Goal: Communication & Community: Answer question/provide support

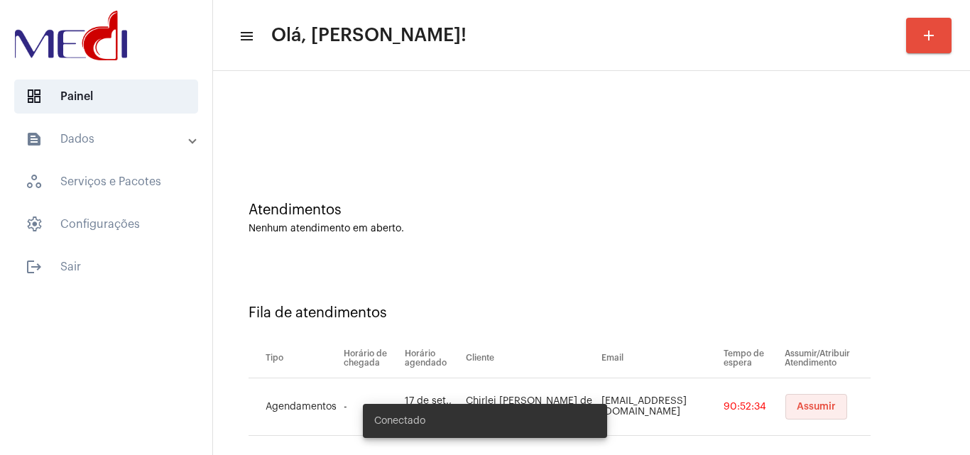
click at [797, 409] on span "Assumir" at bounding box center [816, 407] width 39 height 10
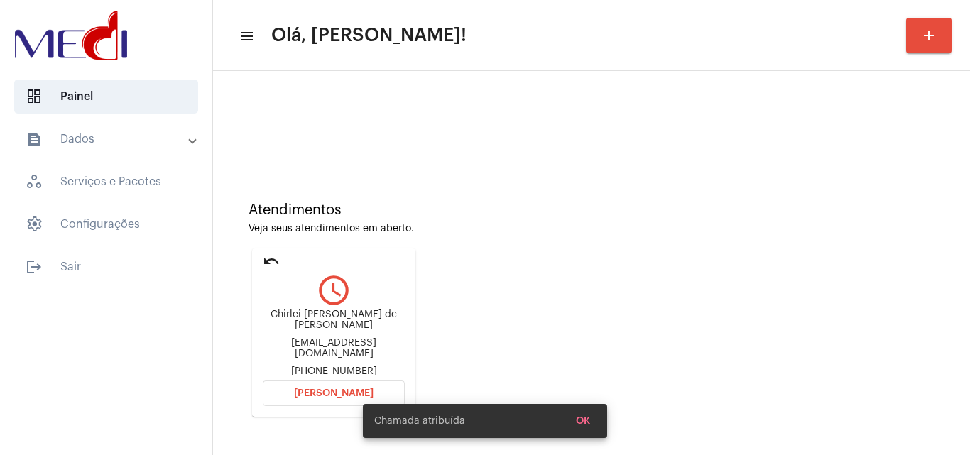
click at [334, 391] on span "Abrir Chamada" at bounding box center [334, 393] width 80 height 10
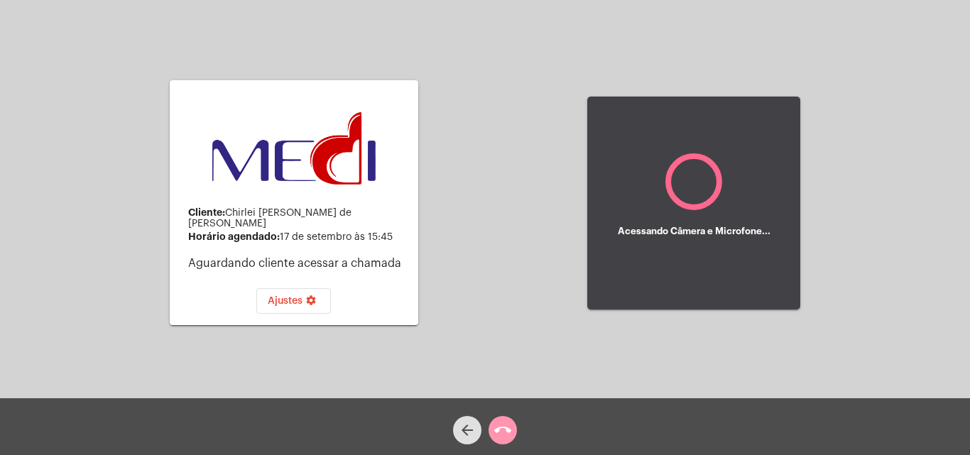
click at [496, 430] on mat-icon "call_end" at bounding box center [502, 430] width 17 height 17
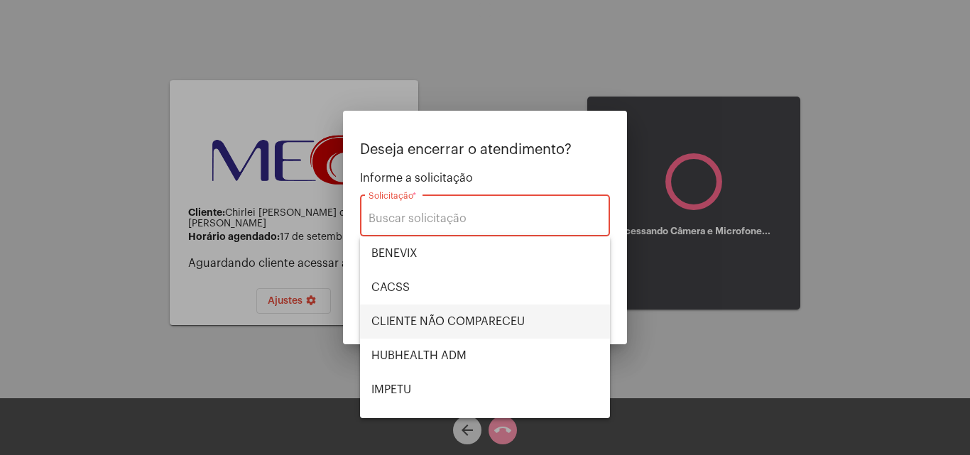
click at [494, 329] on span "CLIENTE NÃO COMPARECEU" at bounding box center [484, 322] width 227 height 34
type input "CLIENTE NÃO COMPARECEU"
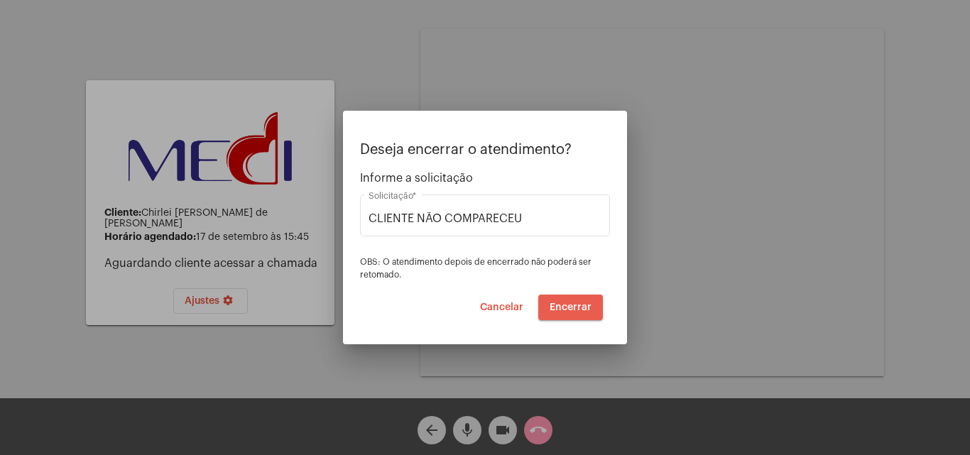
click at [574, 310] on span "Encerrar" at bounding box center [571, 308] width 42 height 10
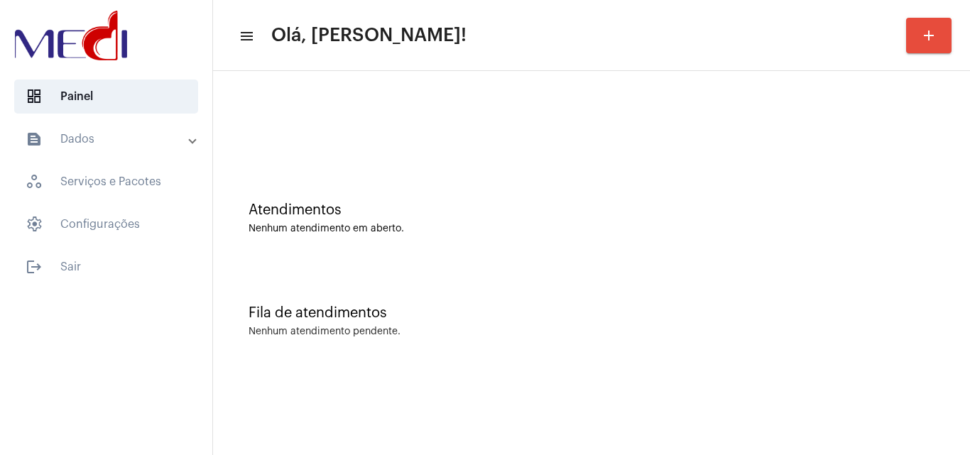
click at [918, 318] on div "Fila de atendimentos" at bounding box center [592, 313] width 686 height 16
click at [903, 177] on div "Atendimentos Nenhum atendimento em aberto." at bounding box center [591, 211] width 743 height 103
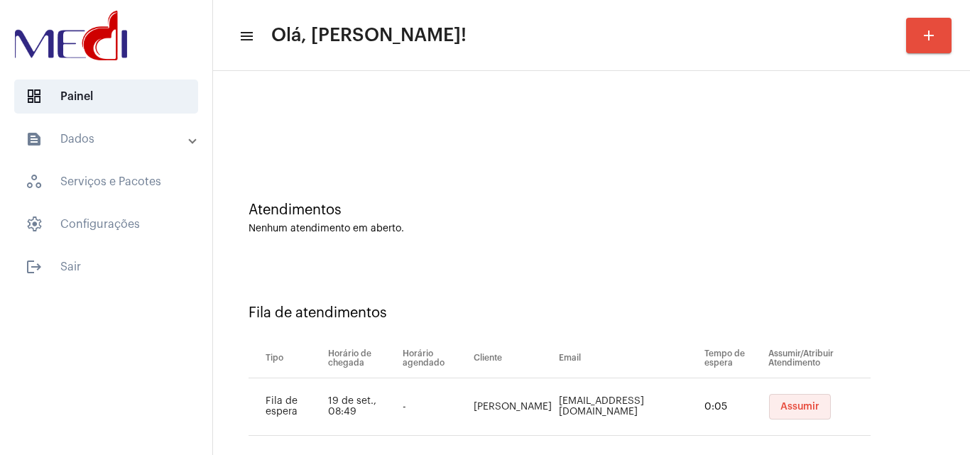
click at [780, 406] on span "Assumir" at bounding box center [799, 407] width 39 height 10
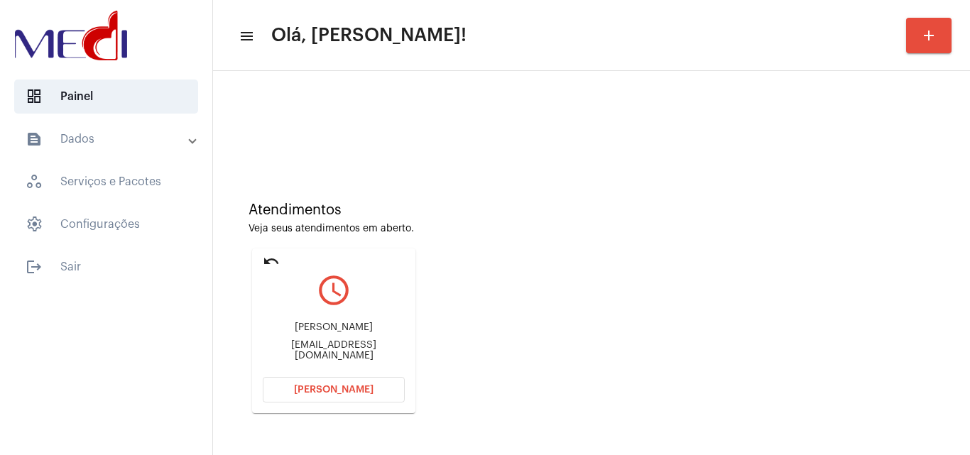
click at [347, 344] on div "Matheus matheussalustiano44@gmail.com" at bounding box center [334, 342] width 142 height 64
copy mat-card-content "matheussalustiano44@gmail.com Abrir Chamada"
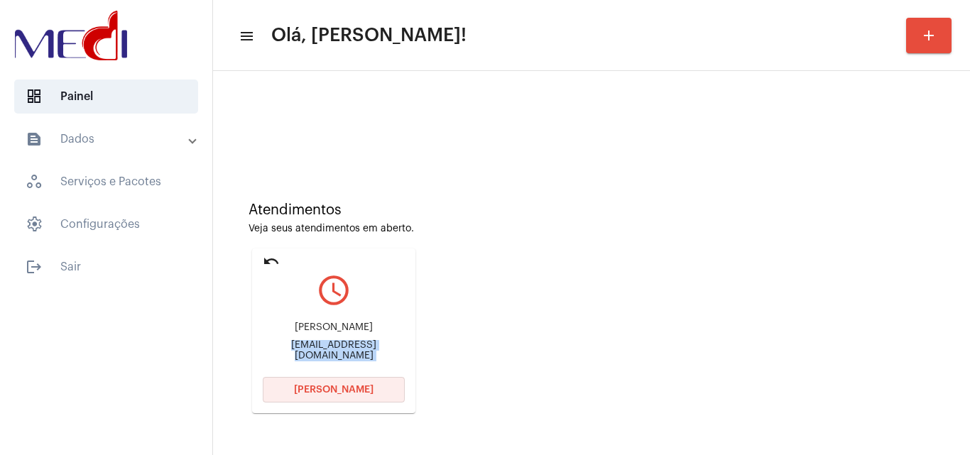
click at [347, 385] on span "Abrir Chamada" at bounding box center [334, 390] width 80 height 10
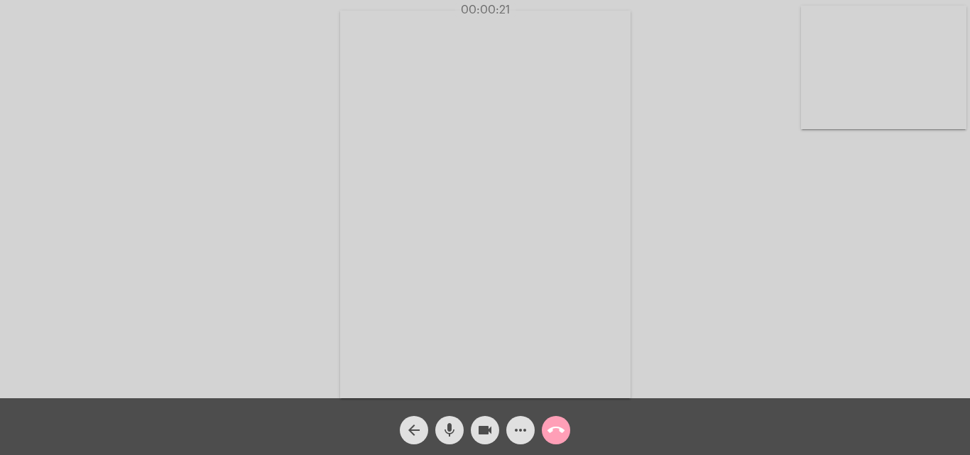
click at [560, 434] on mat-icon "call_end" at bounding box center [556, 430] width 17 height 17
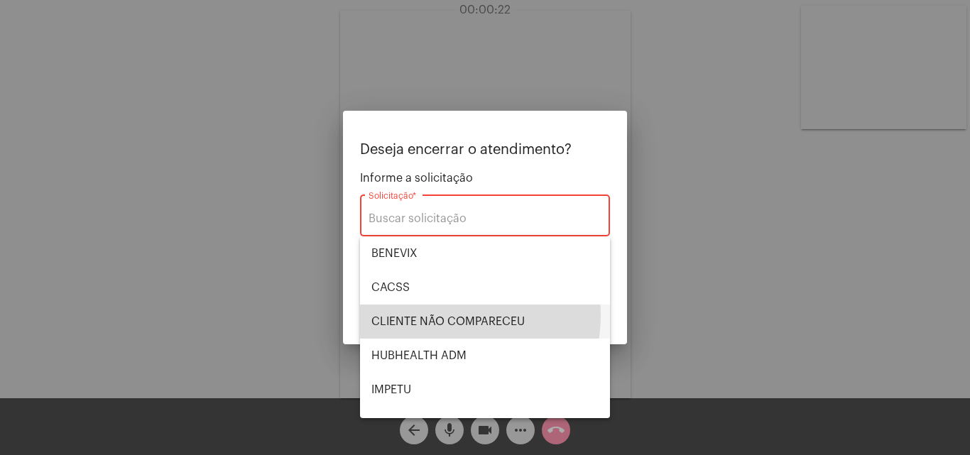
click at [442, 315] on span "CLIENTE NÃO COMPARECEU" at bounding box center [484, 322] width 227 height 34
type input "CLIENTE NÃO COMPARECEU"
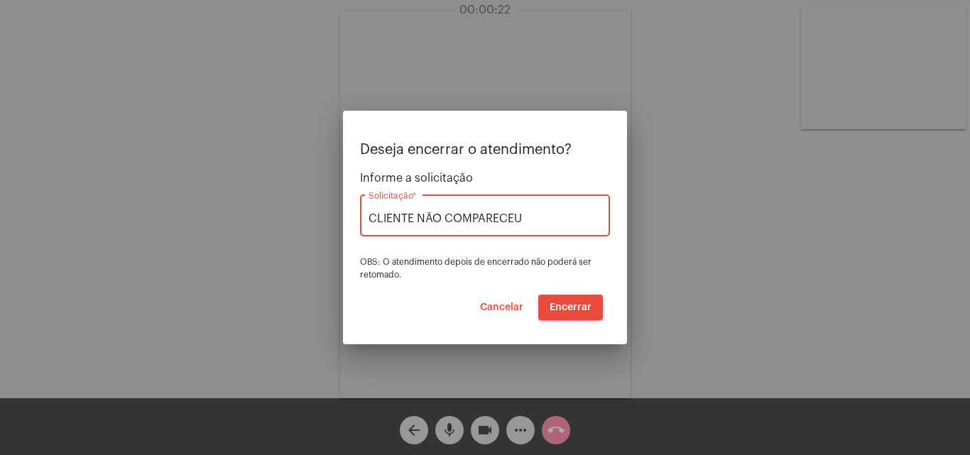
click at [557, 307] on span "Encerrar" at bounding box center [571, 308] width 42 height 10
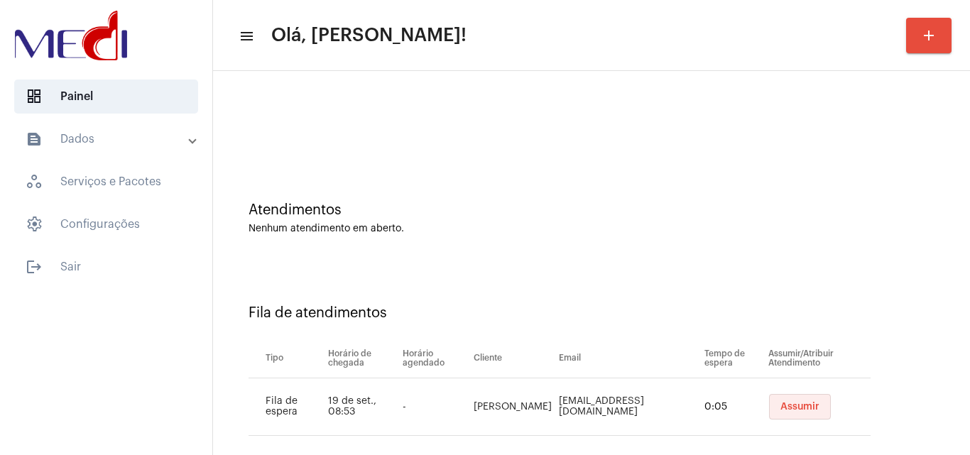
click at [780, 410] on span "Assumir" at bounding box center [799, 407] width 39 height 10
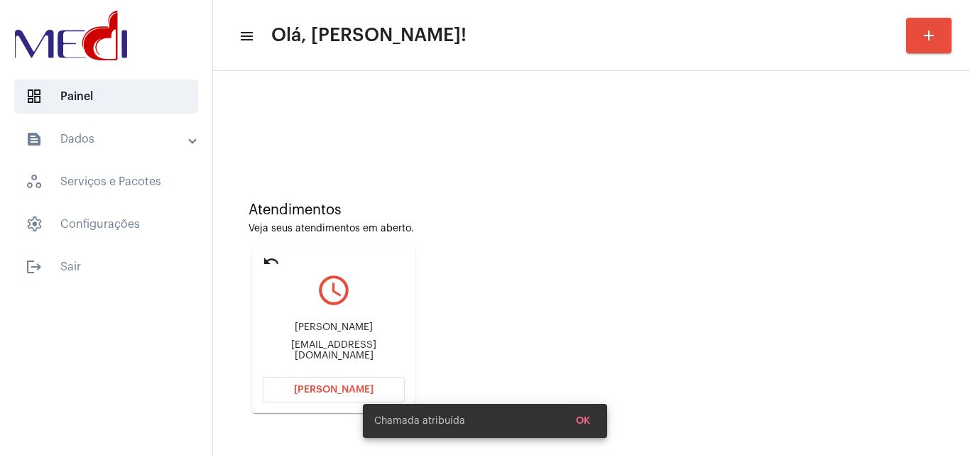
click at [339, 384] on button "[PERSON_NAME]" at bounding box center [334, 390] width 142 height 26
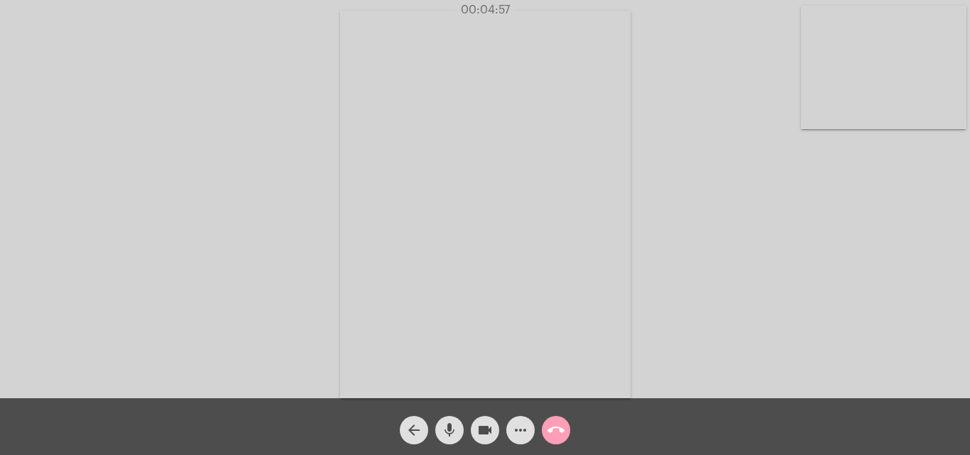
click at [562, 426] on mat-icon "call_end" at bounding box center [556, 430] width 17 height 17
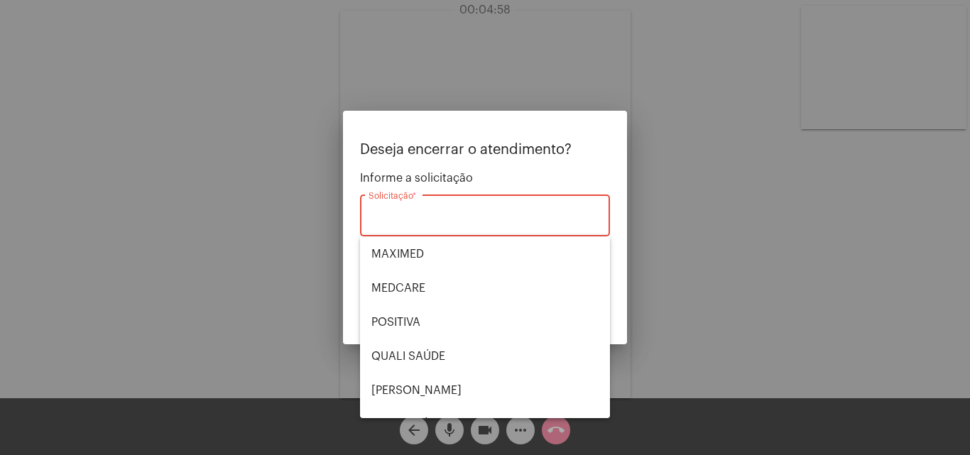
scroll to position [295, 0]
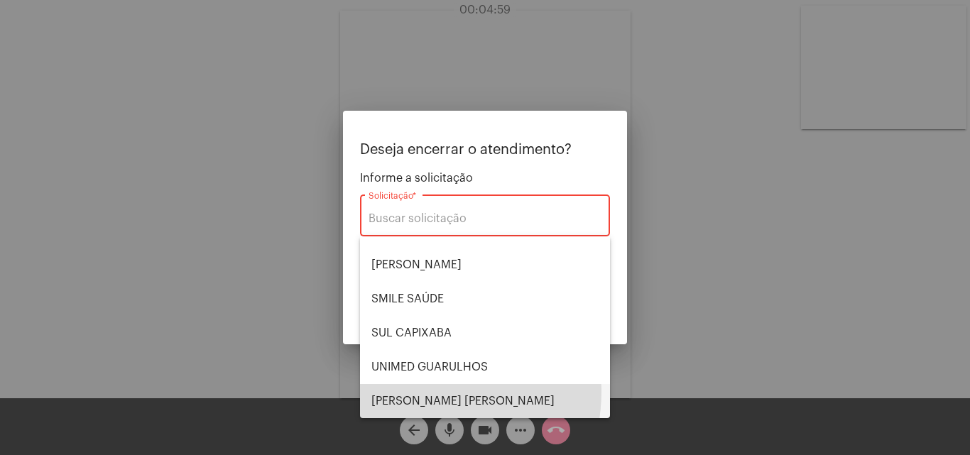
click at [416, 391] on span "[PERSON_NAME] [PERSON_NAME]" at bounding box center [484, 401] width 227 height 34
type input "[PERSON_NAME] [PERSON_NAME]"
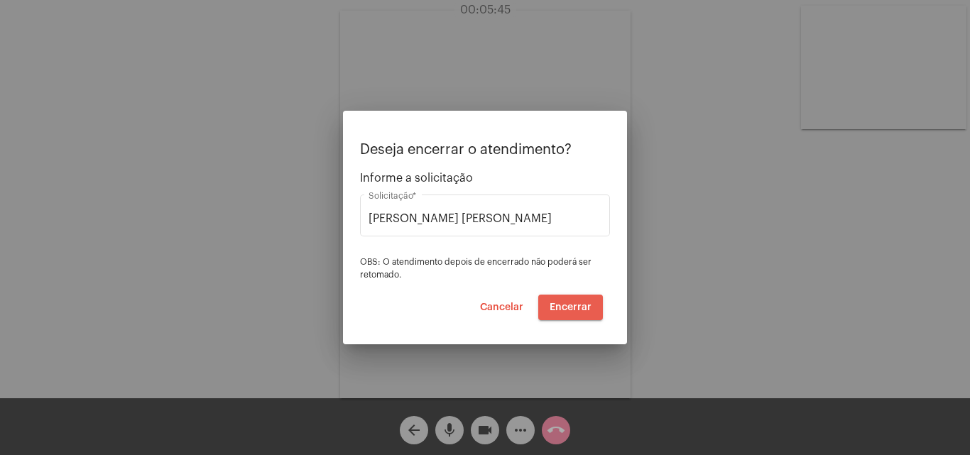
click at [584, 305] on span "Encerrar" at bounding box center [571, 308] width 42 height 10
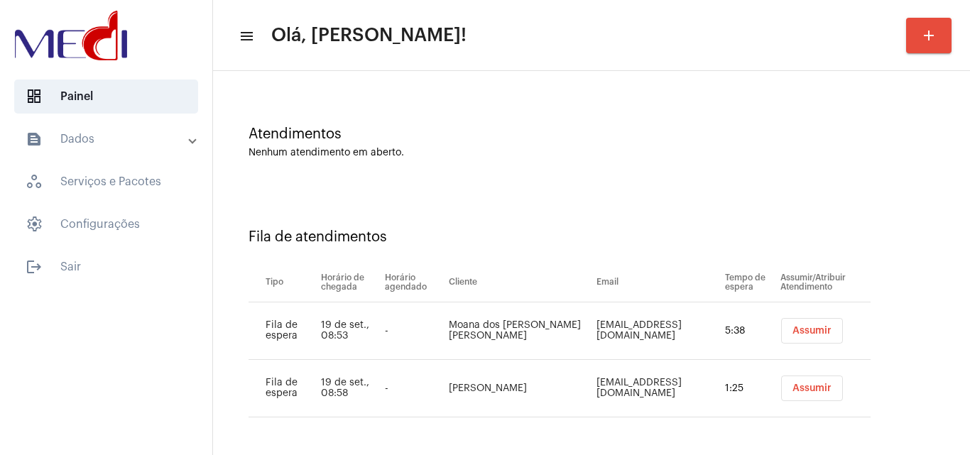
scroll to position [77, 0]
click at [793, 330] on span "Assumir" at bounding box center [812, 330] width 39 height 10
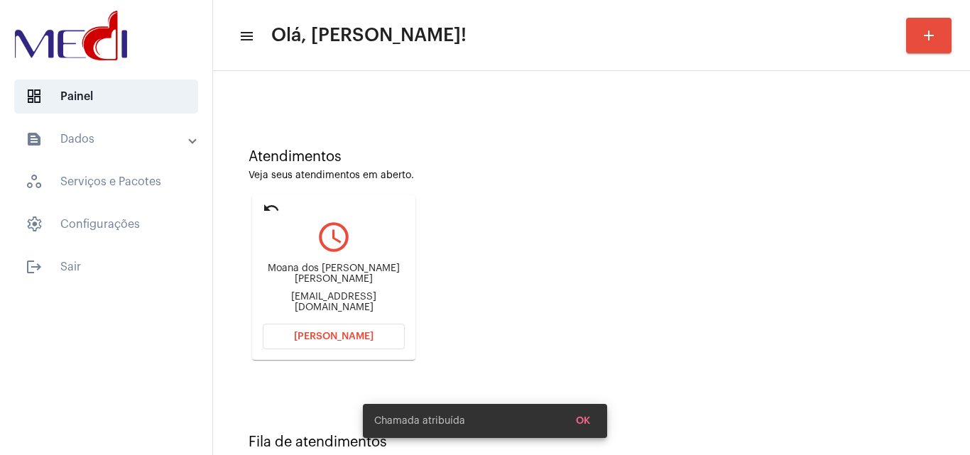
scroll to position [142, 0]
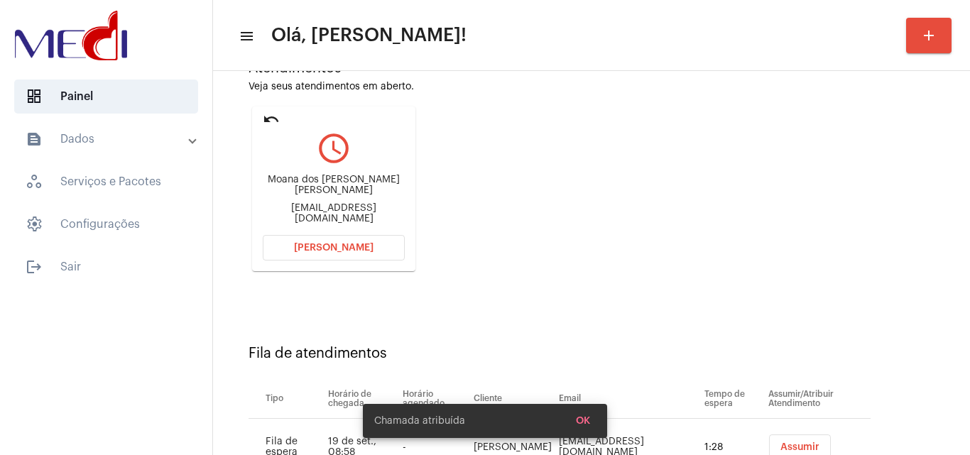
click at [378, 209] on div "moannameira10@hotmail.com" at bounding box center [334, 213] width 142 height 21
click at [377, 208] on div "moannameira10@hotmail.com" at bounding box center [334, 213] width 142 height 21
copy mat-card-content "moannameira10@hotmail.com Abrir Chamada"
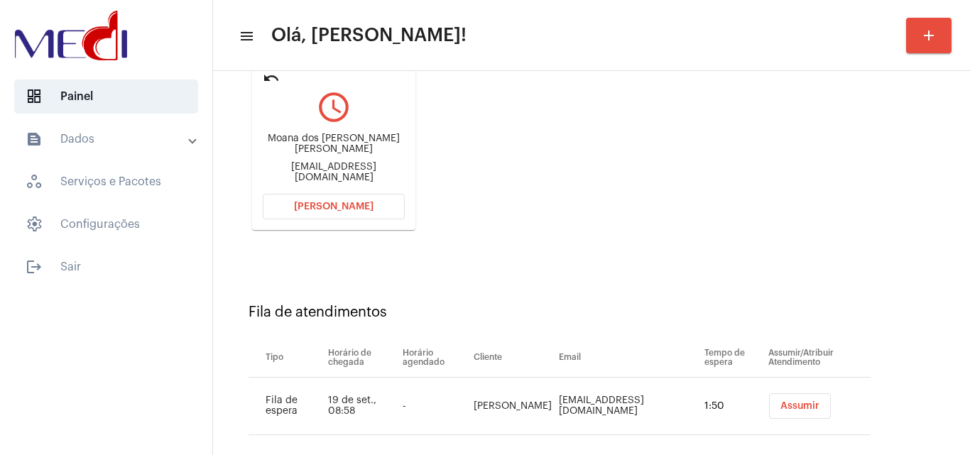
scroll to position [202, 0]
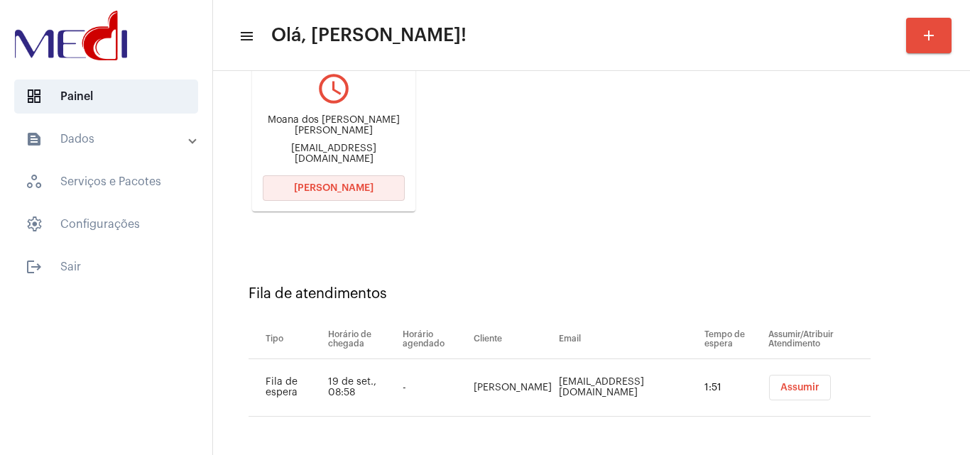
click at [344, 185] on span "Abrir Chamada" at bounding box center [334, 188] width 80 height 10
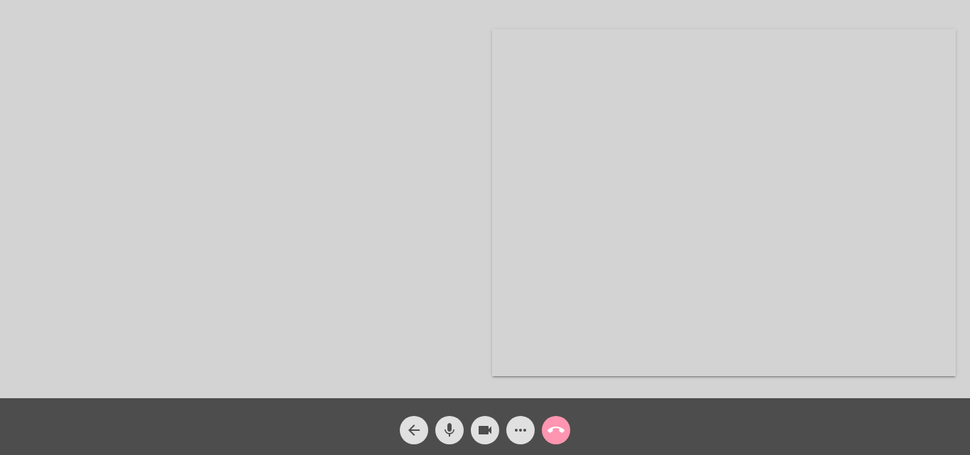
click at [547, 433] on button "call_end" at bounding box center [556, 430] width 28 height 28
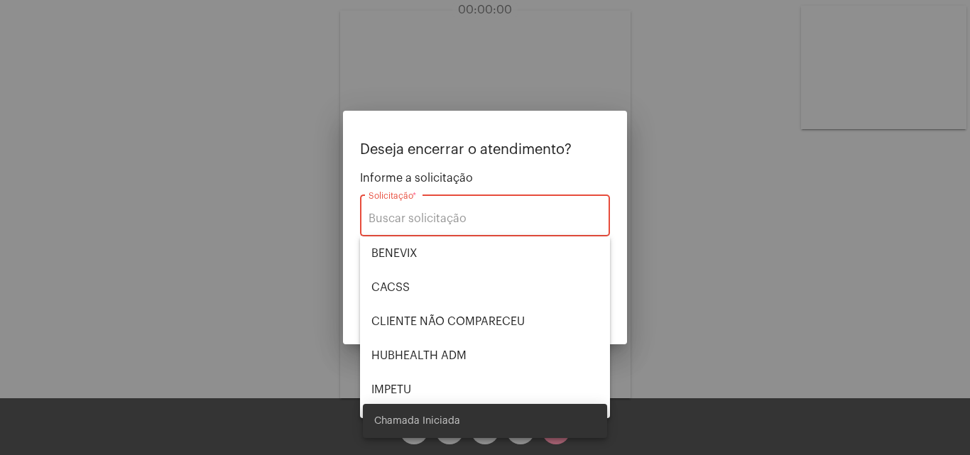
click at [676, 127] on div at bounding box center [485, 227] width 970 height 455
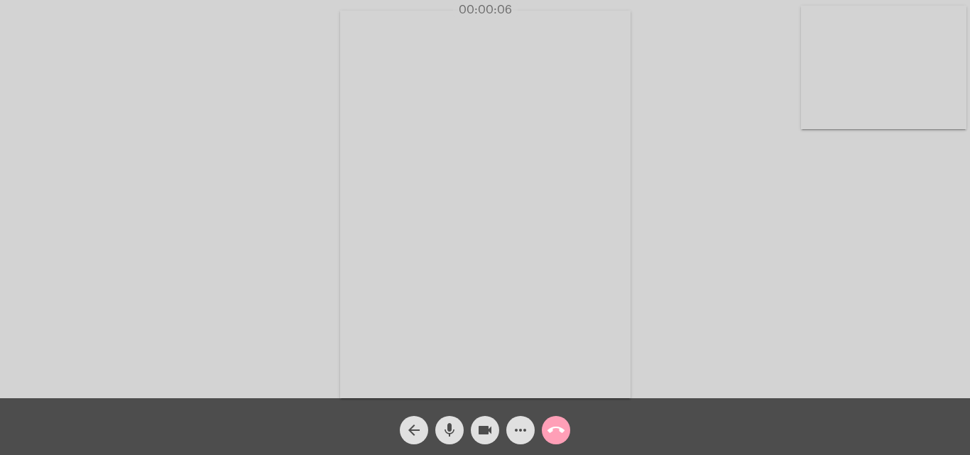
click at [554, 425] on mat-icon "call_end" at bounding box center [556, 430] width 17 height 17
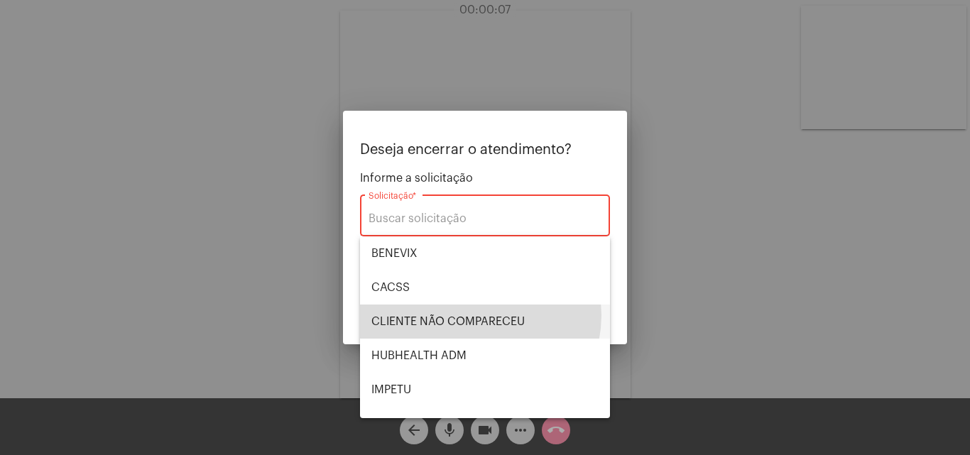
click at [472, 315] on span "CLIENTE NÃO COMPARECEU" at bounding box center [484, 322] width 227 height 34
type input "CLIENTE NÃO COMPARECEU"
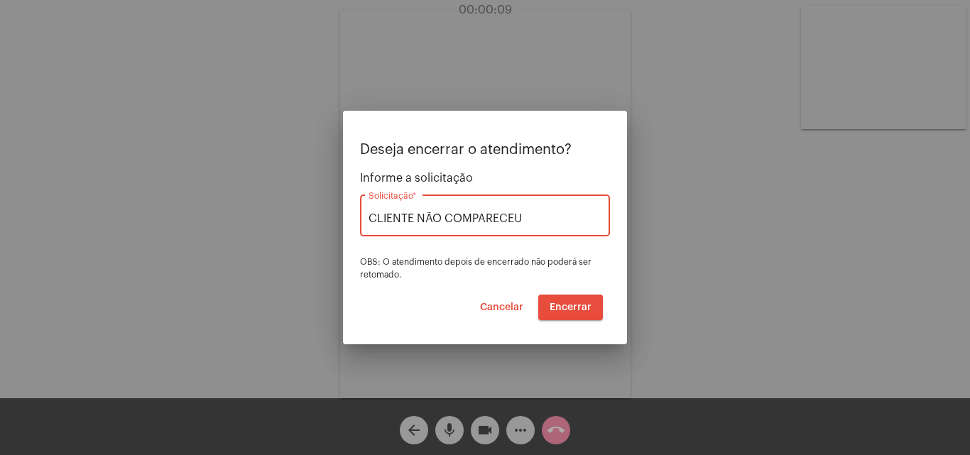
click at [585, 310] on span "Encerrar" at bounding box center [571, 308] width 42 height 10
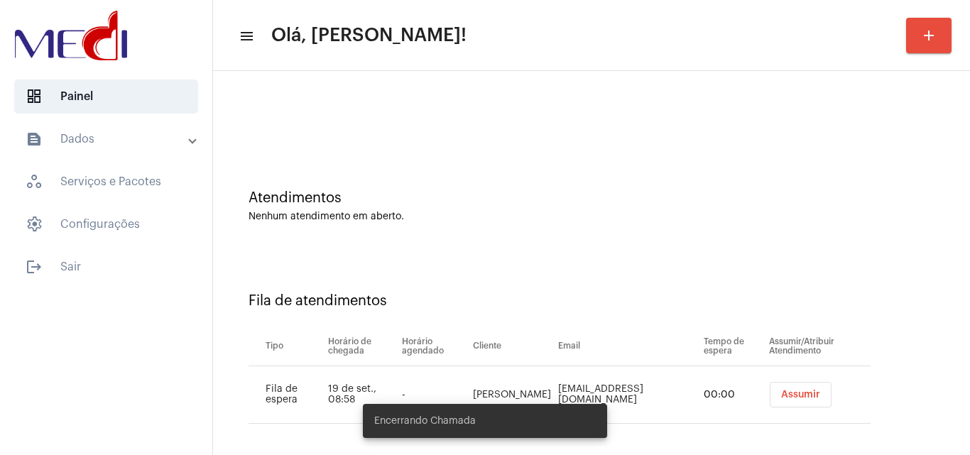
scroll to position [19, 0]
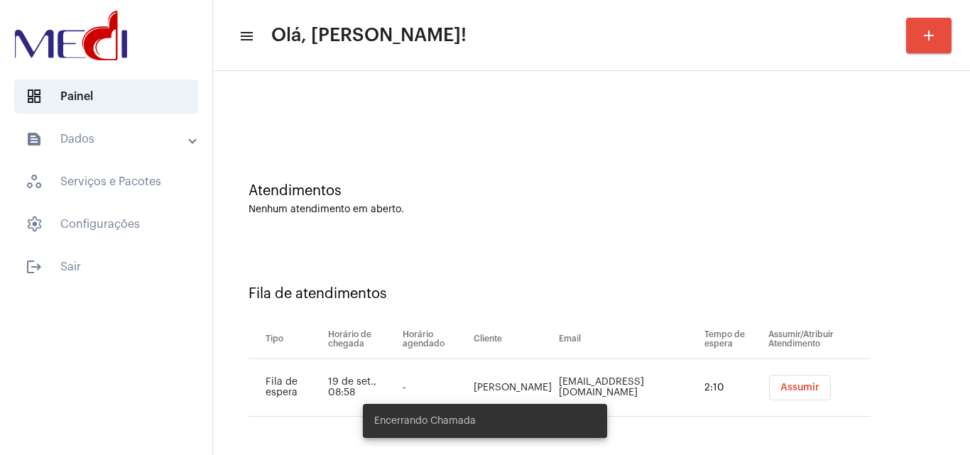
click at [780, 386] on span "Assumir" at bounding box center [799, 388] width 39 height 10
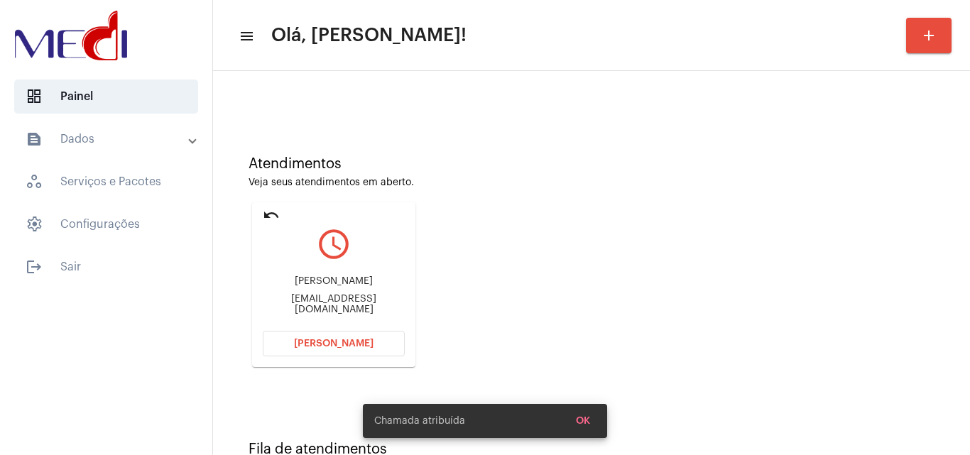
scroll to position [71, 0]
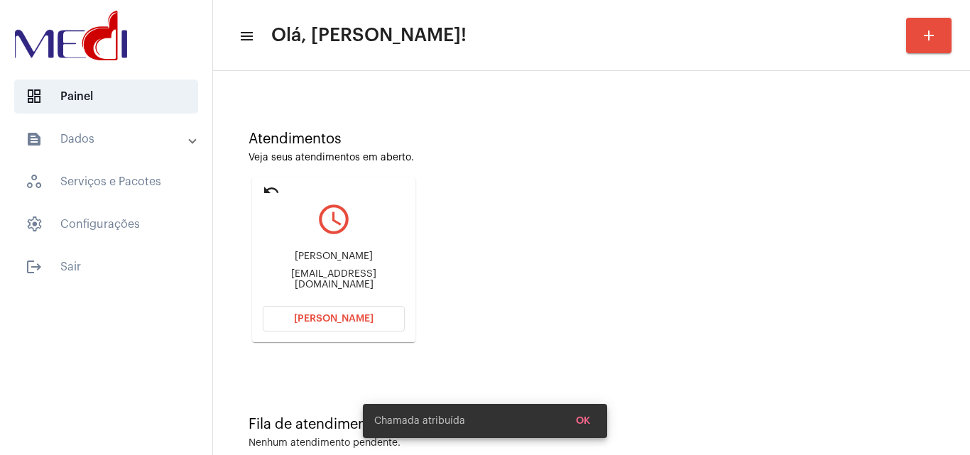
click at [362, 278] on div "Juliavelarr@gmail.com" at bounding box center [334, 279] width 142 height 21
copy mat-card-content "Juliavelarr@gmail.com Abrir Chamada"
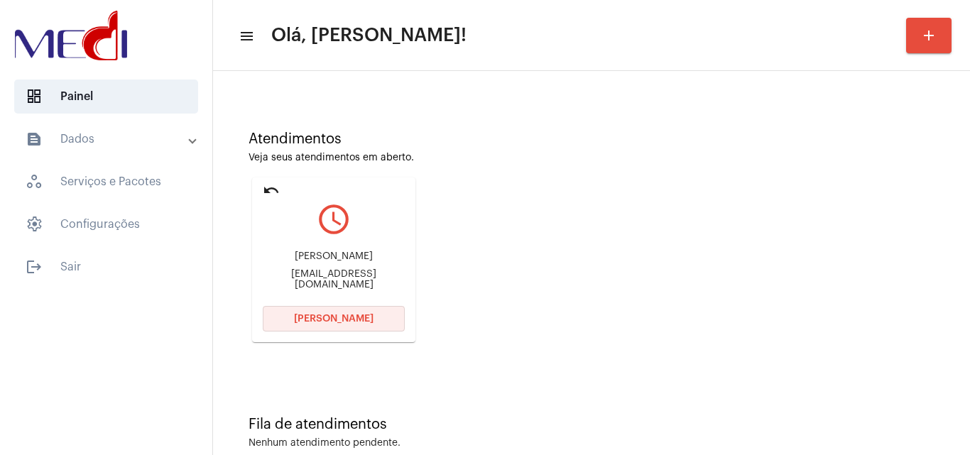
click at [379, 315] on button "Abrir Chamada" at bounding box center [334, 319] width 142 height 26
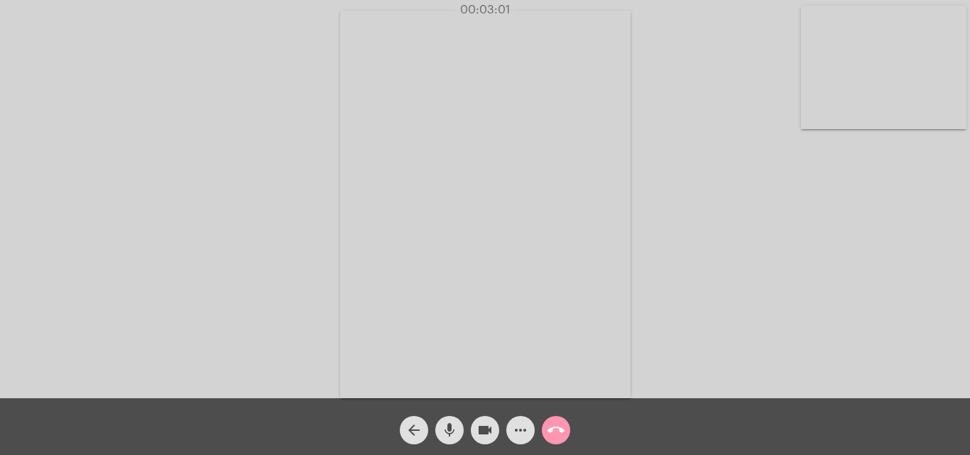
click at [558, 431] on mat-icon "call_end" at bounding box center [556, 430] width 17 height 17
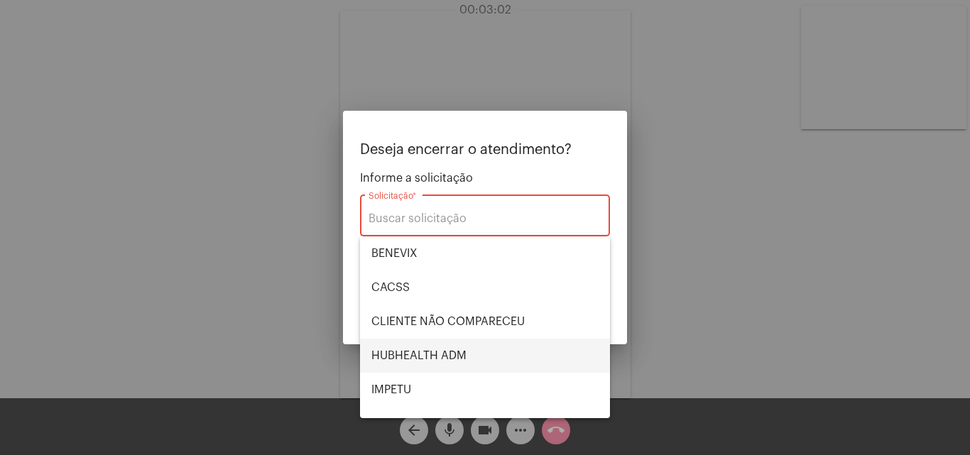
click at [477, 344] on span "HUBHEALTH ADM" at bounding box center [484, 356] width 227 height 34
type input "HUBHEALTH ADM"
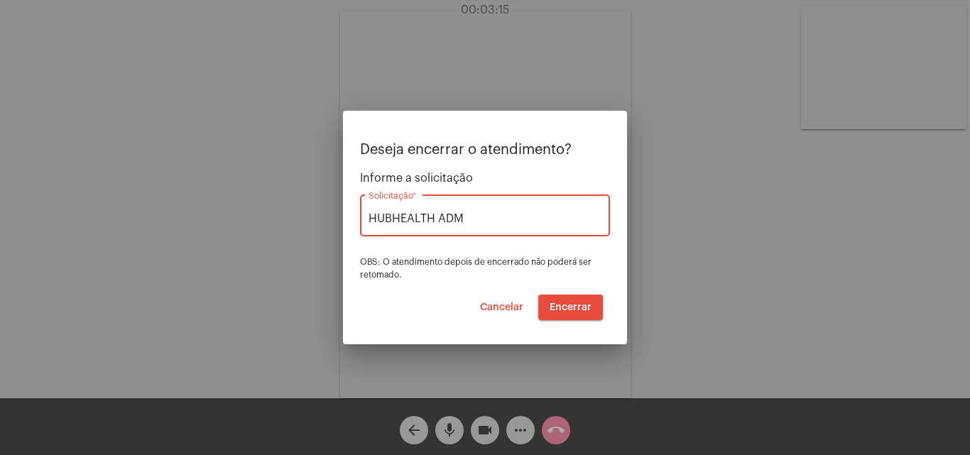
click at [579, 312] on button "Encerrar" at bounding box center [570, 308] width 65 height 26
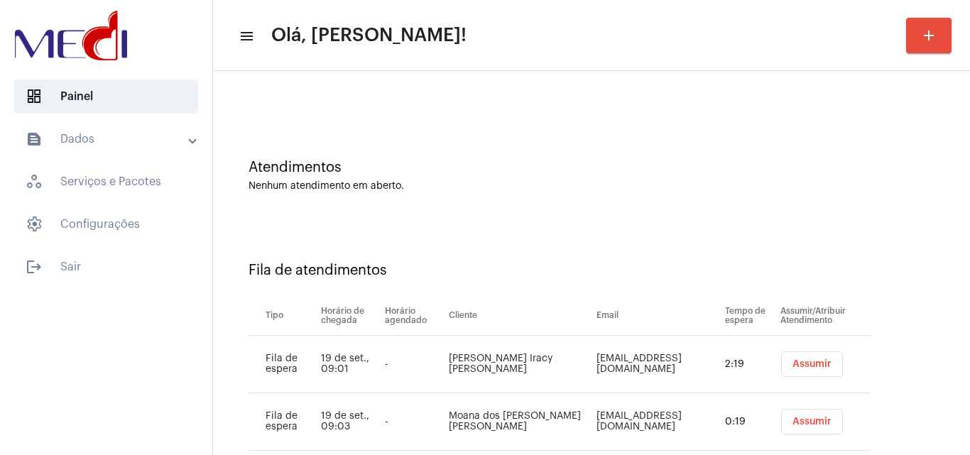
scroll to position [77, 0]
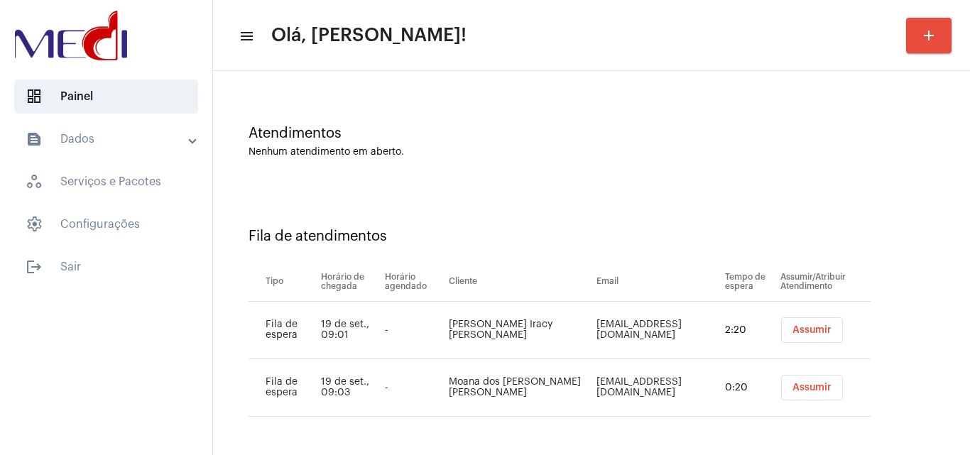
click at [781, 330] on button "Assumir" at bounding box center [812, 330] width 62 height 26
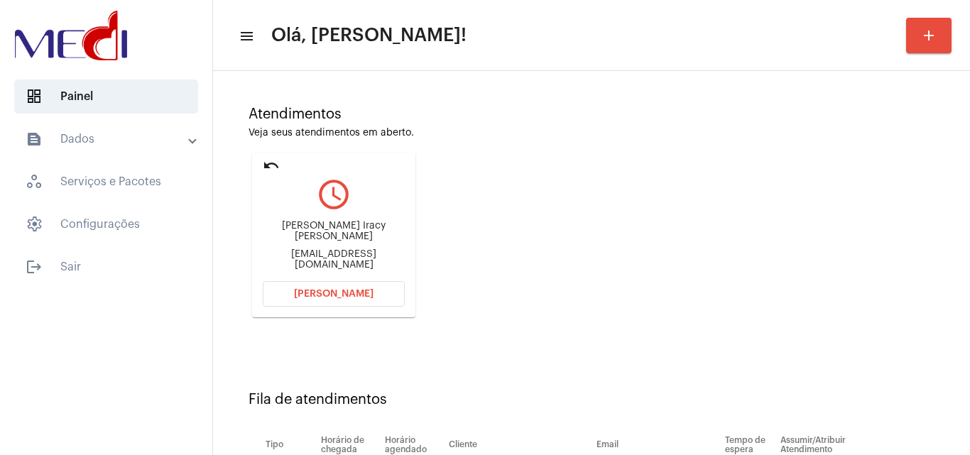
scroll to position [202, 0]
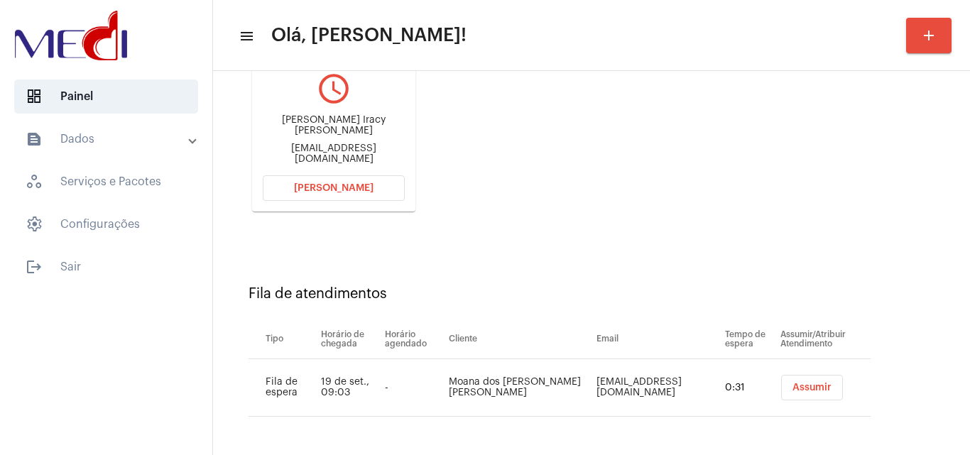
click at [781, 393] on button "Assumir" at bounding box center [812, 388] width 62 height 26
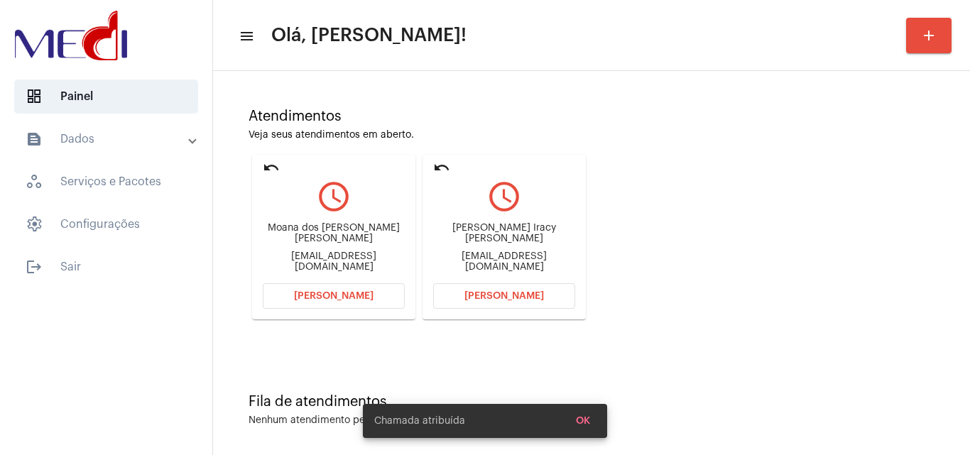
scroll to position [100, 0]
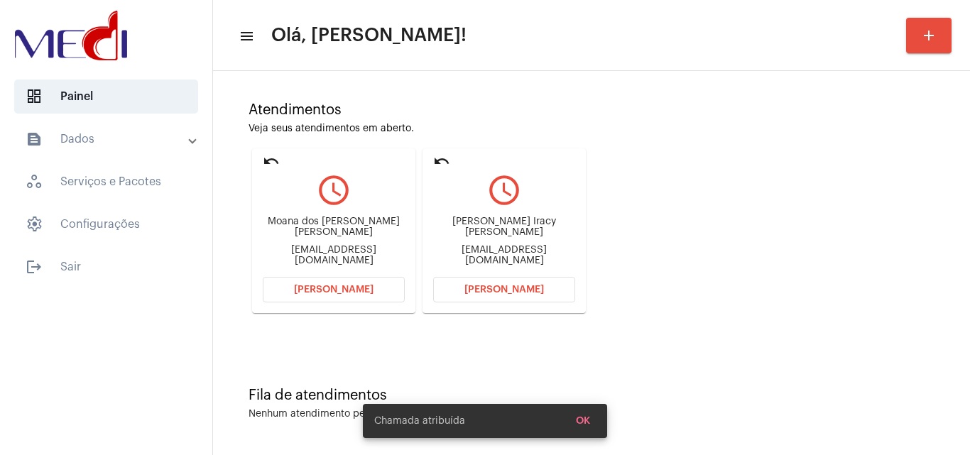
click at [483, 247] on div "Pri.guidino@yahoo.com.br" at bounding box center [504, 255] width 142 height 21
copy mat-card-content "Pri.guidino@yahoo.com.br Abrir Chamada"
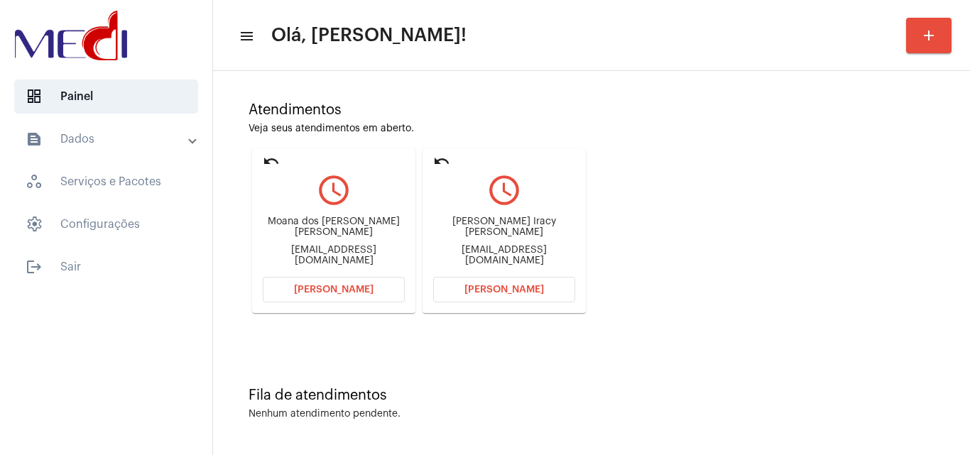
copy mat-card-content "Pri.guidino@yahoo.com.br Abrir Chamada"
click at [489, 292] on span "Abrir Chamada" at bounding box center [504, 290] width 80 height 10
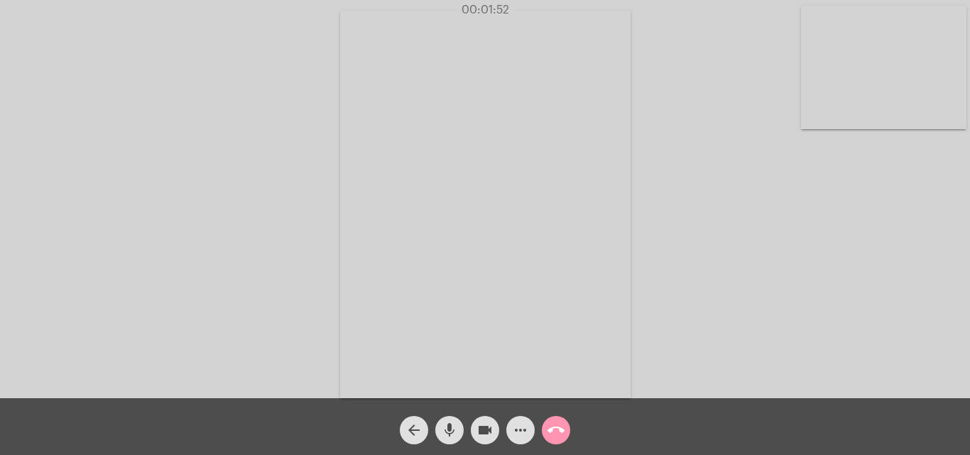
click at [556, 416] on span "call_end" at bounding box center [556, 430] width 17 height 28
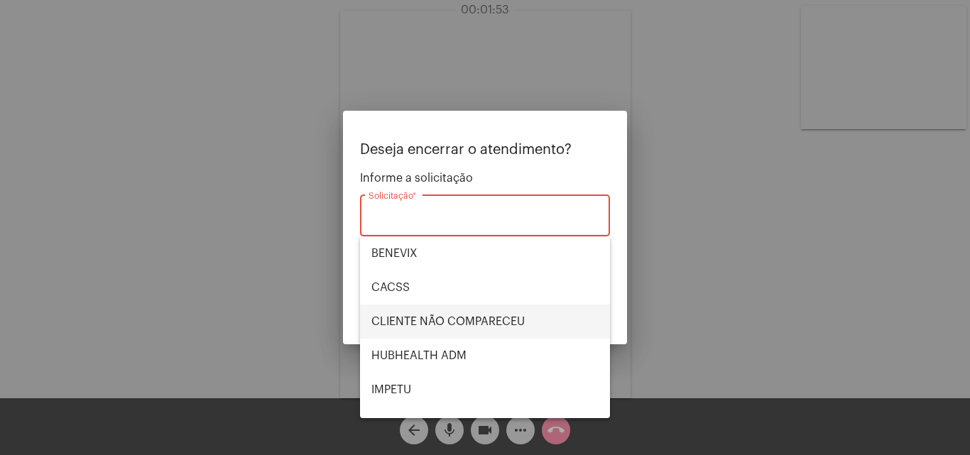
scroll to position [295, 0]
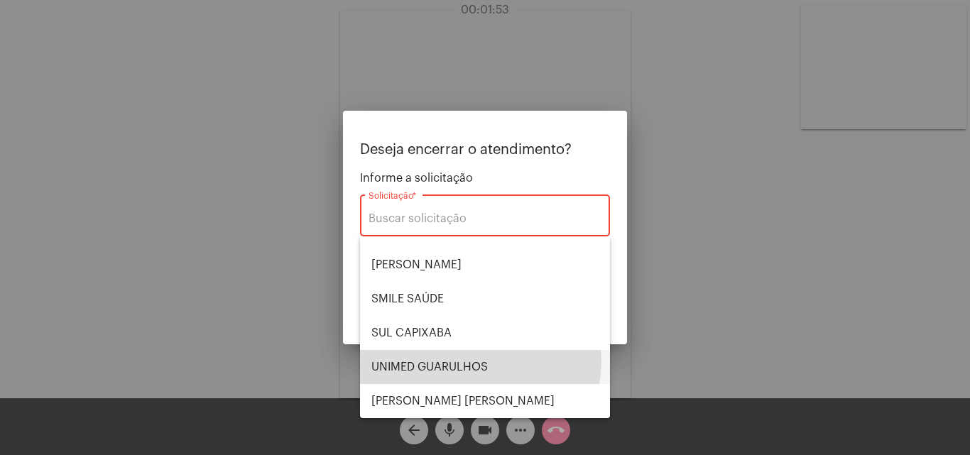
click at [478, 361] on span "UNIMED GUARULHOS" at bounding box center [484, 367] width 227 height 34
type input "UNIMED GUARULHOS"
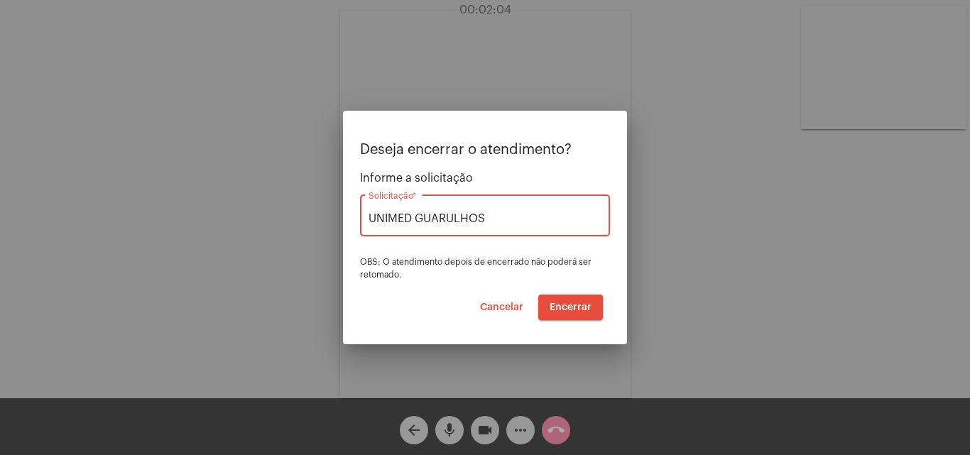
click at [563, 307] on span "Encerrar" at bounding box center [571, 308] width 42 height 10
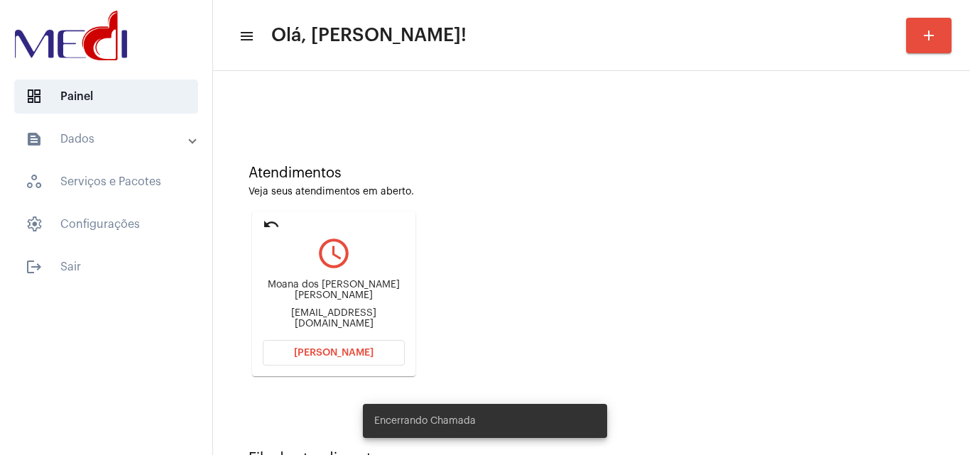
scroll to position [71, 0]
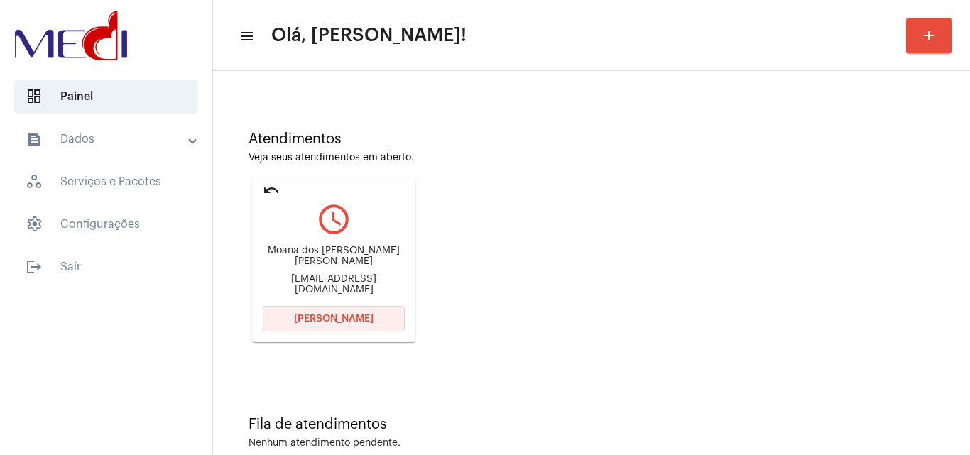
click at [353, 319] on span "Abrir Chamada" at bounding box center [334, 319] width 80 height 10
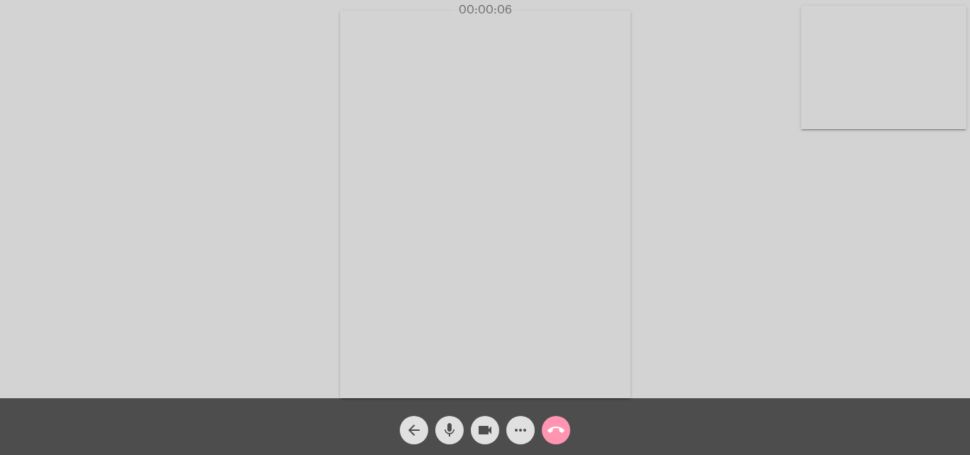
click at [518, 431] on mat-icon "more_horiz" at bounding box center [520, 430] width 17 height 17
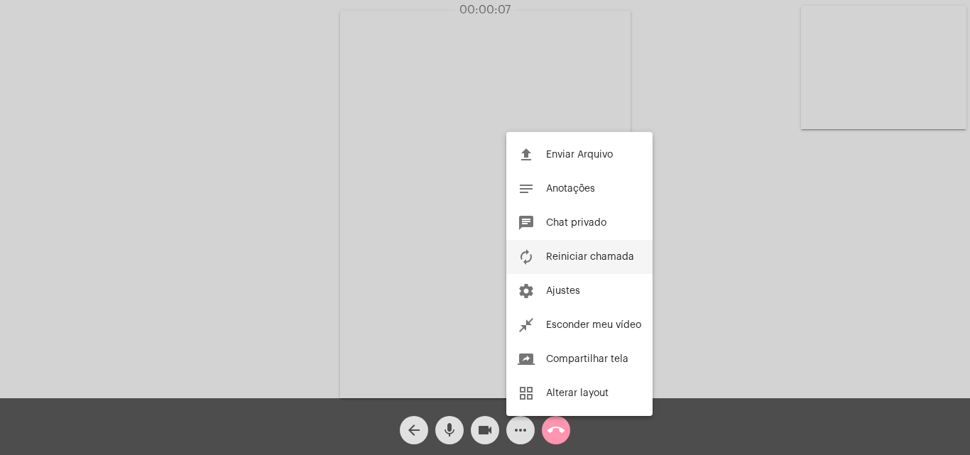
click at [577, 251] on button "autorenew Reiniciar chamada" at bounding box center [579, 257] width 146 height 34
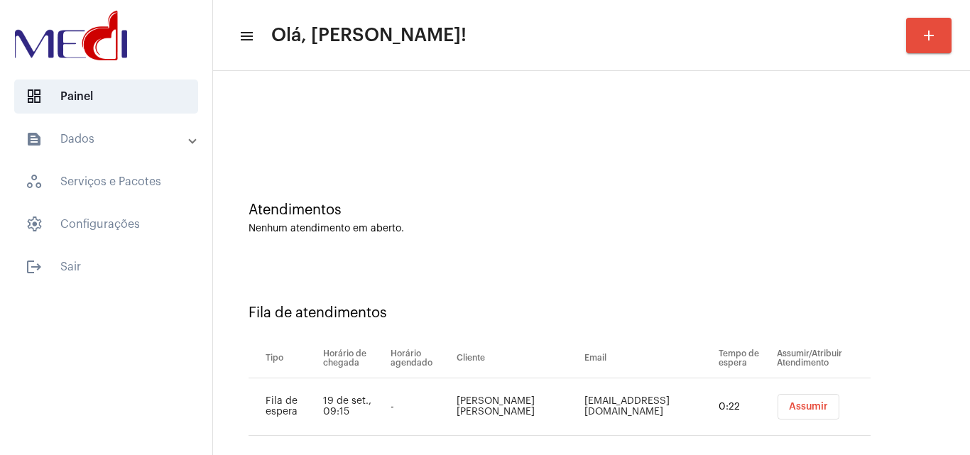
click at [802, 403] on span "Assumir" at bounding box center [808, 407] width 39 height 10
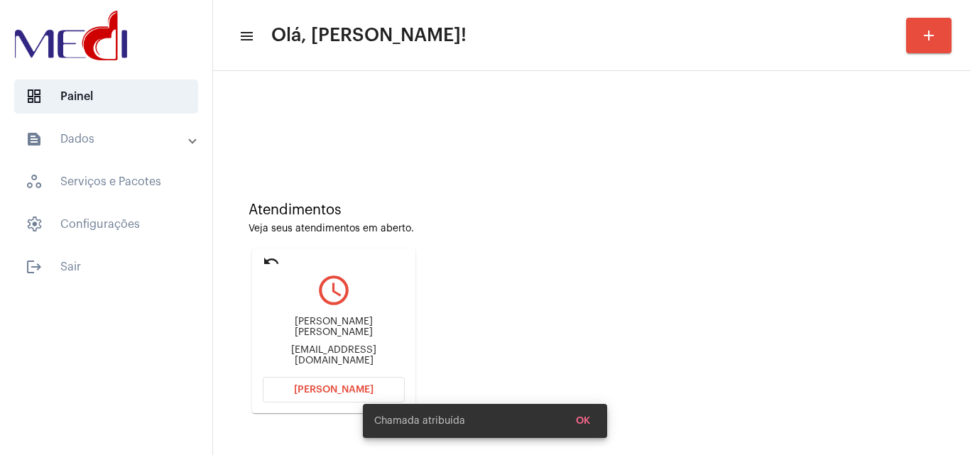
click at [330, 359] on div "[PERSON_NAME] [PERSON_NAME] [EMAIL_ADDRESS][DOMAIN_NAME]" at bounding box center [334, 342] width 142 height 64
click at [339, 354] on div "[EMAIL_ADDRESS][DOMAIN_NAME]" at bounding box center [334, 355] width 142 height 21
click at [339, 354] on div "niedjafittipaldi@hotmail.com" at bounding box center [334, 355] width 142 height 21
copy mat-card-content "niedjafittipaldi@hotmail.com Abrir Chamada"
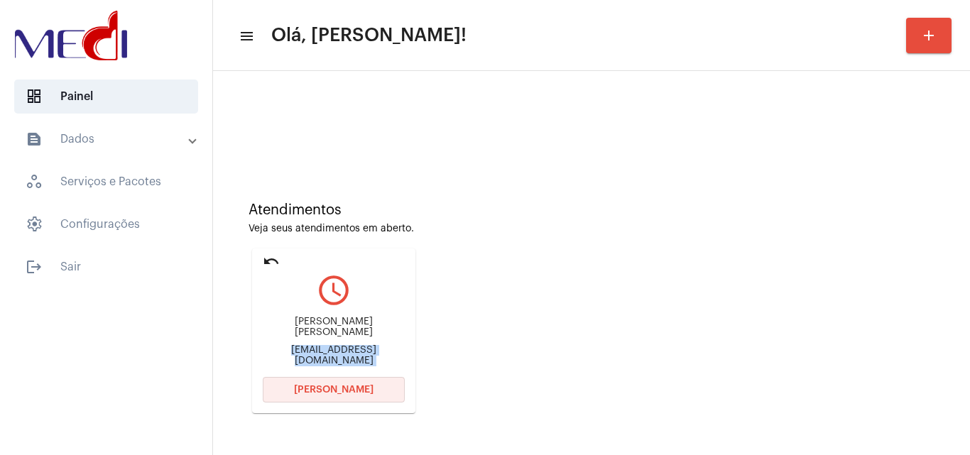
click at [340, 388] on span "Abrir Chamada" at bounding box center [334, 390] width 80 height 10
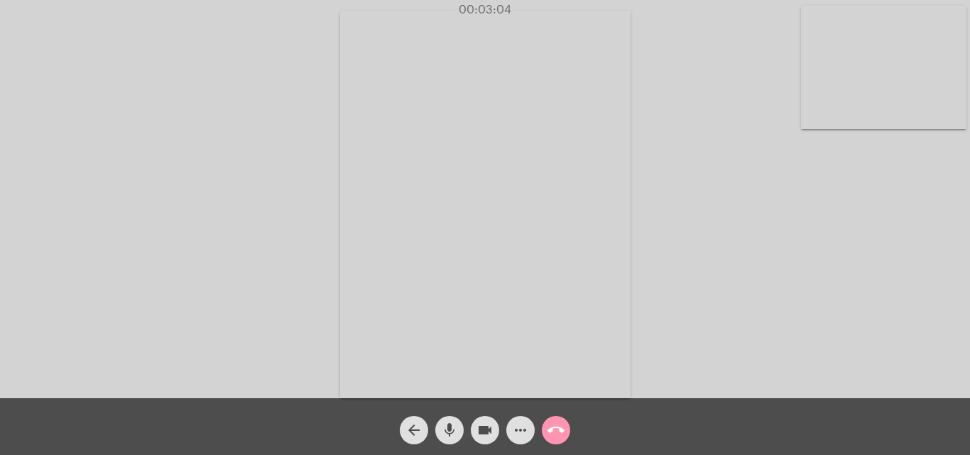
click at [557, 437] on mat-icon "call_end" at bounding box center [556, 430] width 17 height 17
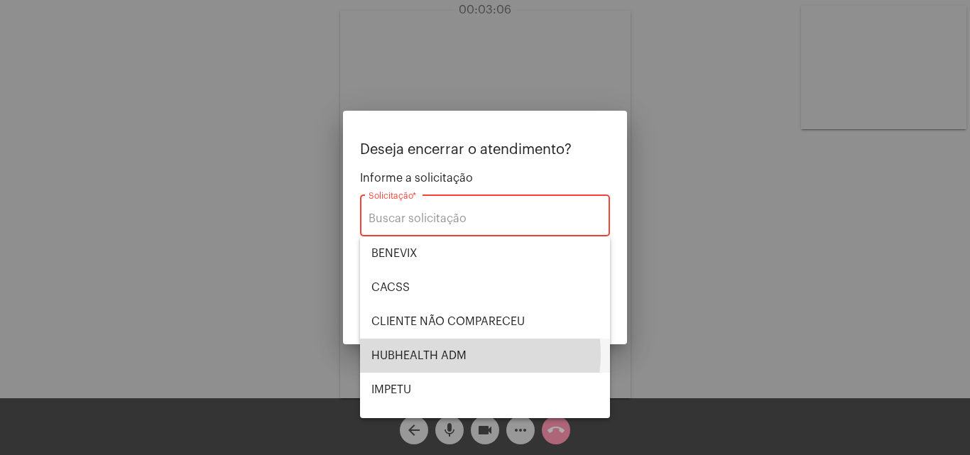
click at [455, 354] on span "HUBHEALTH ADM" at bounding box center [484, 356] width 227 height 34
type input "HUBHEALTH ADM"
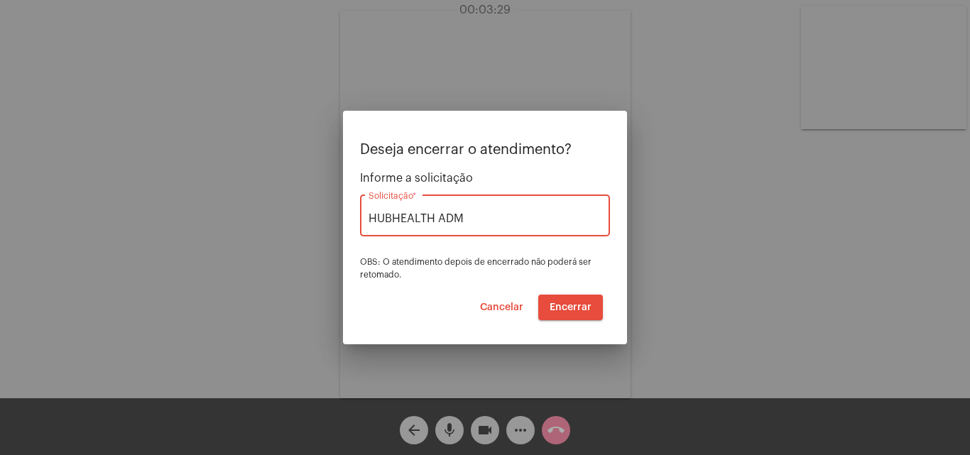
click at [589, 306] on span "Encerrar" at bounding box center [571, 308] width 42 height 10
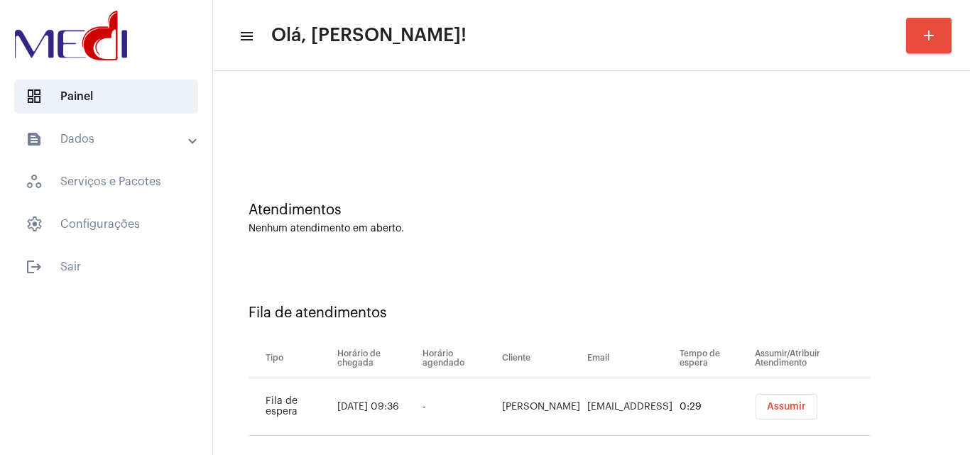
click at [913, 274] on div "Fila de atendimentos Tipo Horário de chegada Horário agendado Cliente Email Tem…" at bounding box center [591, 365] width 743 height 205
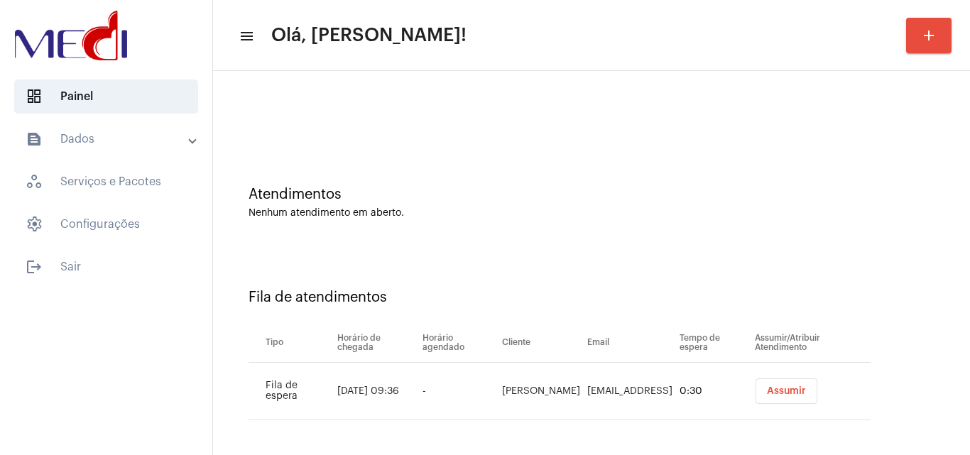
scroll to position [19, 0]
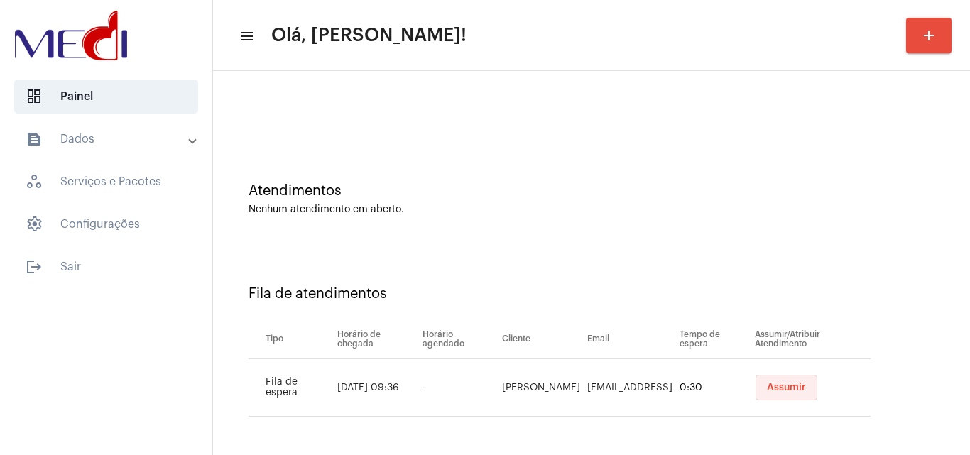
click at [793, 393] on button "Assumir" at bounding box center [787, 388] width 62 height 26
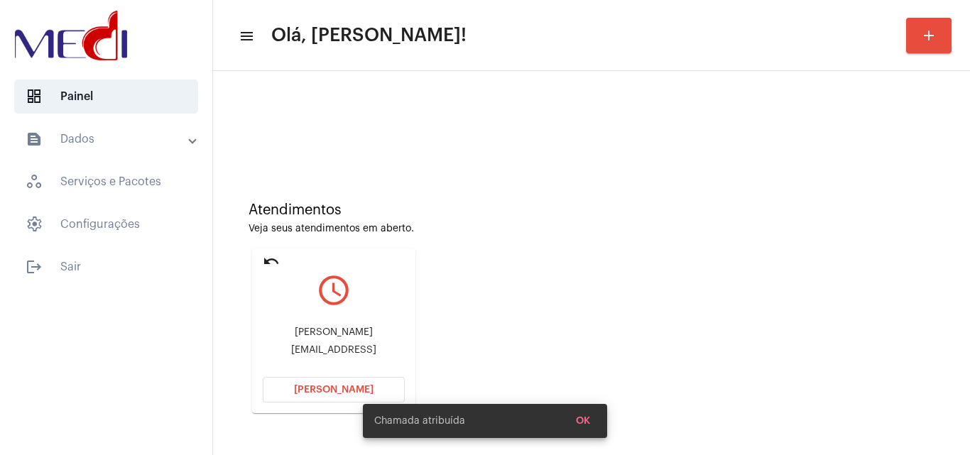
click at [295, 343] on div "Mirella Oliveira dos Santos Mirellaoliveiradosantos992@gmail" at bounding box center [334, 342] width 142 height 64
copy mat-card-content "Mirellaoliveiradosantos992@gmail Abrir Chamada"
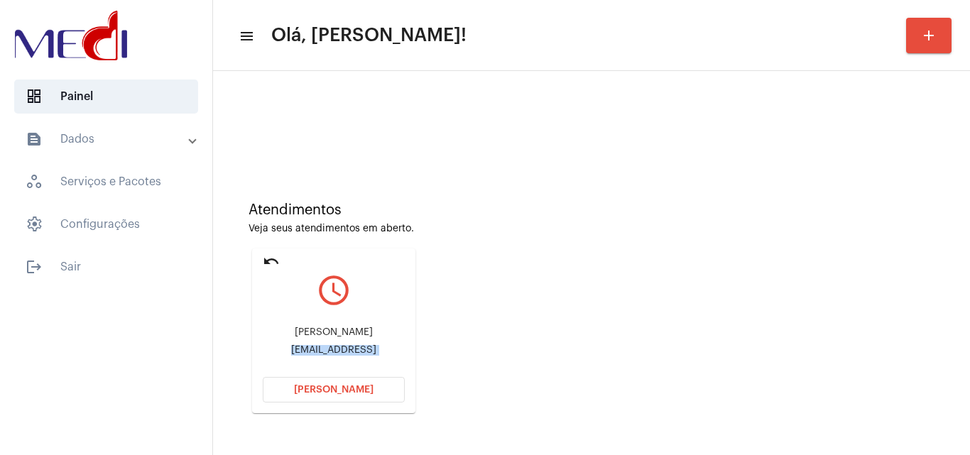
click at [326, 390] on span "Abrir Chamada" at bounding box center [334, 390] width 80 height 10
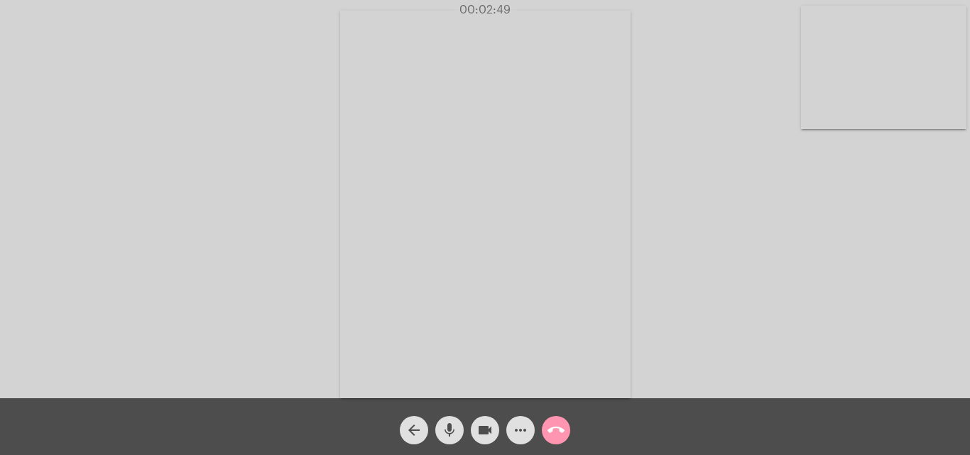
click at [434, 430] on div "mic" at bounding box center [450, 427] width 36 height 36
click at [486, 417] on span "videocam" at bounding box center [485, 430] width 17 height 28
click at [480, 435] on mat-icon "videocam_off" at bounding box center [485, 430] width 17 height 17
click at [445, 436] on mat-icon "mic_off" at bounding box center [449, 430] width 17 height 17
click at [555, 432] on mat-icon "call_end" at bounding box center [556, 430] width 17 height 17
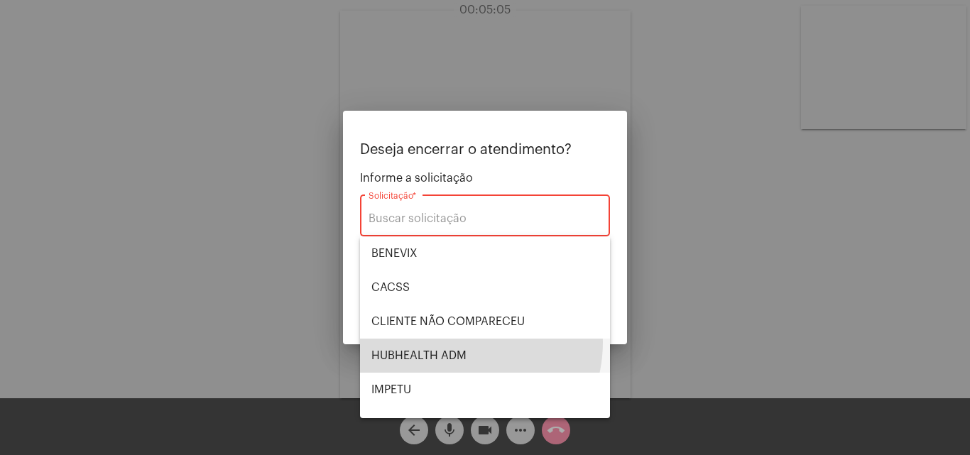
click at [459, 342] on span "HUBHEALTH ADM" at bounding box center [484, 356] width 227 height 34
type input "HUBHEALTH ADM"
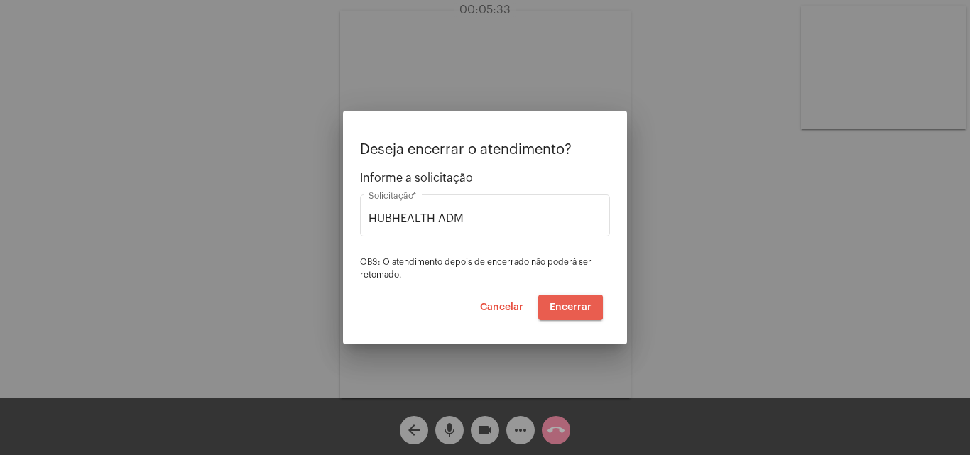
click at [570, 304] on span "Encerrar" at bounding box center [571, 308] width 42 height 10
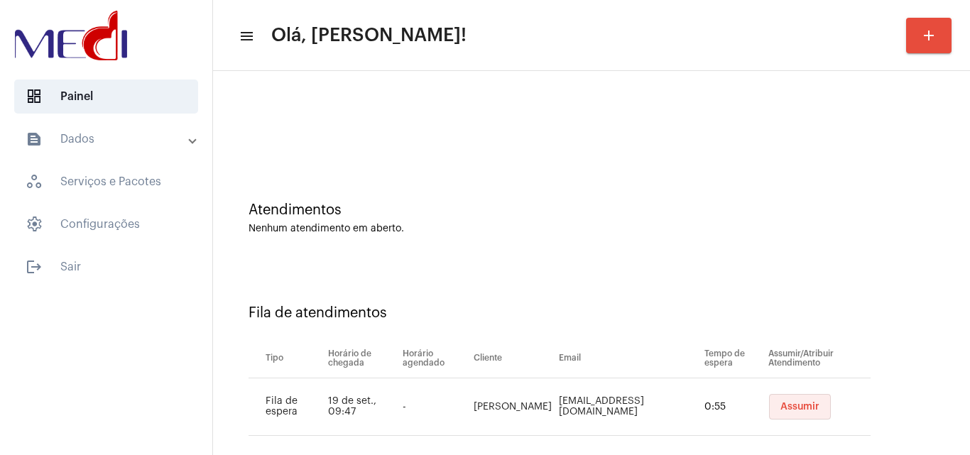
click at [801, 409] on span "Assumir" at bounding box center [799, 407] width 39 height 10
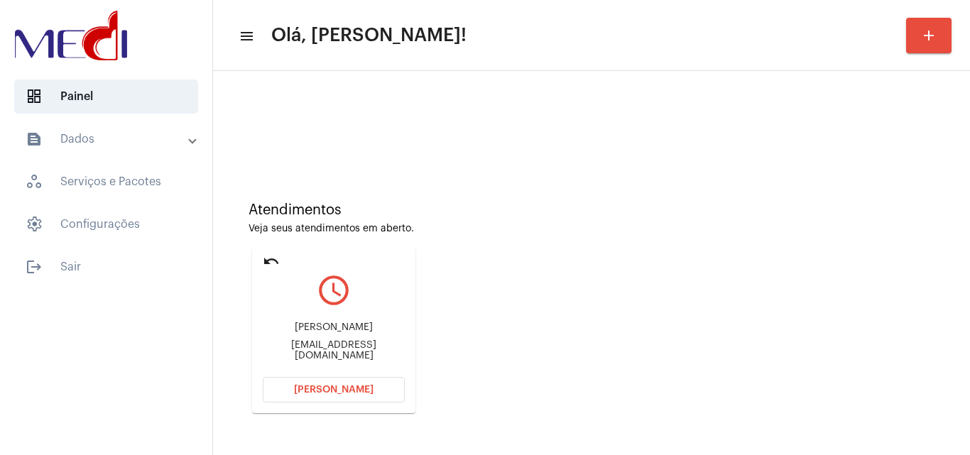
click at [369, 355] on div "Paloma.correia.soares@gmail.com" at bounding box center [334, 350] width 142 height 21
copy mat-card-content "Paloma.correia.soares@gmail.com Abrir Chamada"
click at [323, 391] on span "Abrir Chamada" at bounding box center [334, 390] width 80 height 10
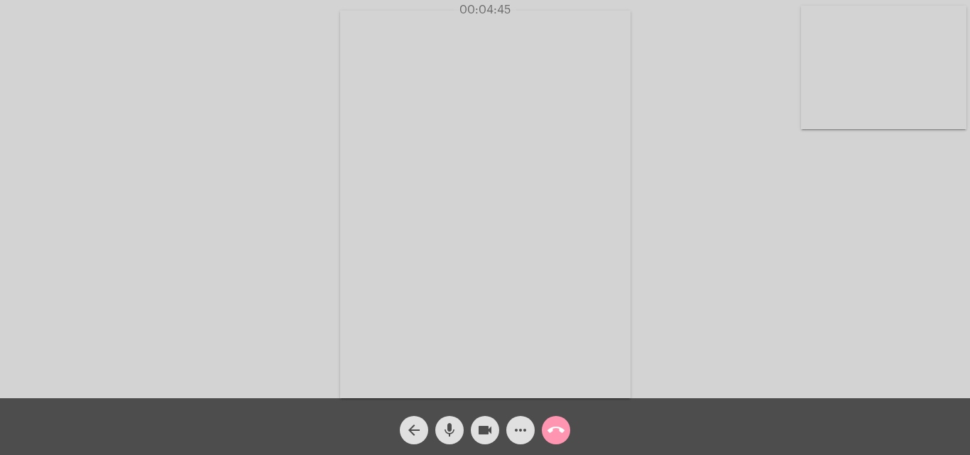
click at [560, 429] on mat-icon "call_end" at bounding box center [556, 430] width 17 height 17
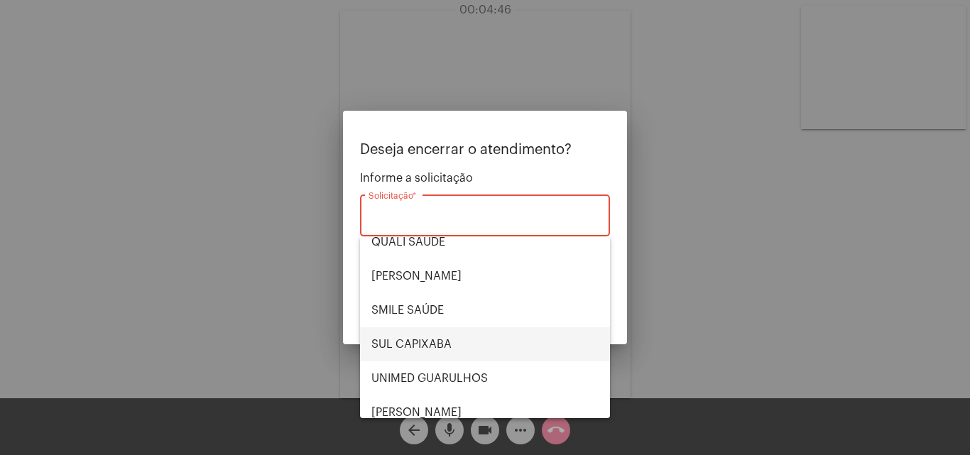
scroll to position [295, 0]
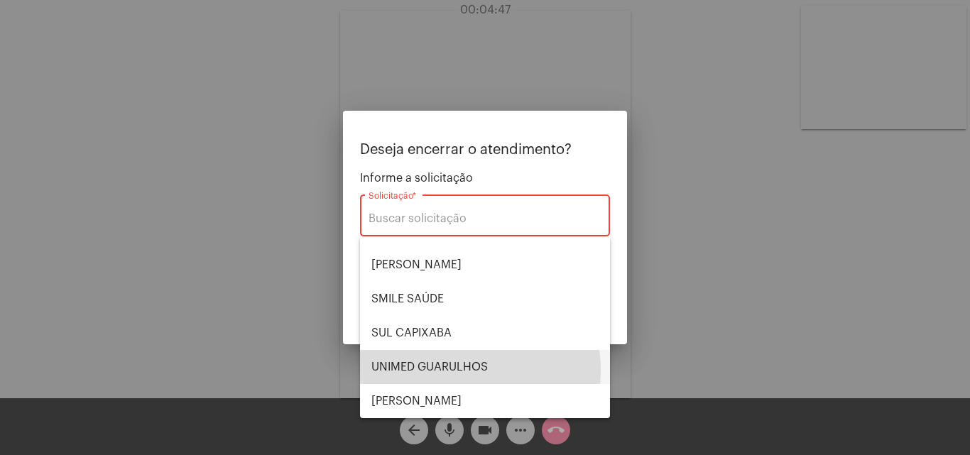
click at [460, 370] on span "UNIMED GUARULHOS" at bounding box center [484, 367] width 227 height 34
type input "UNIMED GUARULHOS"
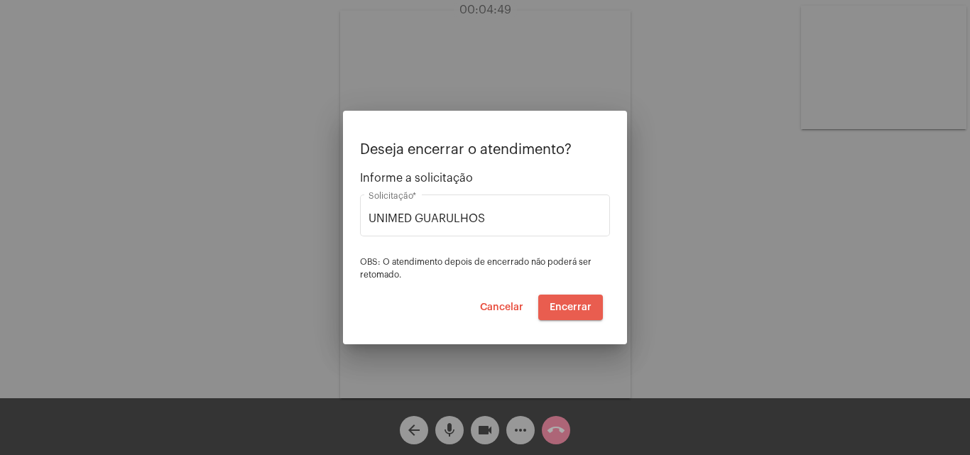
click at [576, 303] on span "Encerrar" at bounding box center [571, 308] width 42 height 10
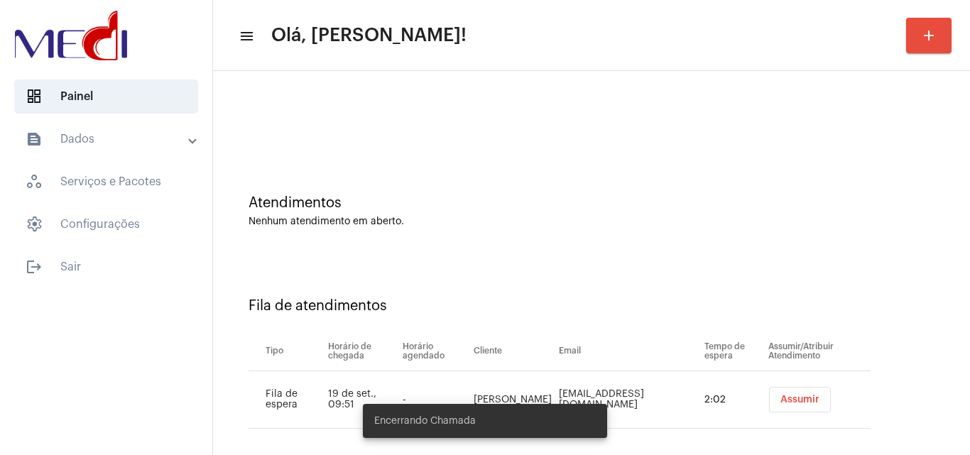
scroll to position [19, 0]
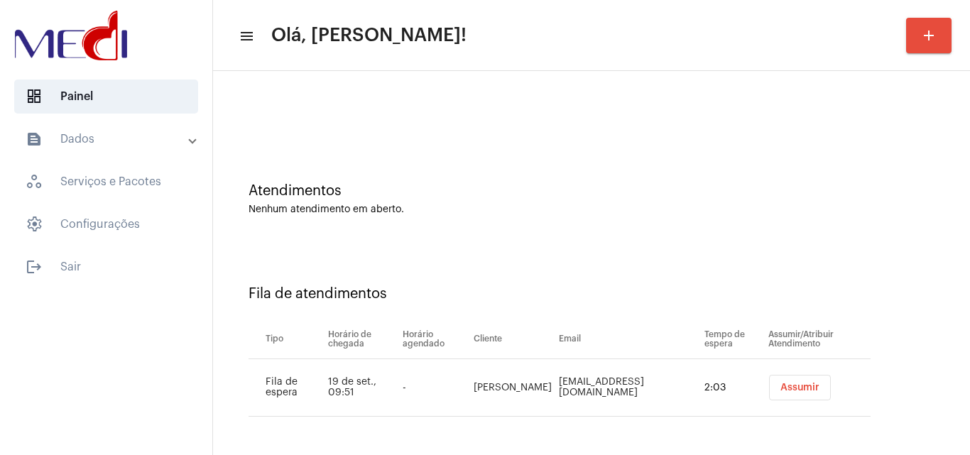
click at [780, 391] on span "Assumir" at bounding box center [799, 388] width 39 height 10
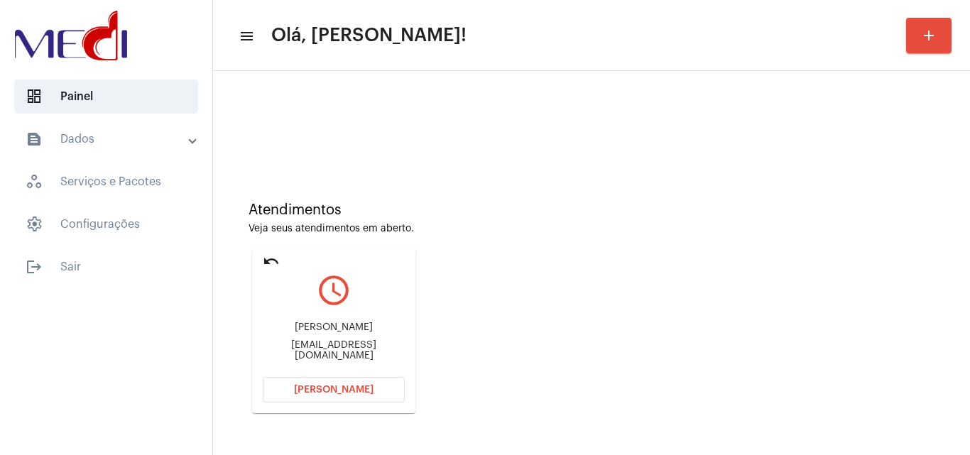
click at [913, 249] on div "Atendimentos Veja seus atendimentos em aberto. undo query_builder José Márcio P…" at bounding box center [591, 302] width 743 height 285
click at [364, 367] on div "José Márcio Pimentel Boudoux marciolivre1@gmail.com" at bounding box center [334, 342] width 142 height 64
click at [375, 359] on div "marciolivre1@gmail.com" at bounding box center [334, 350] width 142 height 21
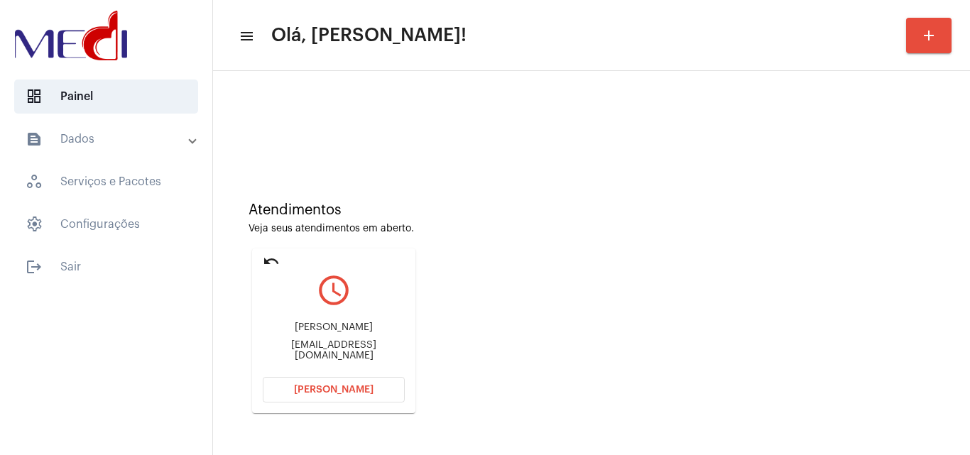
click at [375, 359] on div "marciolivre1@gmail.com" at bounding box center [334, 350] width 142 height 21
copy mat-card-content "marciolivre1@gmail.com Abrir Chamada"
click at [330, 383] on button "Abrir Chamada" at bounding box center [334, 390] width 142 height 26
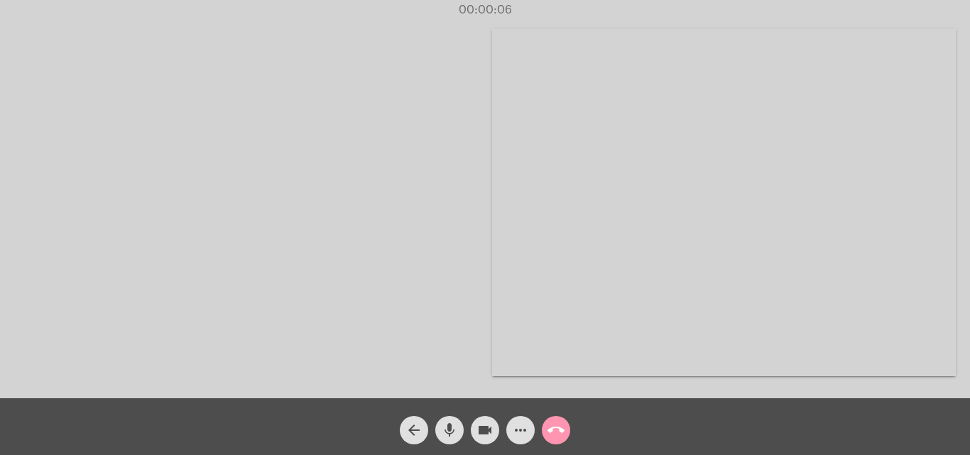
click at [523, 426] on mat-icon "more_horiz" at bounding box center [520, 430] width 17 height 17
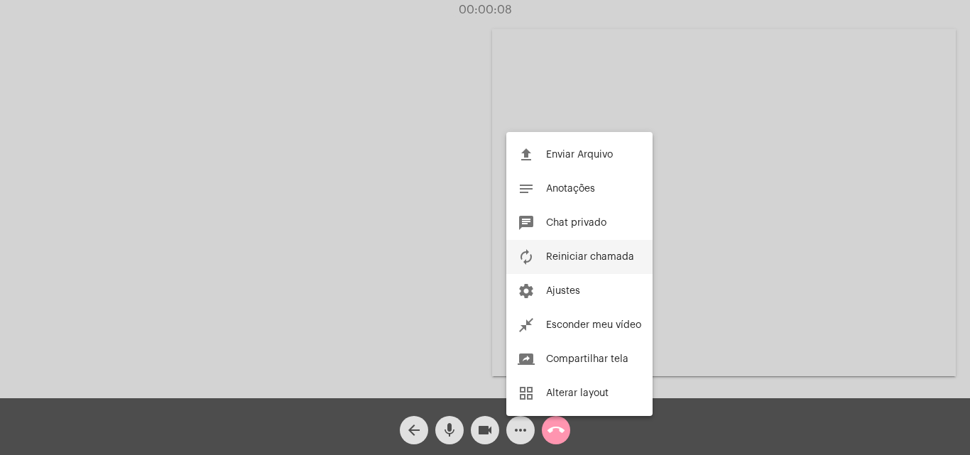
click at [618, 267] on button "autorenew Reiniciar chamada" at bounding box center [579, 257] width 146 height 34
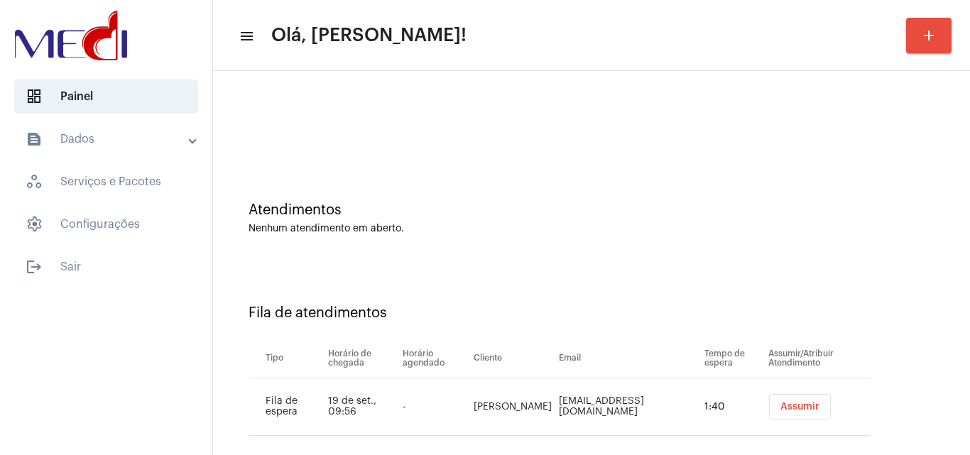
click at [876, 214] on div "Atendimentos" at bounding box center [592, 210] width 686 height 16
click at [821, 405] on button "Assumir" at bounding box center [800, 407] width 62 height 26
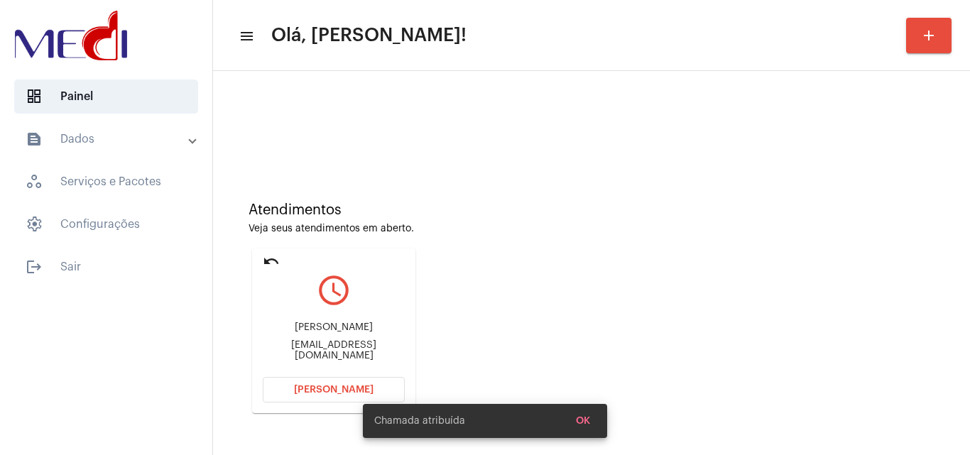
click at [336, 354] on div "maricianalima5215@gmail.com" at bounding box center [334, 350] width 142 height 21
copy mat-card-content "maricianalima5215@gmail.com Abrir Chamada"
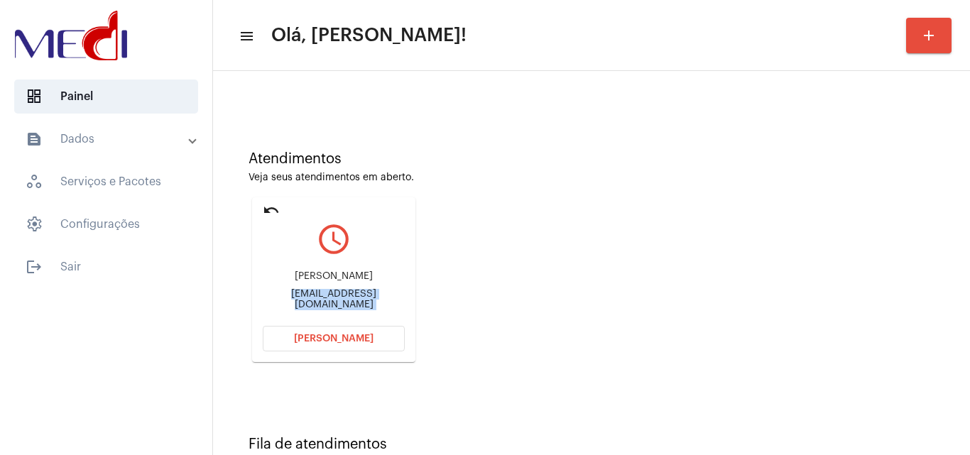
scroll to position [100, 0]
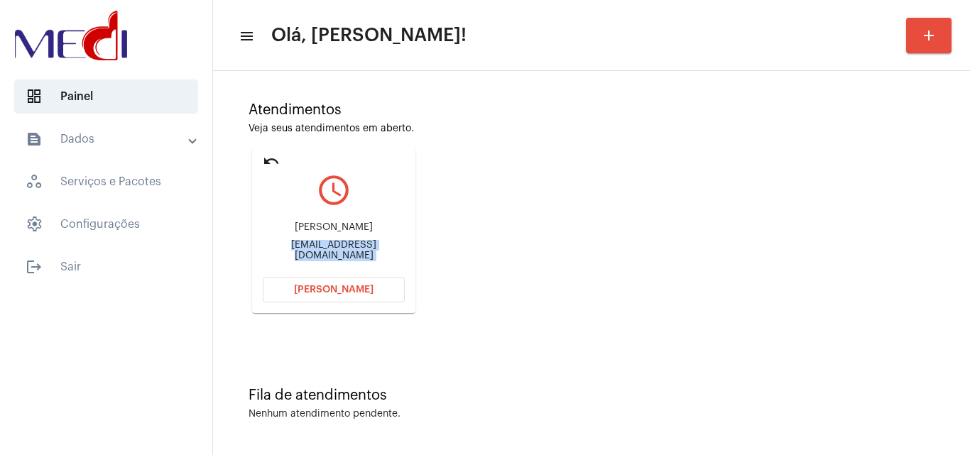
click at [328, 288] on span "Abrir Chamada" at bounding box center [334, 290] width 80 height 10
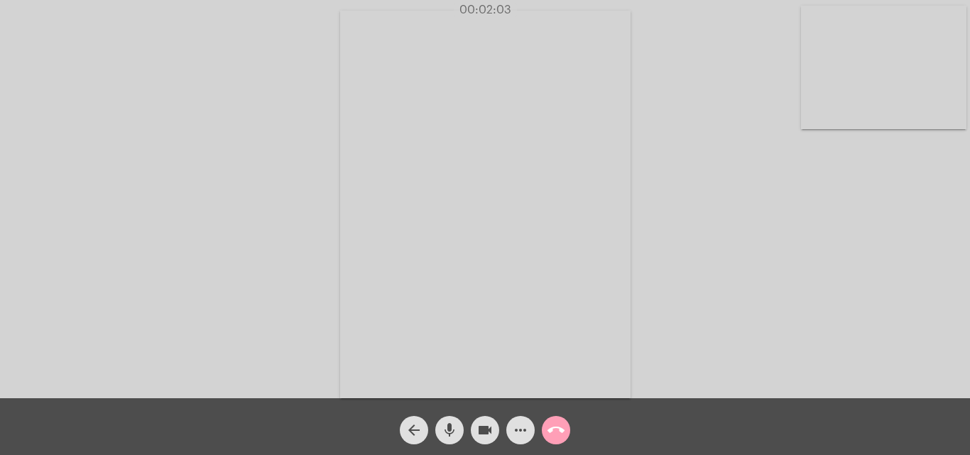
click at [548, 425] on mat-icon "call_end" at bounding box center [556, 430] width 17 height 17
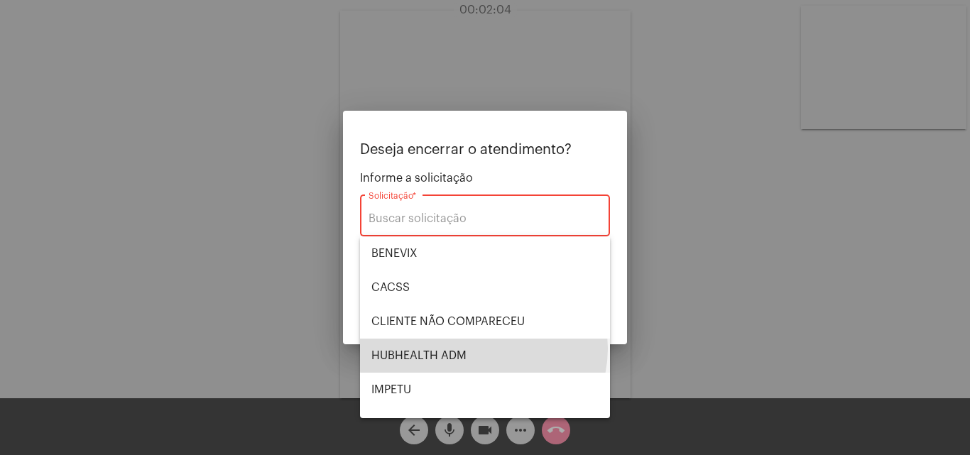
click at [483, 349] on span "HUBHEALTH ADM" at bounding box center [484, 356] width 227 height 34
type input "HUBHEALTH ADM"
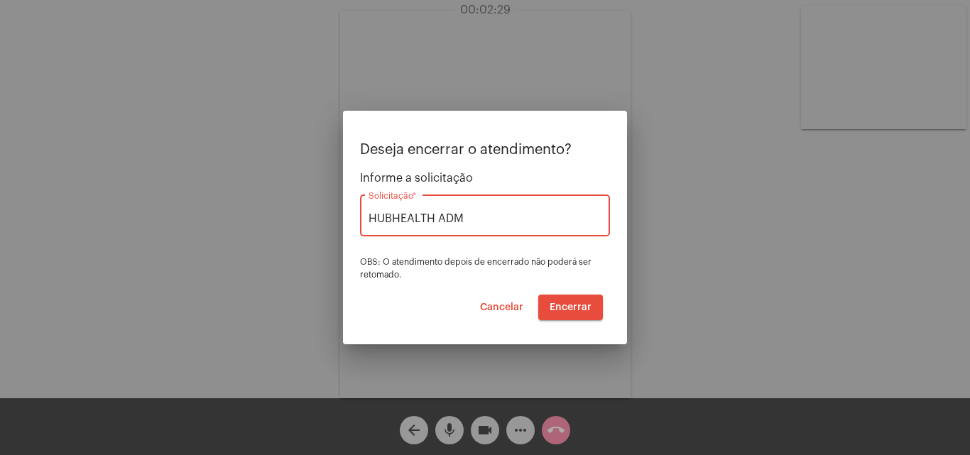
click at [570, 307] on span "Encerrar" at bounding box center [571, 308] width 42 height 10
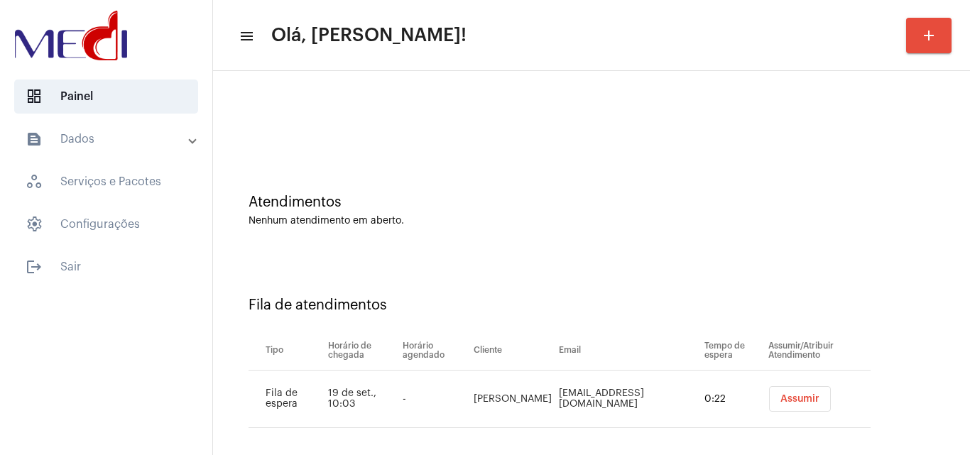
scroll to position [19, 0]
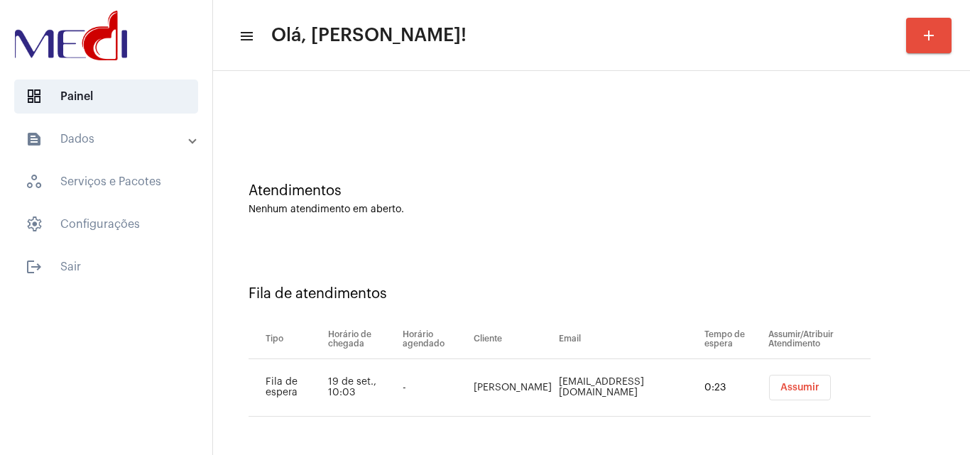
click at [790, 387] on span "Assumir" at bounding box center [799, 388] width 39 height 10
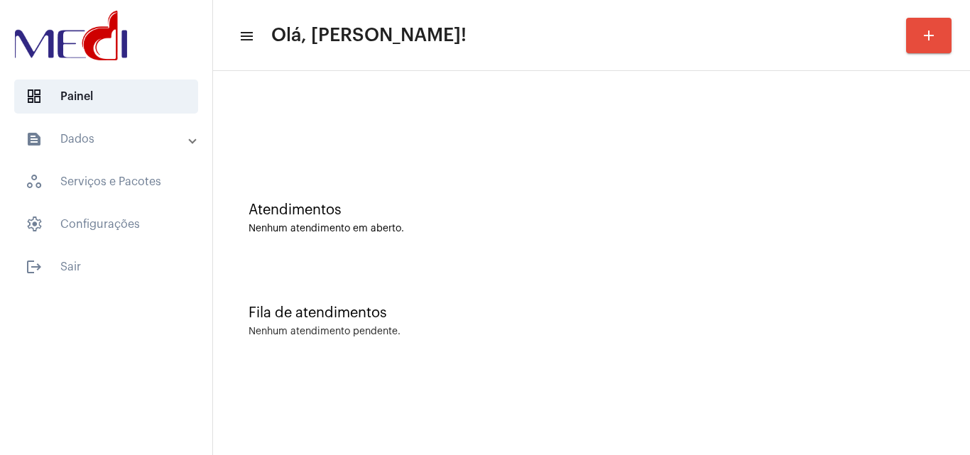
scroll to position [0, 0]
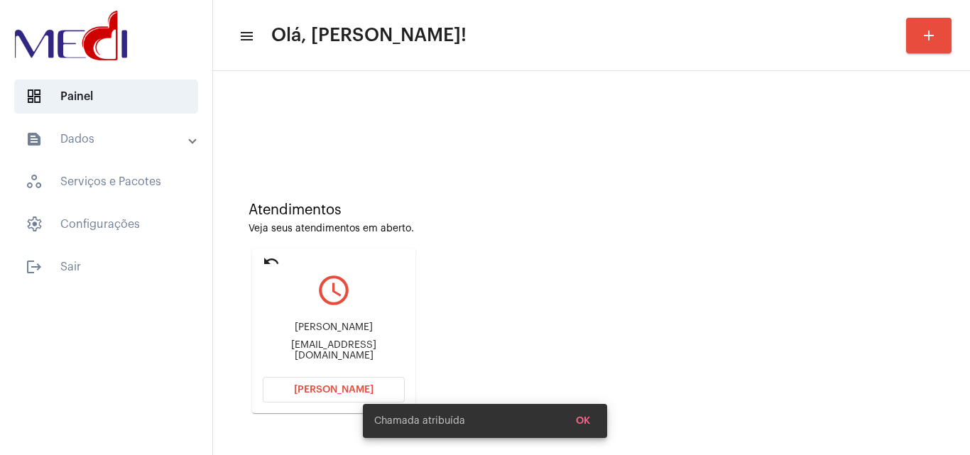
click at [374, 347] on div "Isabelamkt2021@gmail.com" at bounding box center [334, 350] width 142 height 21
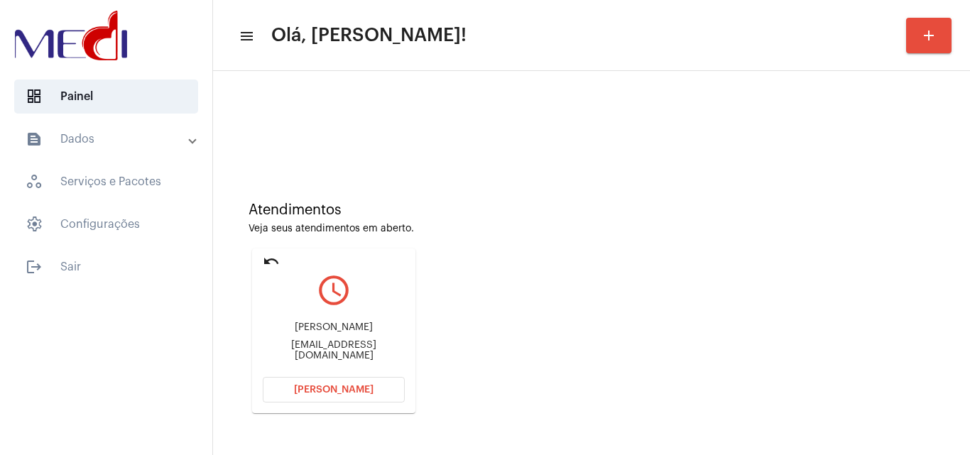
copy mat-card-content "Isabelamkt2021@gmail.com Abrir Chamada"
click at [325, 396] on button "Abrir Chamada" at bounding box center [334, 390] width 142 height 26
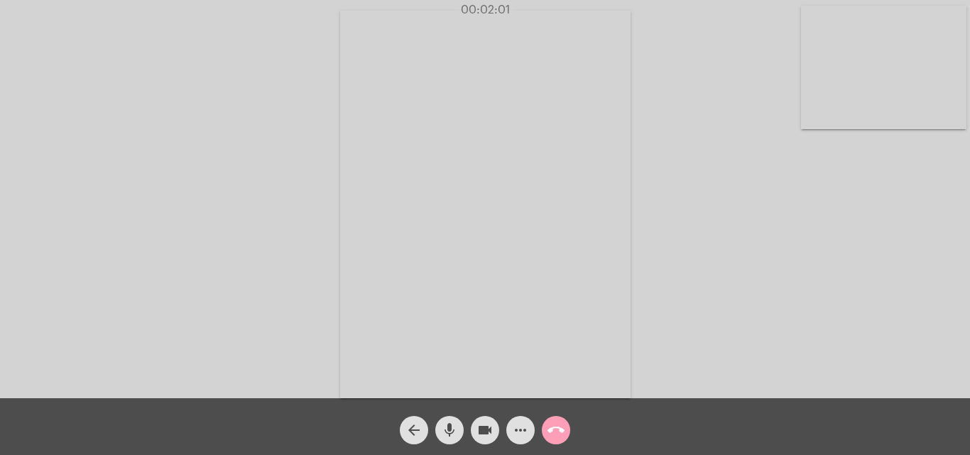
click at [555, 427] on mat-icon "call_end" at bounding box center [556, 430] width 17 height 17
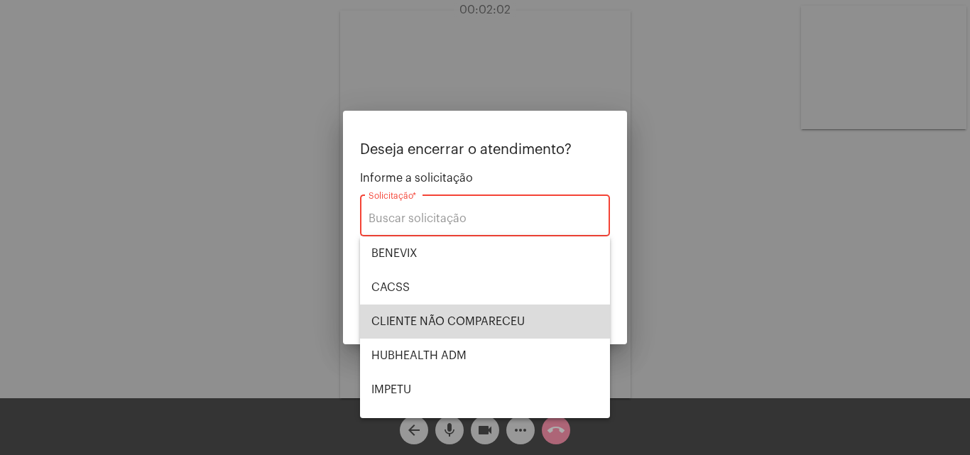
click at [510, 330] on span "CLIENTE NÃO COMPARECEU" at bounding box center [484, 322] width 227 height 34
type input "CLIENTE NÃO COMPARECEU"
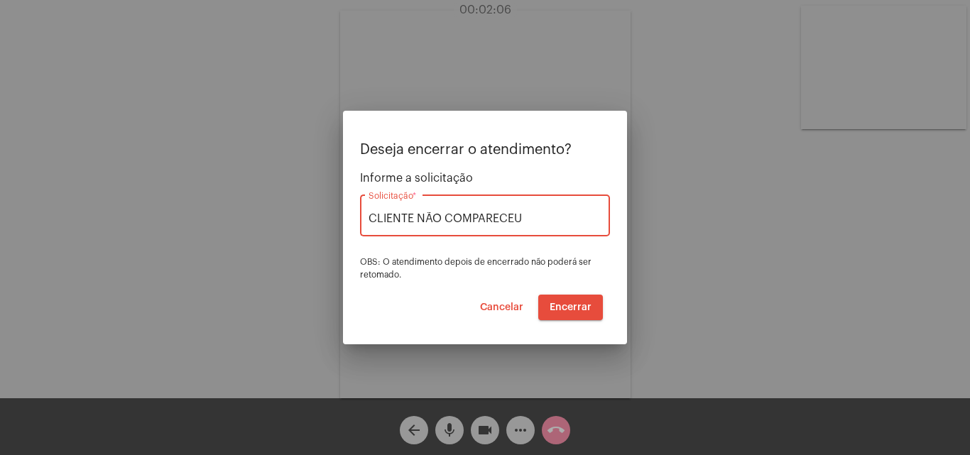
click at [577, 301] on button "Encerrar" at bounding box center [570, 308] width 65 height 26
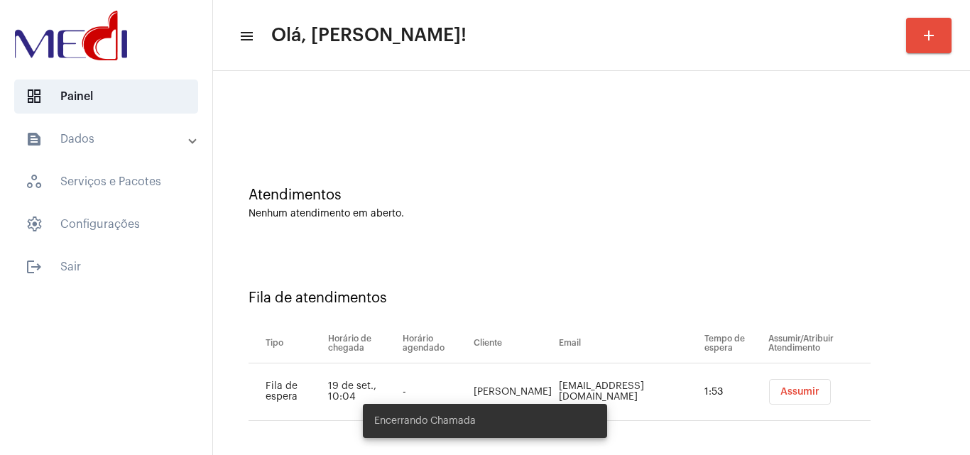
scroll to position [19, 0]
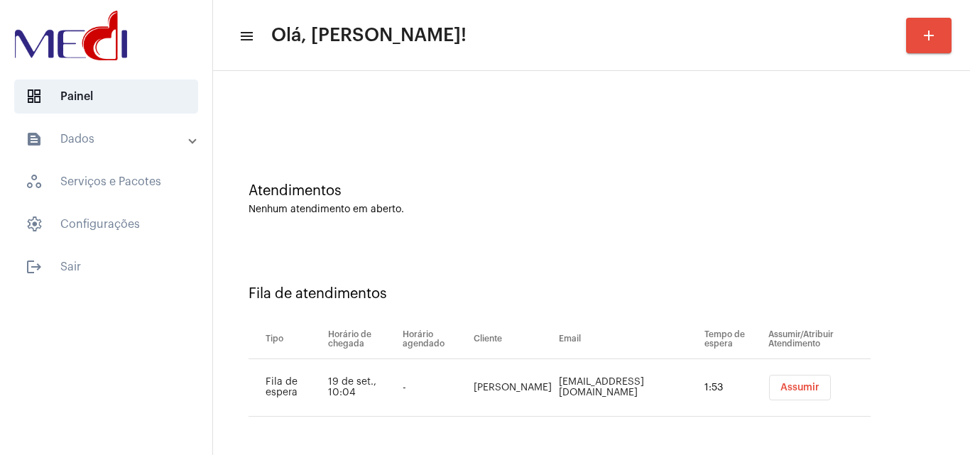
click at [781, 381] on button "Assumir" at bounding box center [800, 388] width 62 height 26
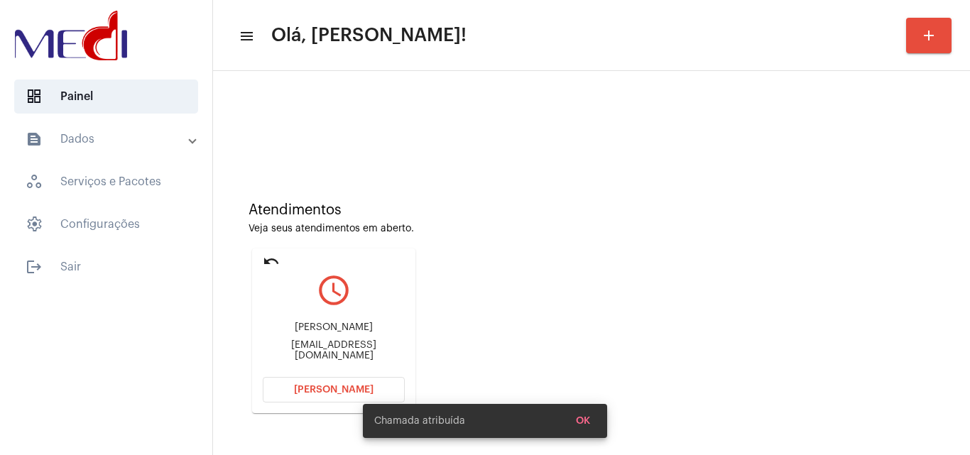
click at [369, 347] on div "jms027229@gmail.com" at bounding box center [334, 350] width 142 height 21
copy mat-card-content "jms027229@gmail.com Abrir Chamada"
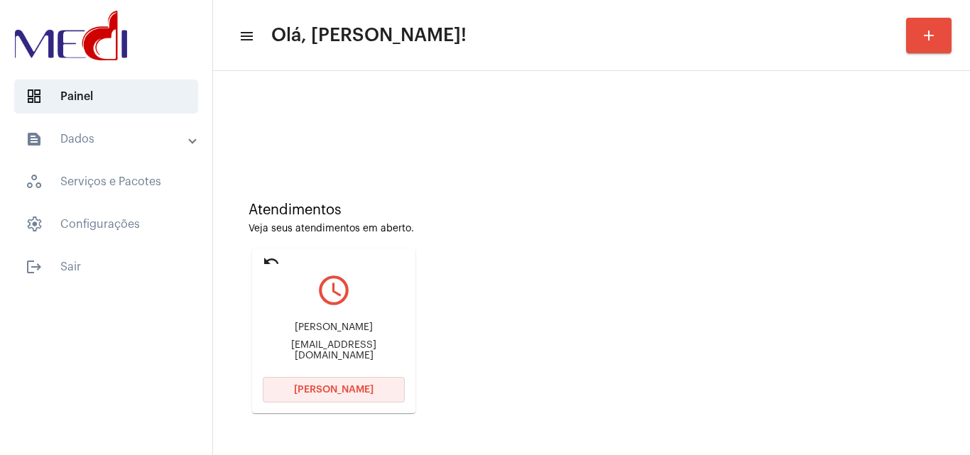
click at [337, 393] on span "Abrir Chamada" at bounding box center [334, 390] width 80 height 10
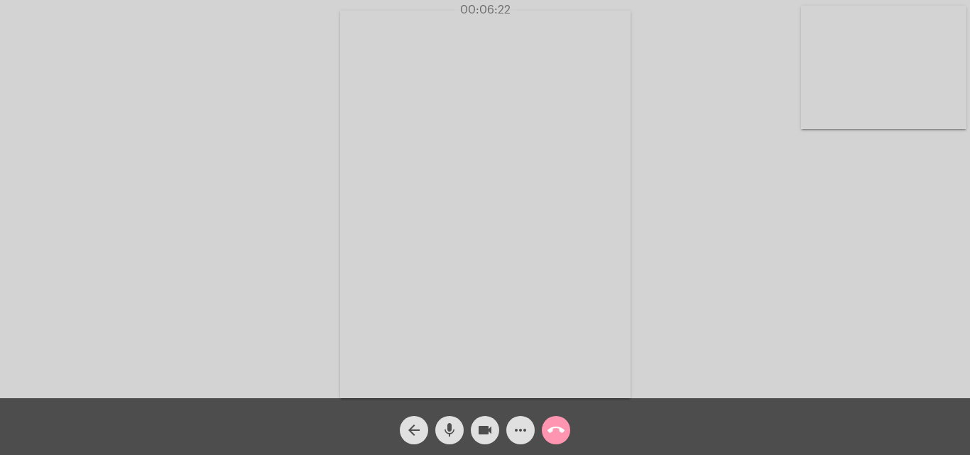
click at [565, 428] on button "call_end" at bounding box center [556, 430] width 28 height 28
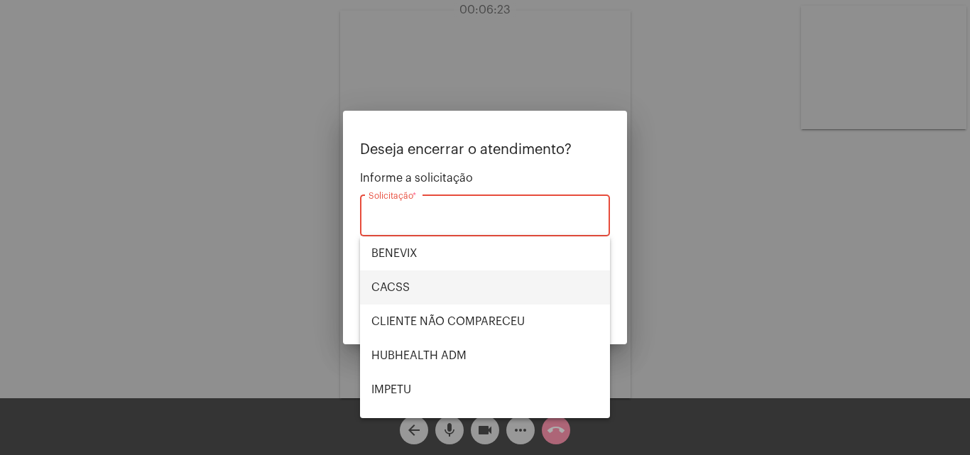
scroll to position [295, 0]
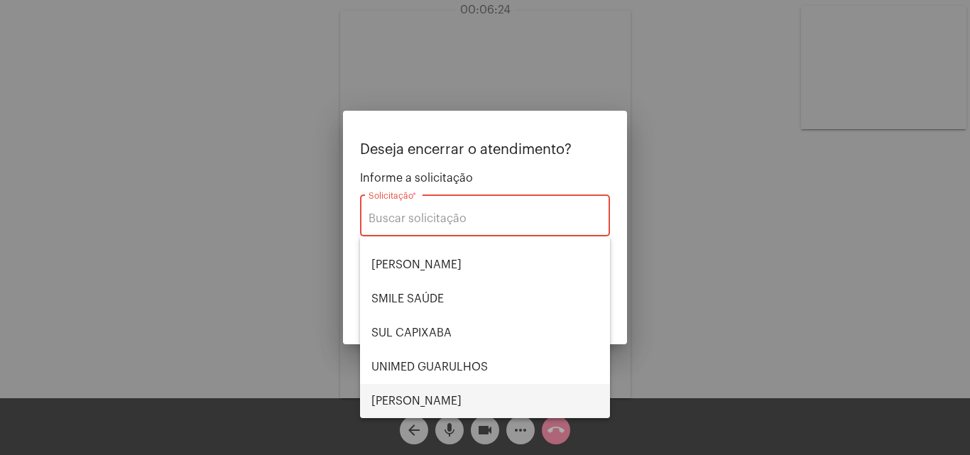
click at [474, 389] on span "VERA CRUZ" at bounding box center [484, 401] width 227 height 34
type input "VERA CRUZ"
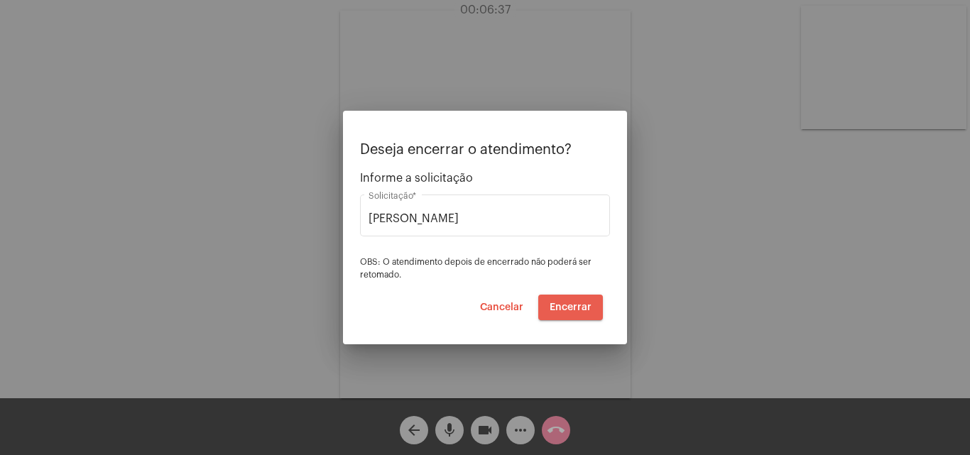
click at [583, 304] on span "Encerrar" at bounding box center [571, 308] width 42 height 10
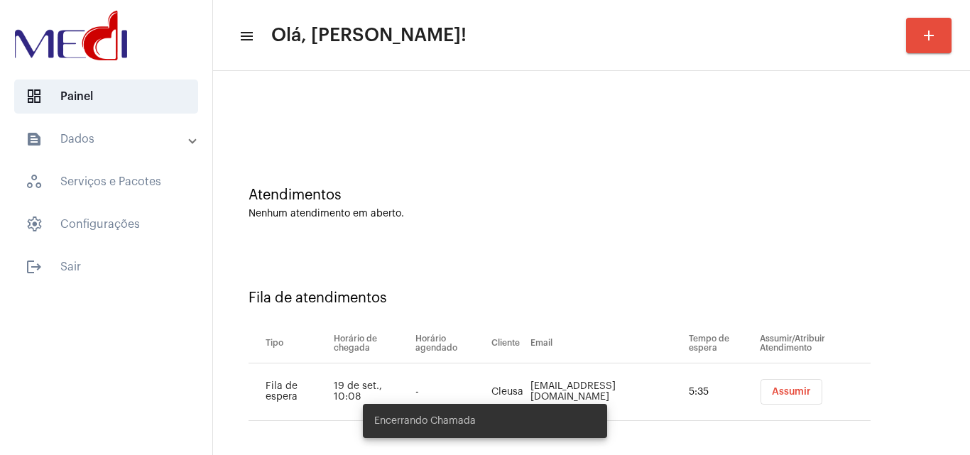
scroll to position [19, 0]
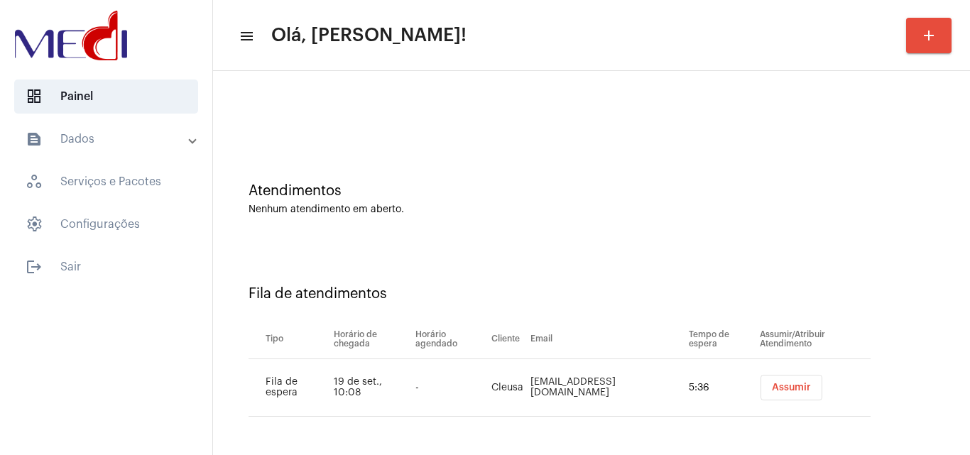
click at [772, 389] on span "Assumir" at bounding box center [791, 388] width 39 height 10
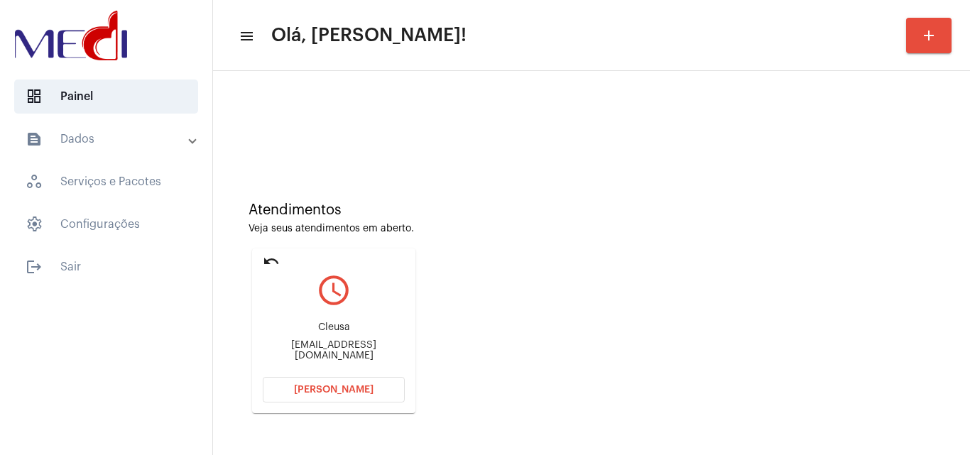
click at [886, 273] on div "Atendimentos Veja seus atendimentos em aberto. undo query_builder Cleusa cleusa…" at bounding box center [591, 302] width 743 height 285
click at [369, 345] on div "cleusaslmariotto@gmail.com" at bounding box center [334, 350] width 142 height 21
copy mat-card-content "cleusaslmariotto@gmail.com Abrir Chamada"
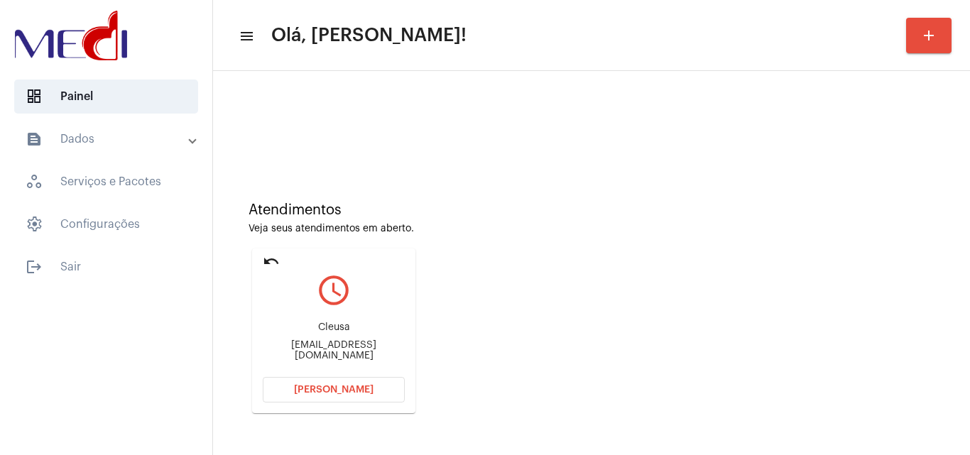
click at [332, 395] on button "[PERSON_NAME]" at bounding box center [334, 390] width 142 height 26
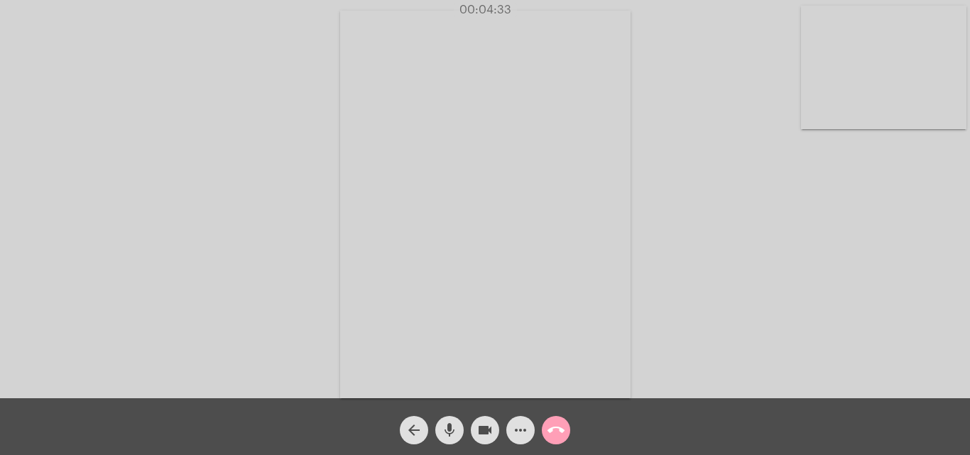
click at [562, 423] on mat-icon "call_end" at bounding box center [556, 430] width 17 height 17
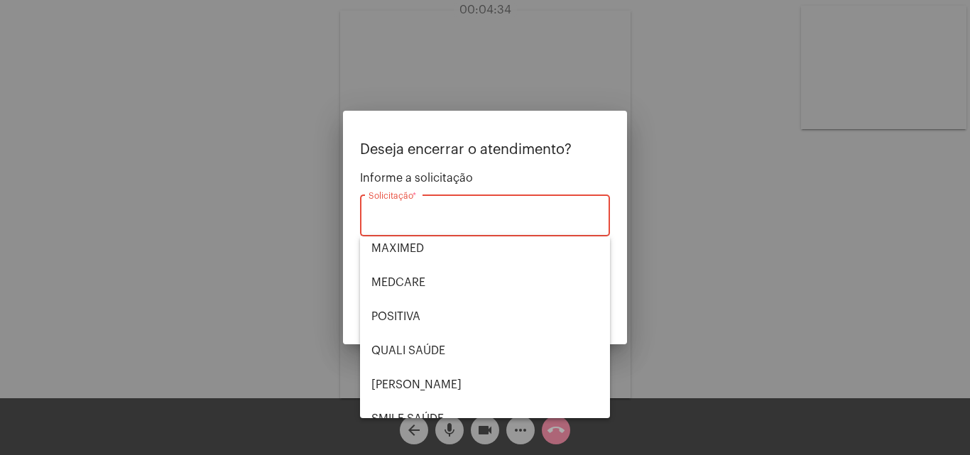
scroll to position [295, 0]
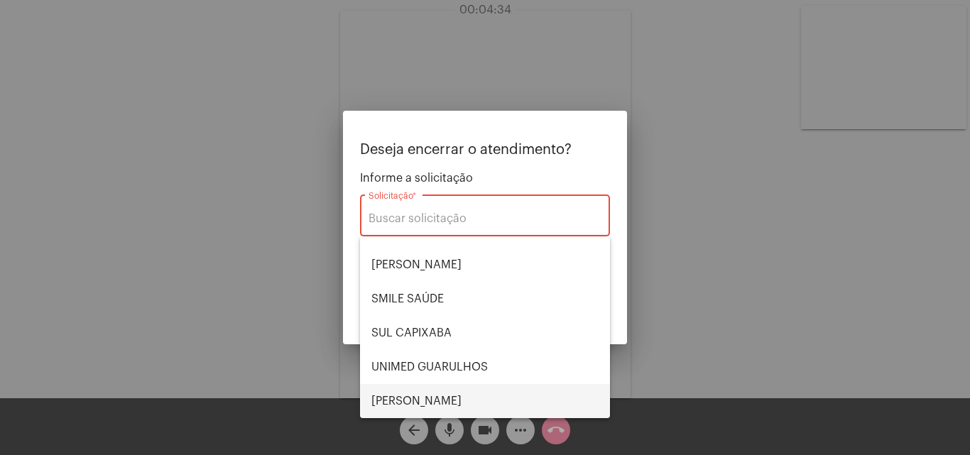
click at [410, 394] on span "VERA CRUZ" at bounding box center [484, 401] width 227 height 34
type input "VERA CRUZ"
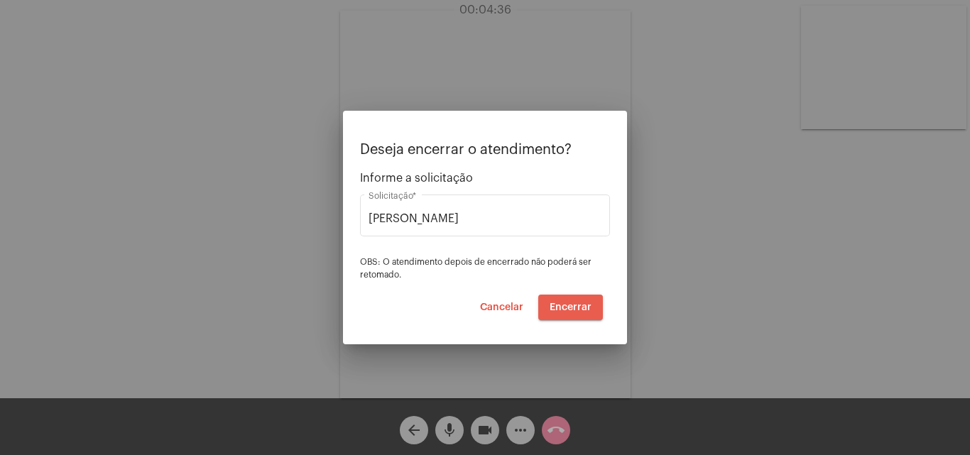
click at [569, 307] on span "Encerrar" at bounding box center [571, 308] width 42 height 10
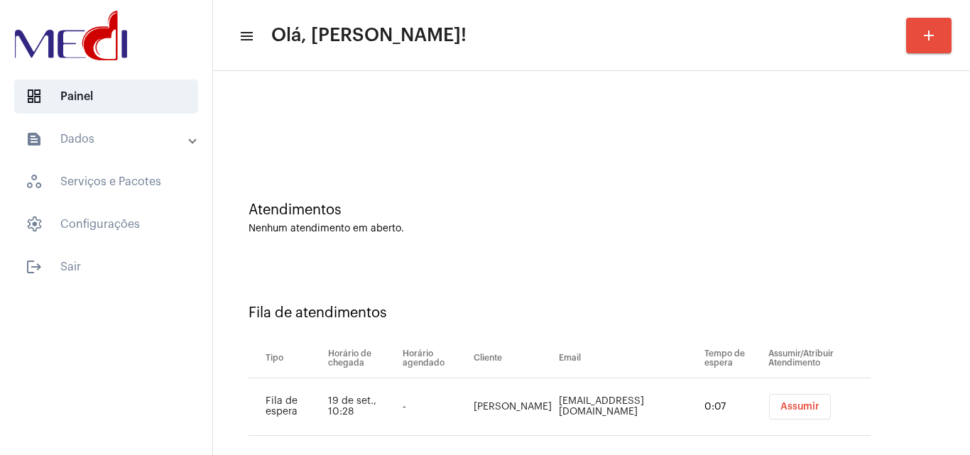
click at [780, 406] on span "Assumir" at bounding box center [799, 407] width 39 height 10
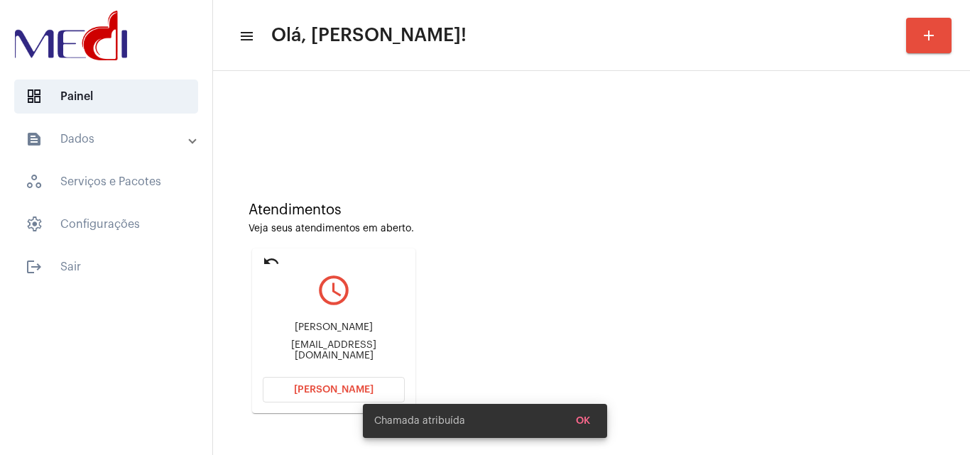
click at [354, 347] on div "fabigeo2@yahoo.com.br" at bounding box center [334, 350] width 142 height 21
copy mat-card-content "fabigeo2@yahoo.com.br Abrir Chamada"
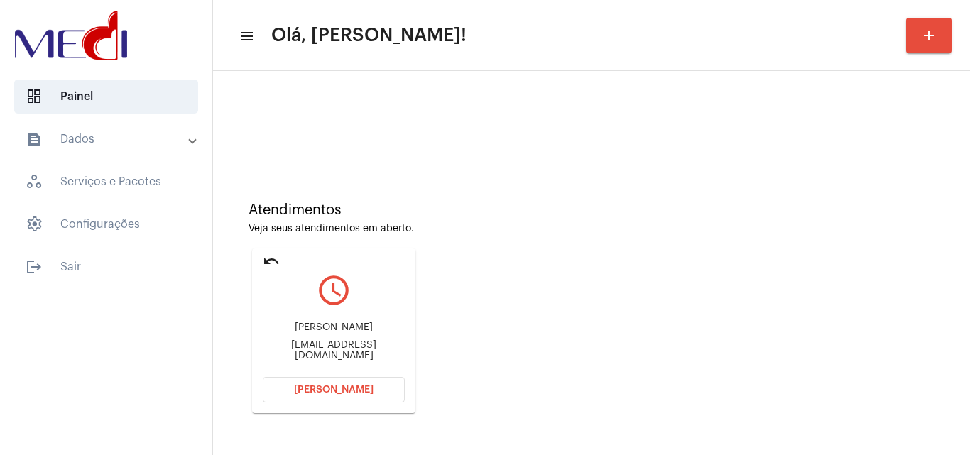
click at [330, 390] on span "Abrir Chamada" at bounding box center [334, 390] width 80 height 10
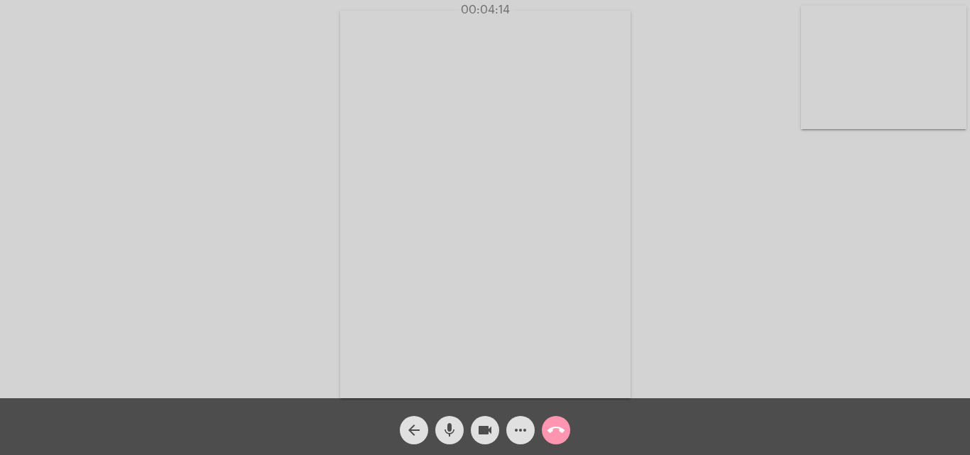
click at [552, 427] on mat-icon "call_end" at bounding box center [556, 430] width 17 height 17
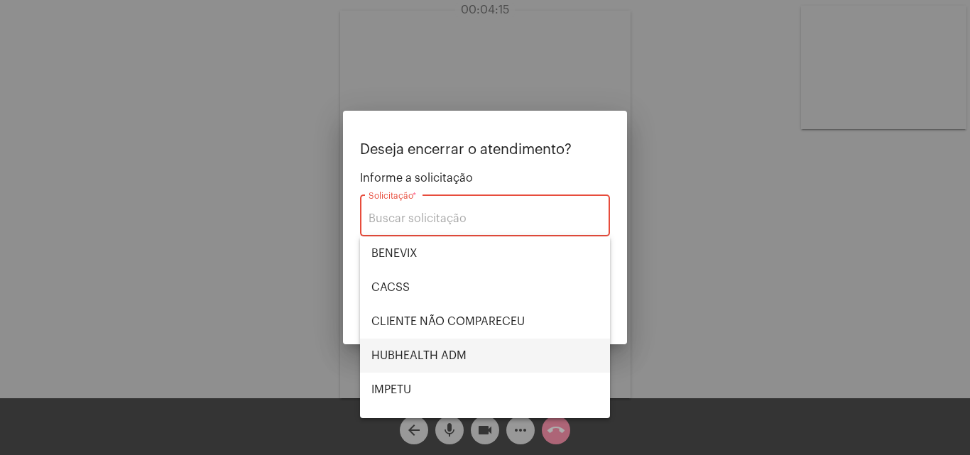
scroll to position [142, 0]
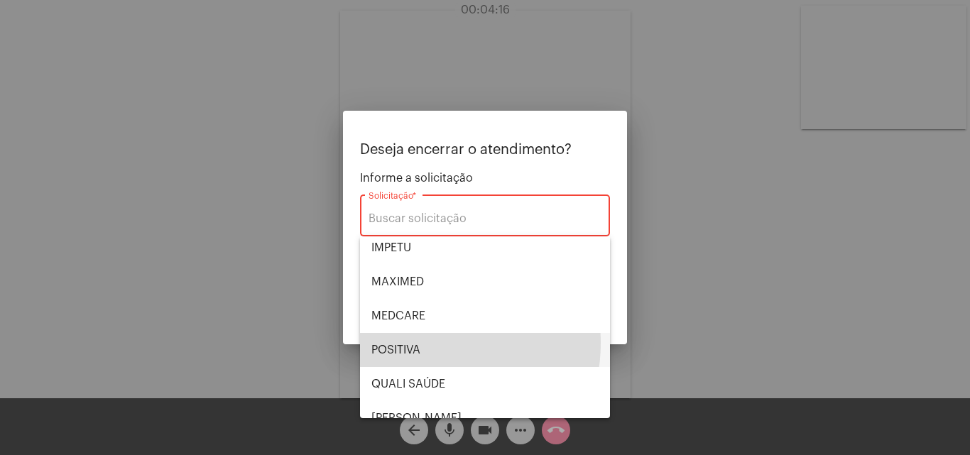
click at [416, 343] on span "POSITIVA" at bounding box center [484, 350] width 227 height 34
type input "POSITIVA"
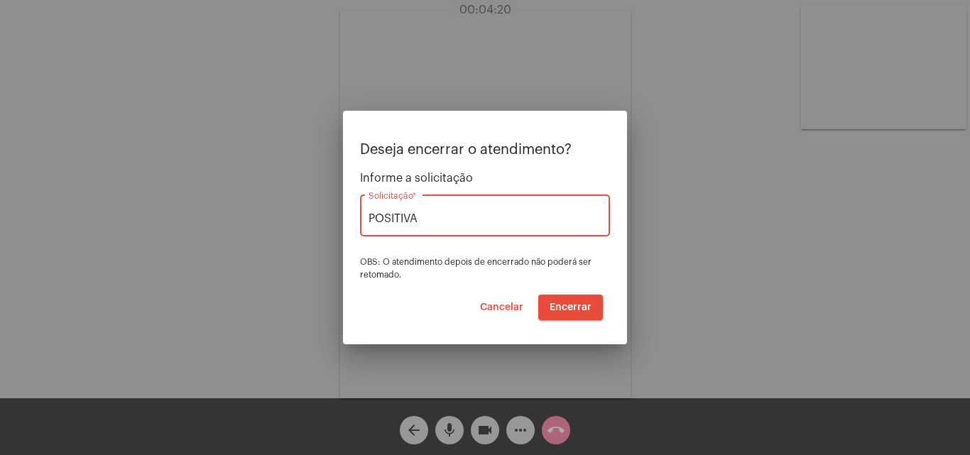
click at [579, 304] on span "Encerrar" at bounding box center [571, 308] width 42 height 10
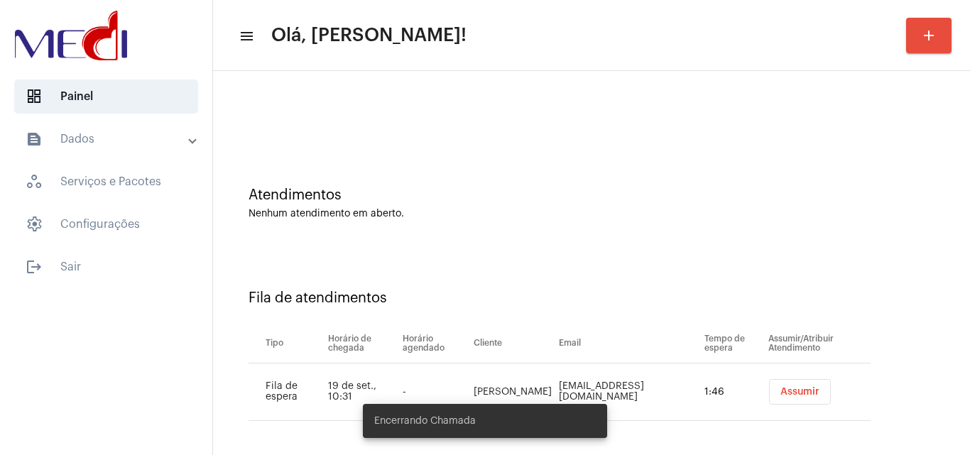
scroll to position [19, 0]
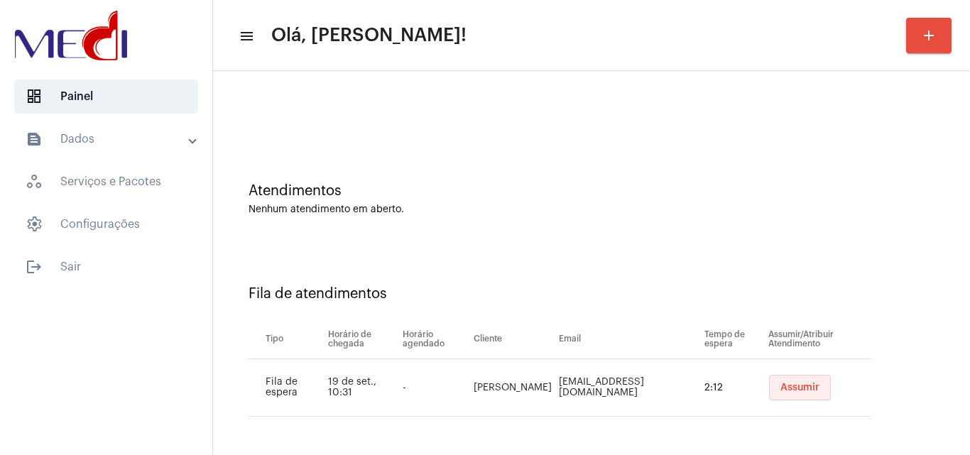
click at [780, 384] on span "Assumir" at bounding box center [799, 388] width 39 height 10
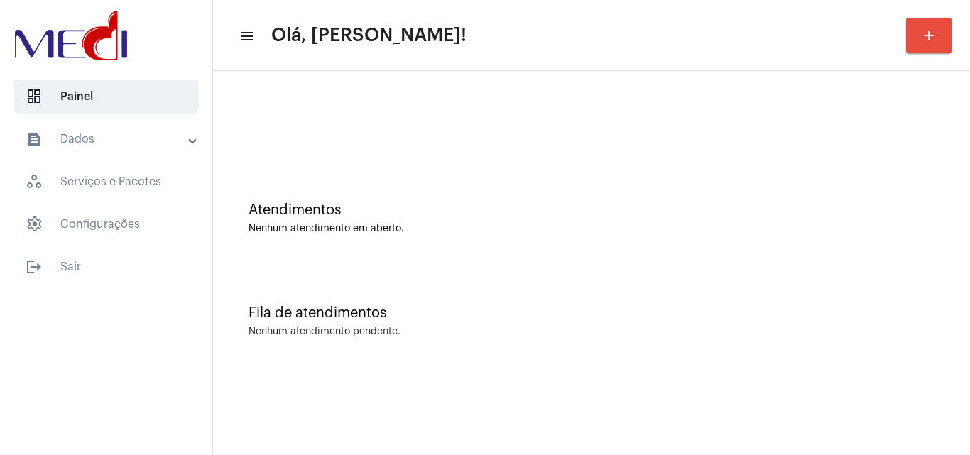
scroll to position [0, 0]
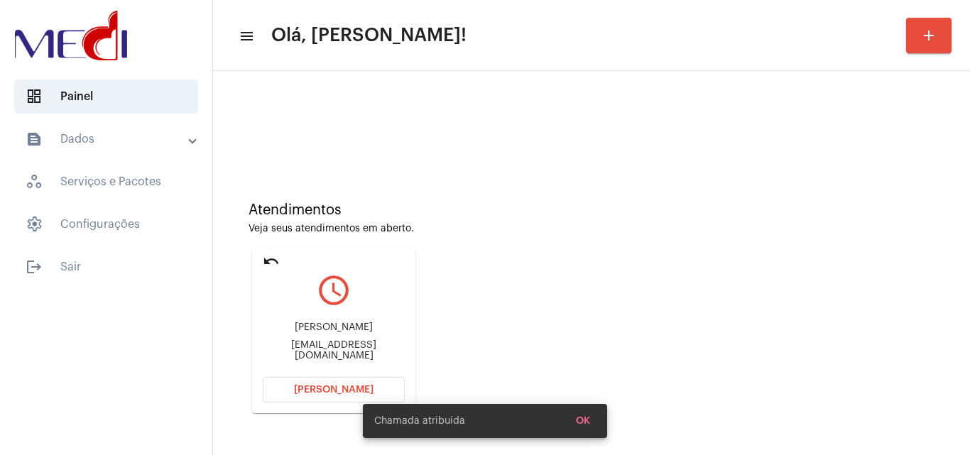
click at [357, 351] on div "joyciellehsanttos@gmail.com" at bounding box center [334, 350] width 142 height 21
copy mat-card-content "joyciellehsanttos@gmail.com Abrir Chamada"
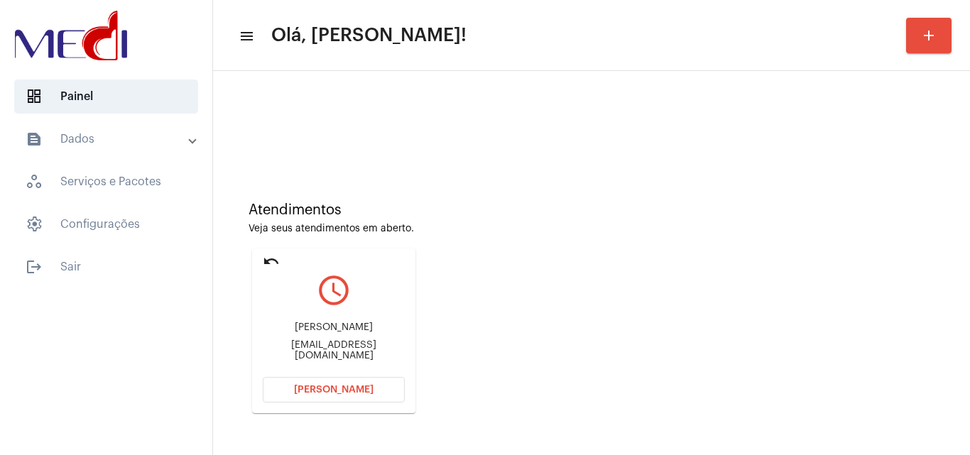
click at [349, 376] on mat-card "undo query_builder Joycielle Ribeiro dos Santos joyciellehsanttos@gmail.com Abr…" at bounding box center [333, 331] width 163 height 165
click at [343, 391] on span "Abrir Chamada" at bounding box center [334, 390] width 80 height 10
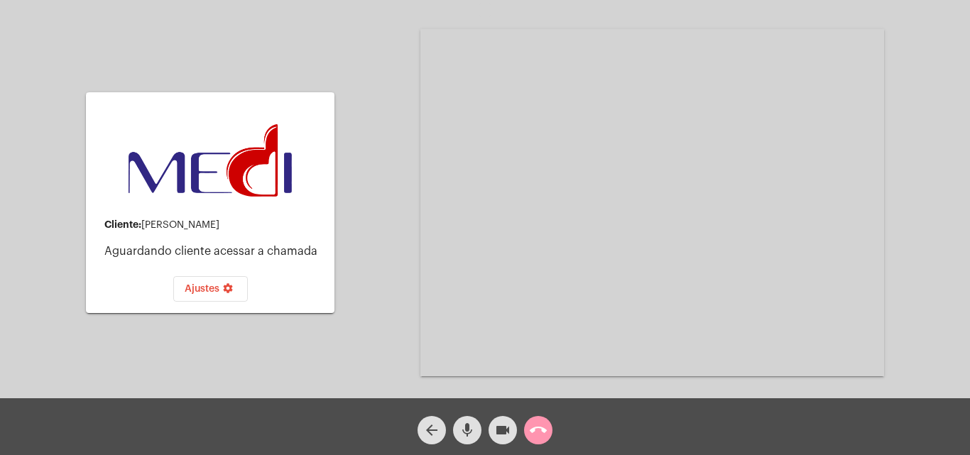
click at [536, 431] on mat-icon "call_end" at bounding box center [538, 430] width 17 height 17
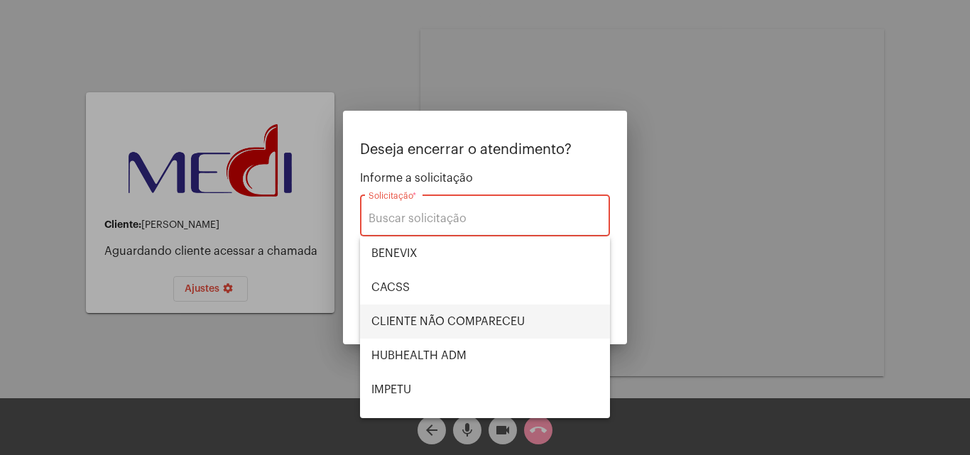
click at [521, 312] on span "CLIENTE NÃO COMPARECEU" at bounding box center [484, 322] width 227 height 34
type input "CLIENTE NÃO COMPARECEU"
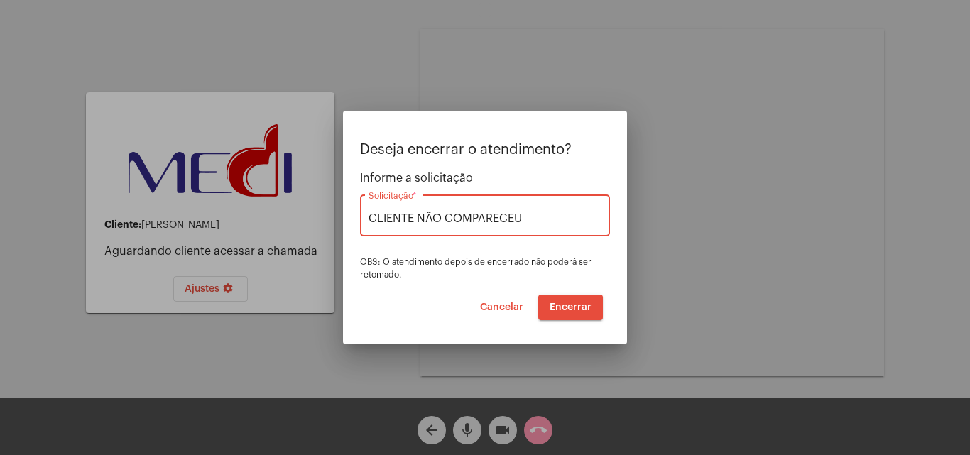
click at [561, 305] on span "Encerrar" at bounding box center [571, 308] width 42 height 10
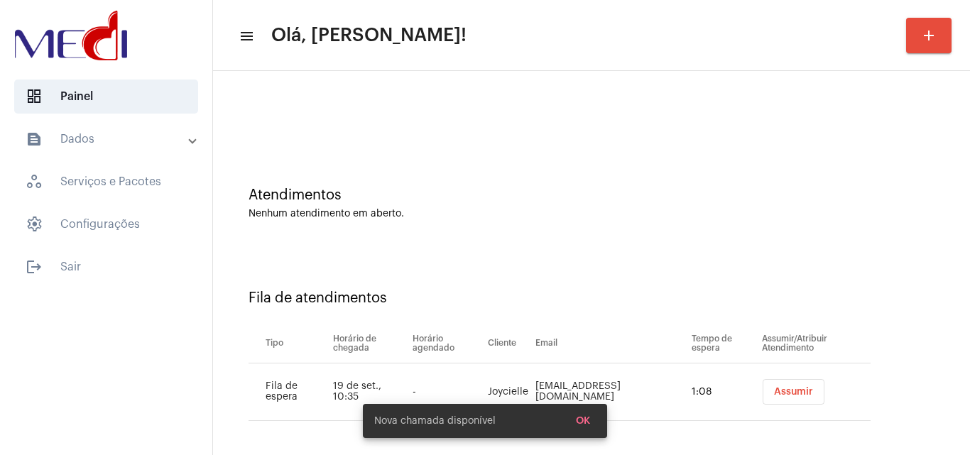
scroll to position [19, 0]
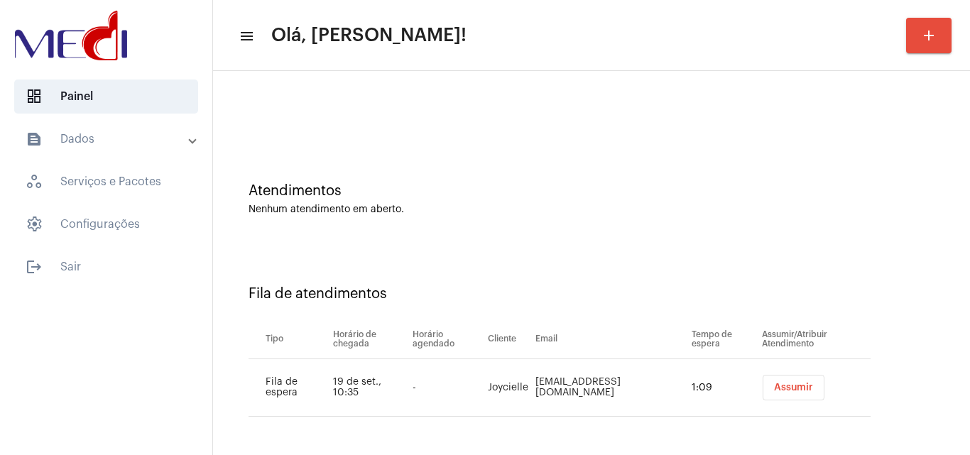
click at [779, 398] on button "Assumir" at bounding box center [794, 388] width 62 height 26
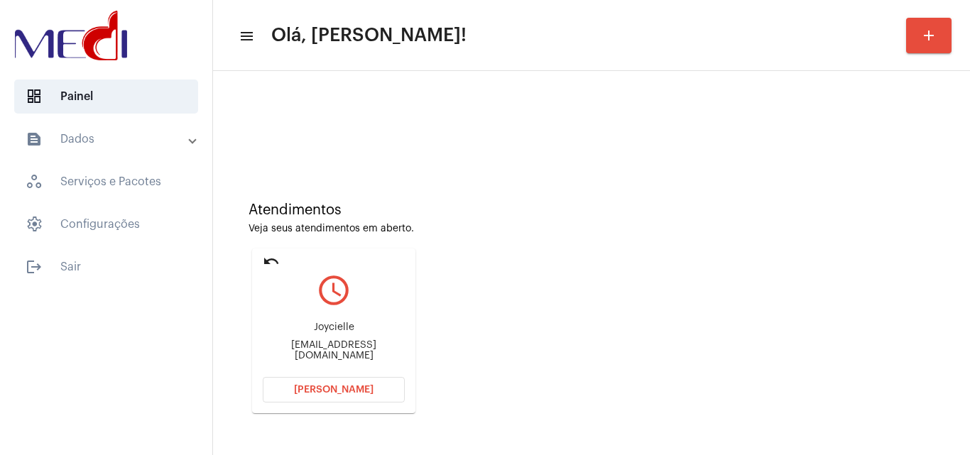
click at [864, 252] on div "Atendimentos Veja seus atendimentos em aberto. undo query_builder Joycielle joy…" at bounding box center [591, 302] width 743 height 285
click at [286, 356] on div "Joycielle joyciellehsanttos@gmail.com" at bounding box center [334, 342] width 142 height 64
copy mat-card-content "joyciellehsanttos@gmail.com Abrir Chamada"
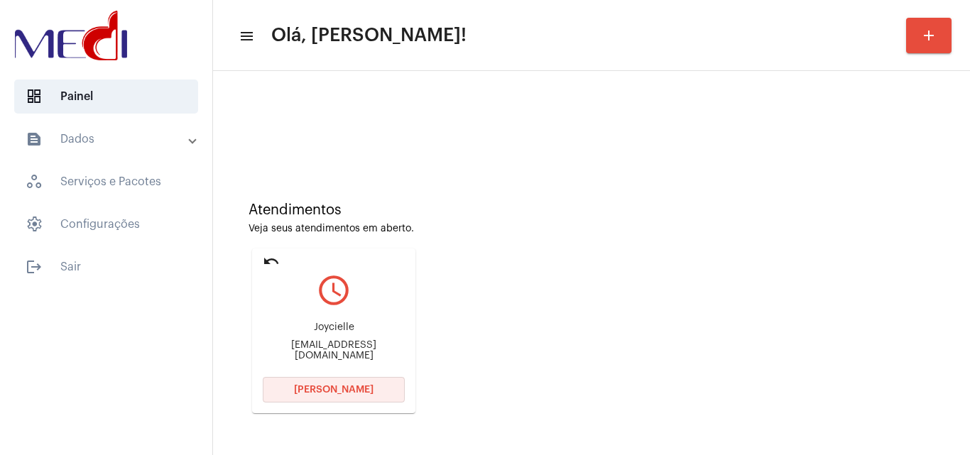
click at [334, 392] on span "Abrir Chamada" at bounding box center [334, 390] width 80 height 10
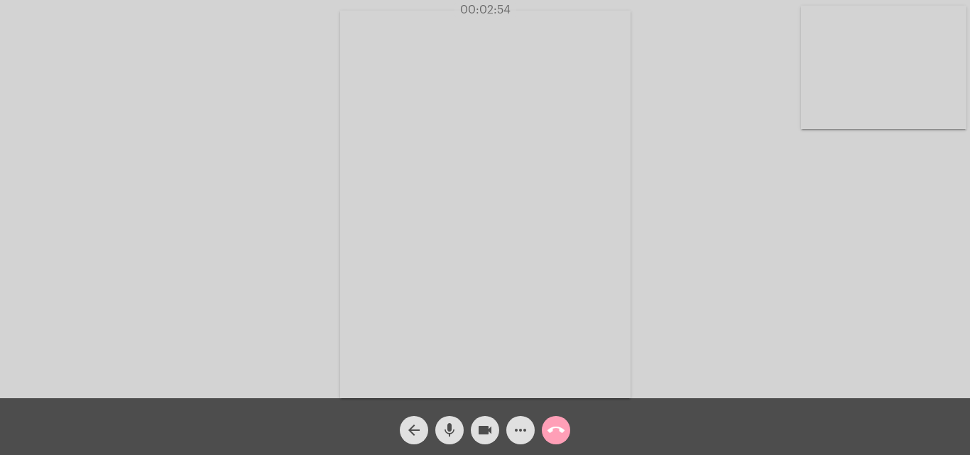
click at [551, 425] on mat-icon "call_end" at bounding box center [556, 430] width 17 height 17
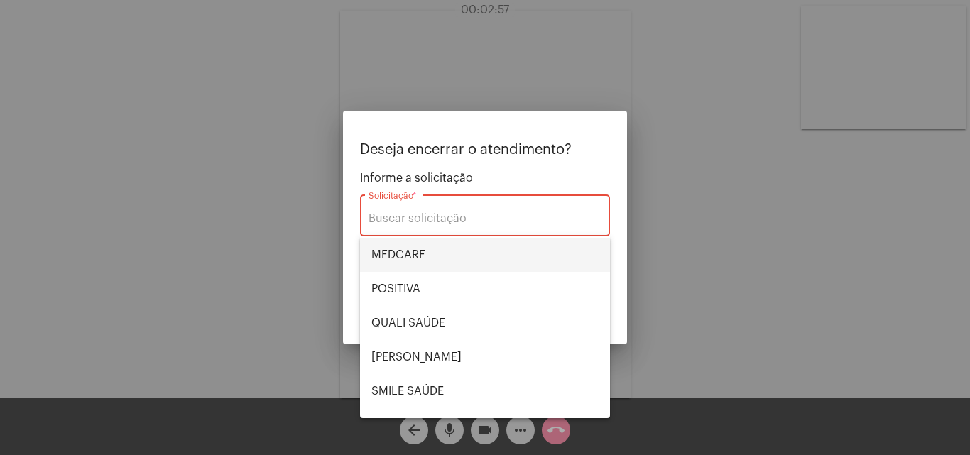
scroll to position [82, 0]
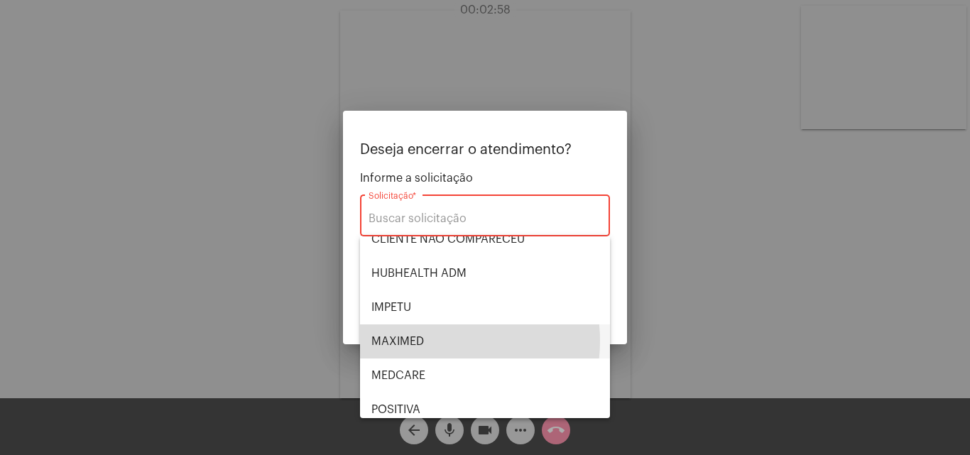
click at [433, 341] on span "MAXIMED" at bounding box center [484, 342] width 227 height 34
type input "MAXIMED"
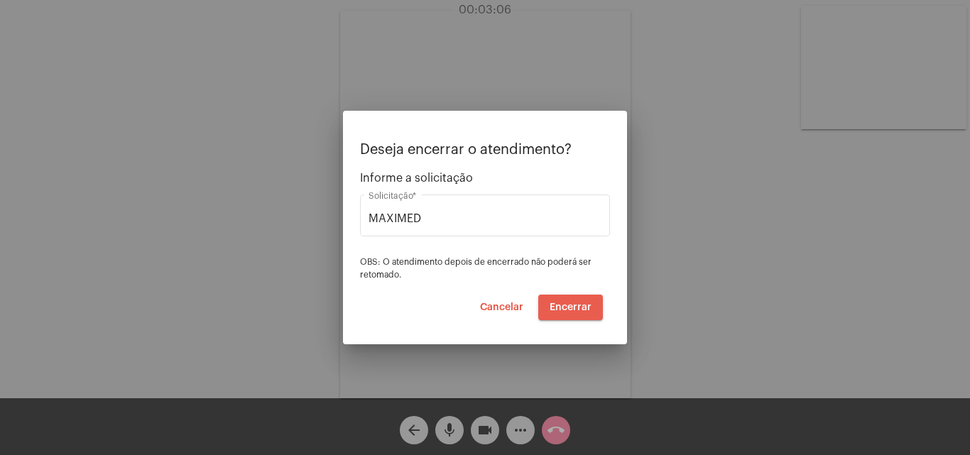
click at [577, 303] on span "Encerrar" at bounding box center [571, 308] width 42 height 10
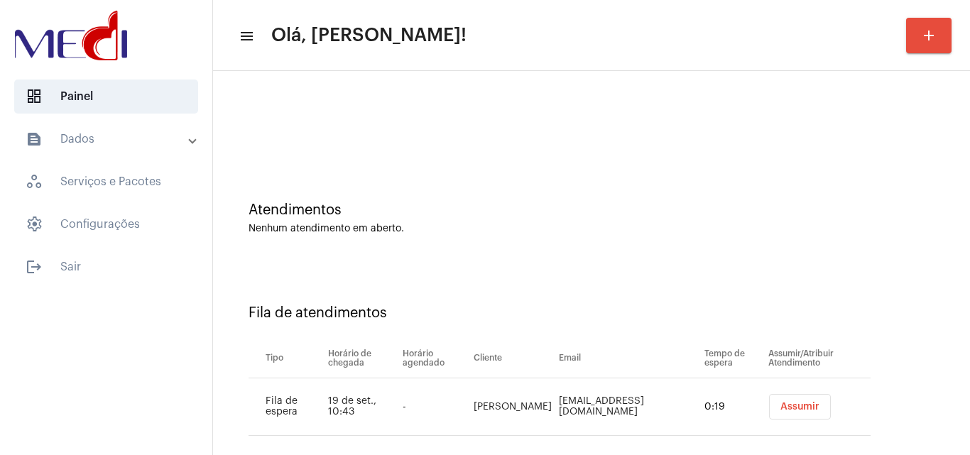
scroll to position [19, 0]
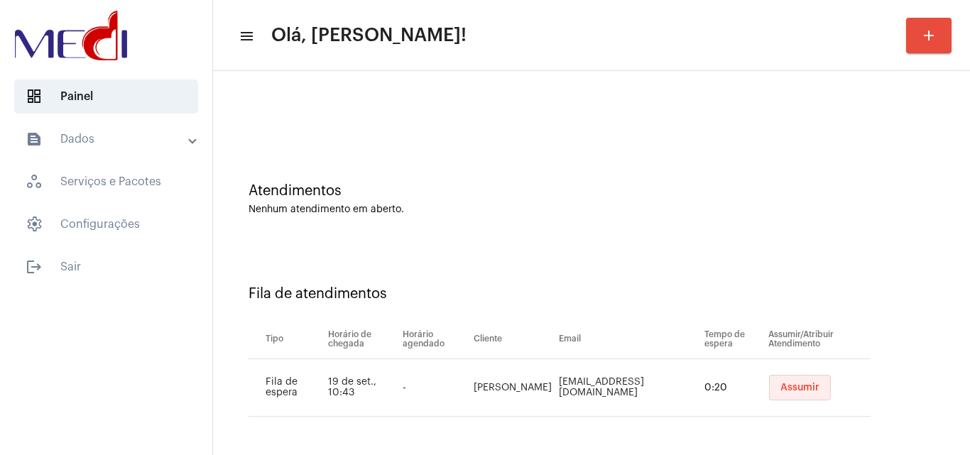
click at [785, 396] on button "Assumir" at bounding box center [800, 388] width 62 height 26
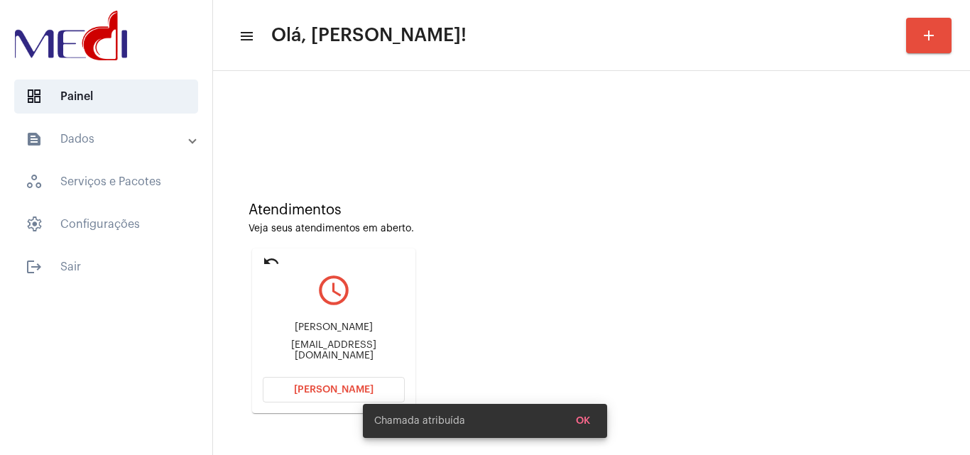
click at [281, 350] on div "fabio.operaone@gmail.com" at bounding box center [334, 350] width 142 height 21
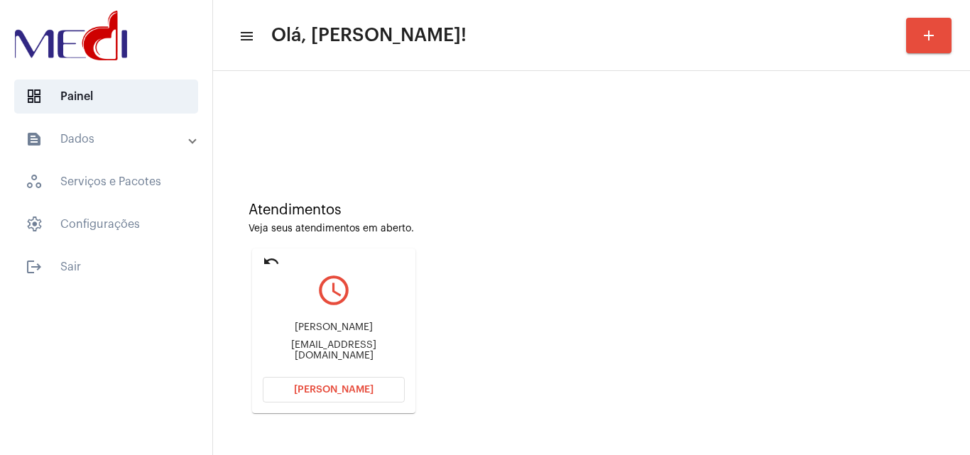
copy mat-card-content "fabio.operaone@gmail.com Abrir Chamada"
click at [307, 386] on span "Abrir Chamada" at bounding box center [334, 390] width 80 height 10
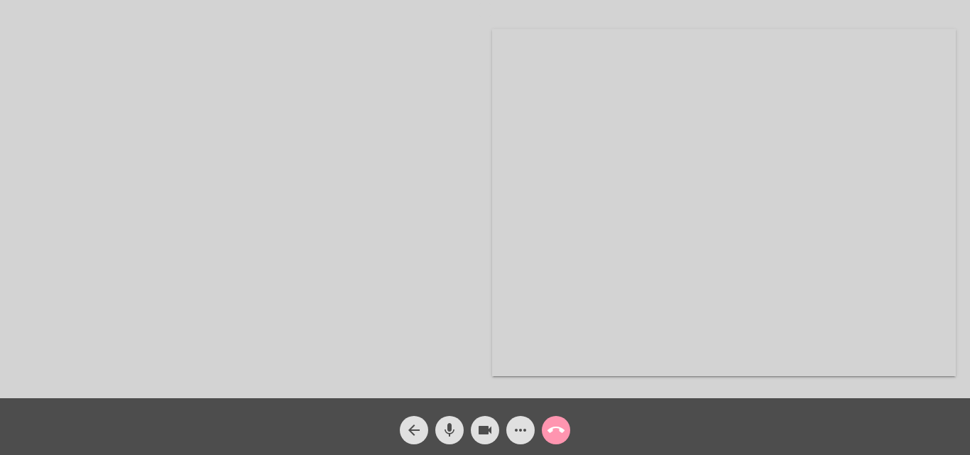
click at [559, 430] on mat-icon "call_end" at bounding box center [556, 430] width 17 height 17
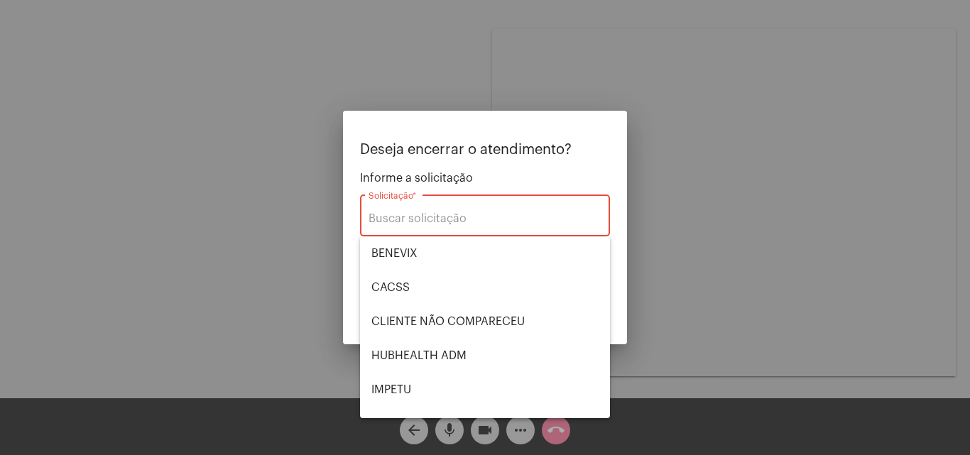
click at [672, 415] on div at bounding box center [485, 227] width 970 height 455
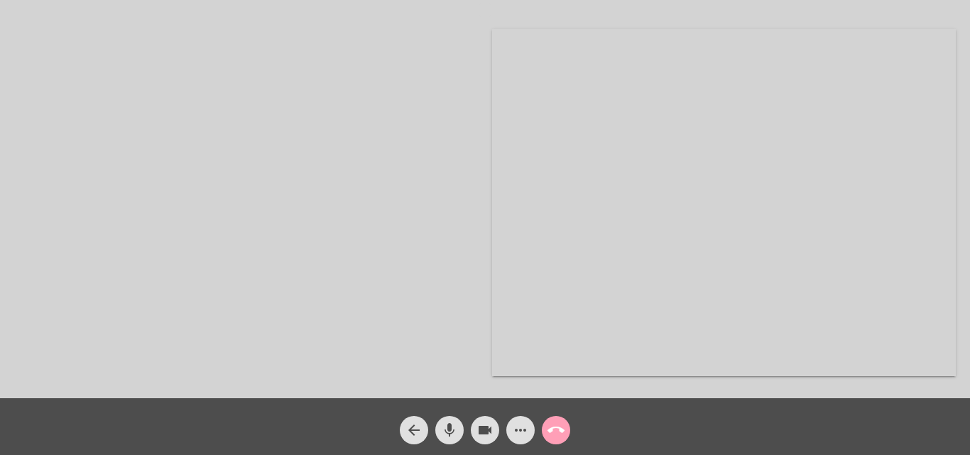
click at [550, 428] on mat-icon "call_end" at bounding box center [556, 430] width 17 height 17
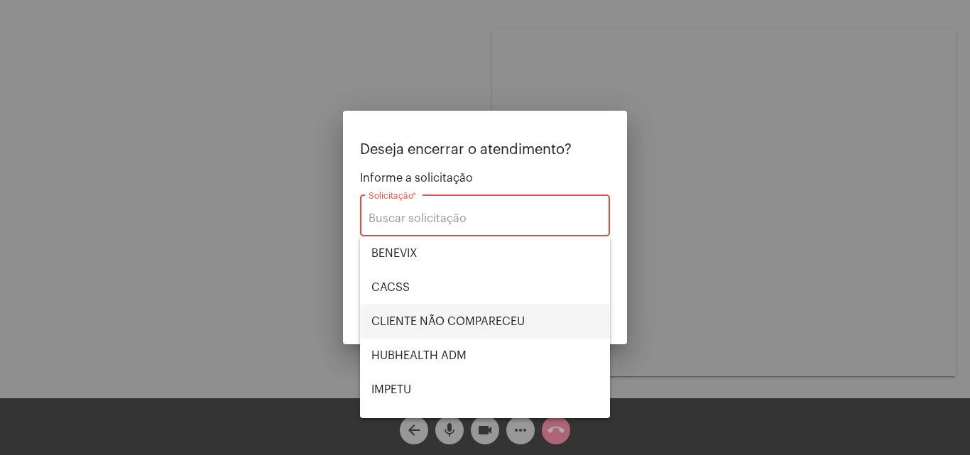
click at [481, 325] on span "CLIENTE NÃO COMPARECEU" at bounding box center [484, 322] width 227 height 34
type input "CLIENTE NÃO COMPARECEU"
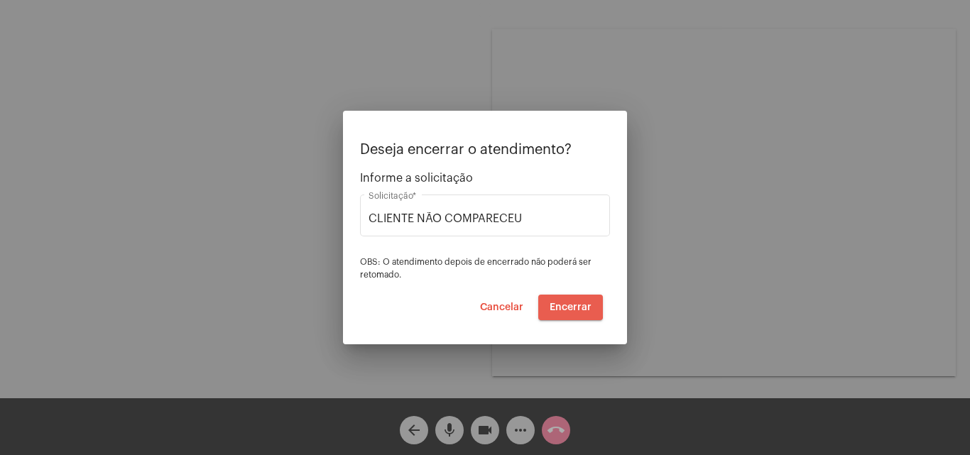
click at [559, 305] on span "Encerrar" at bounding box center [571, 308] width 42 height 10
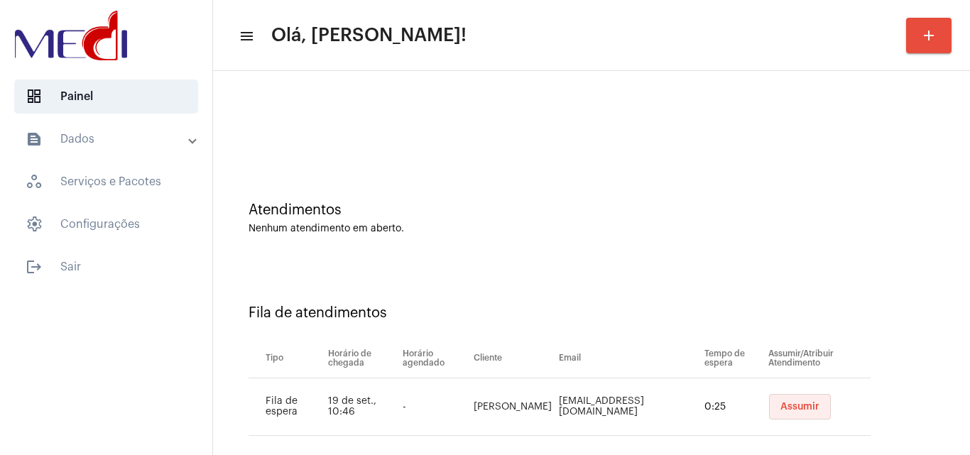
click at [780, 410] on span "Assumir" at bounding box center [799, 407] width 39 height 10
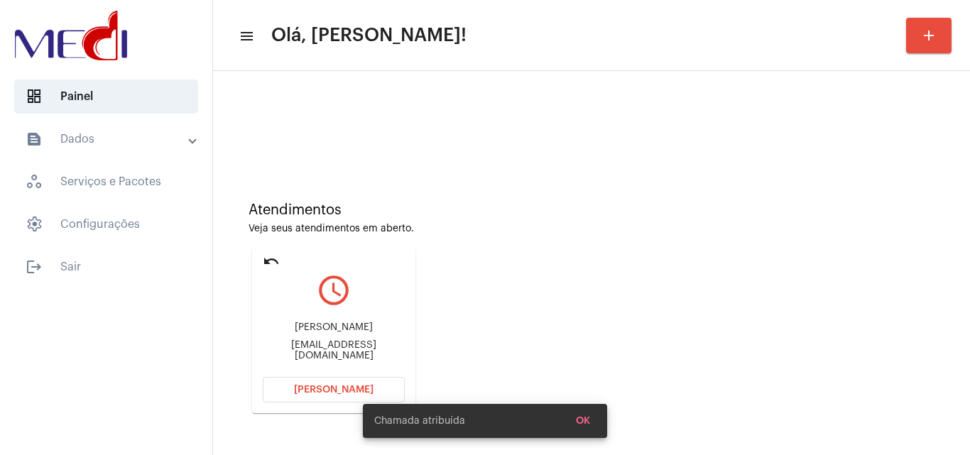
click at [320, 383] on button "Abrir Chamada" at bounding box center [334, 390] width 142 height 26
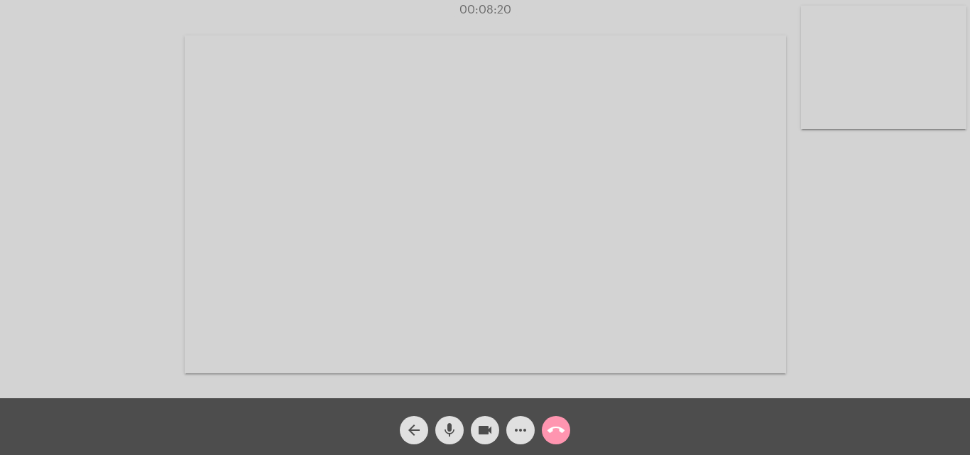
click at [564, 429] on mat-icon "call_end" at bounding box center [556, 430] width 17 height 17
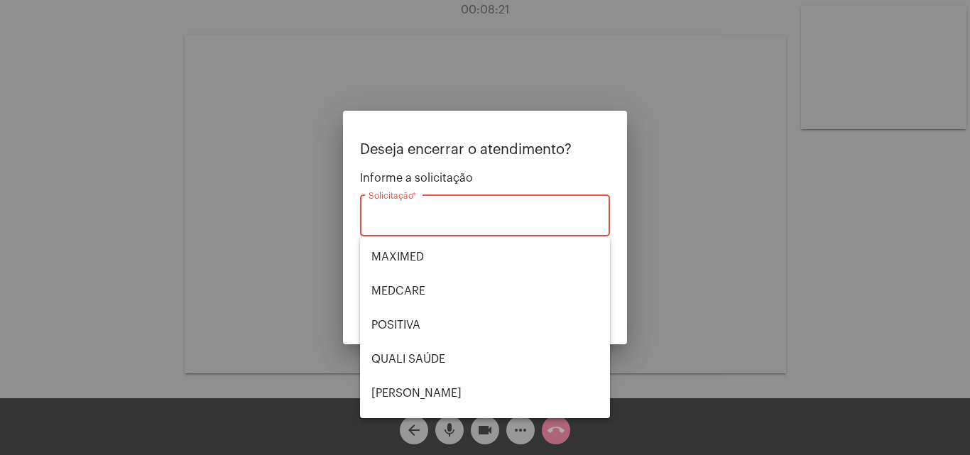
scroll to position [295, 0]
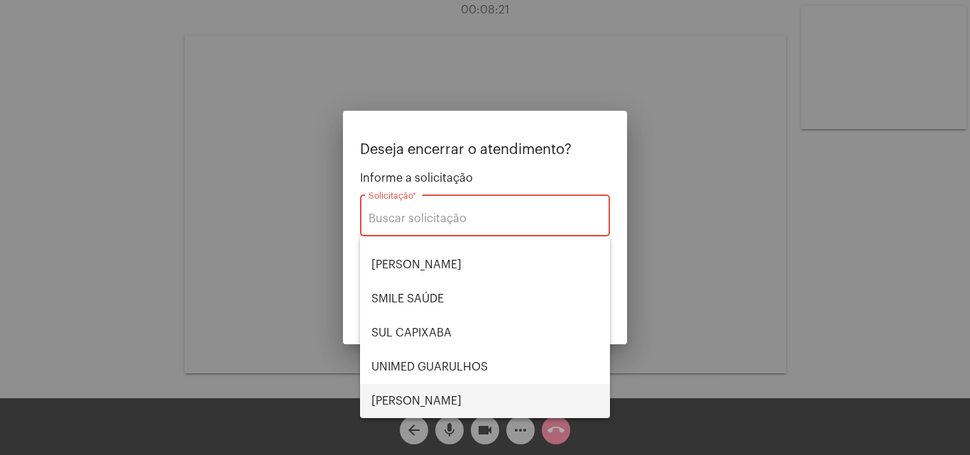
click at [445, 388] on span "VERA CRUZ" at bounding box center [484, 401] width 227 height 34
type input "VERA CRUZ"
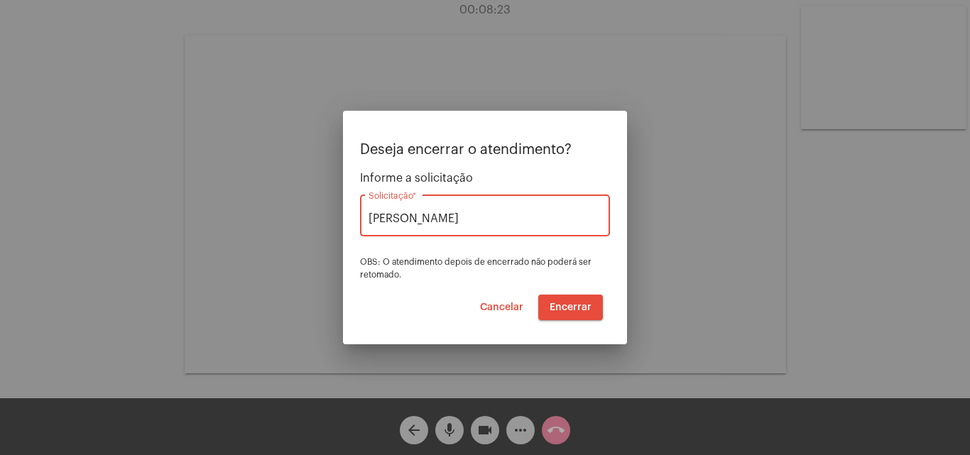
click at [576, 309] on span "Encerrar" at bounding box center [571, 308] width 42 height 10
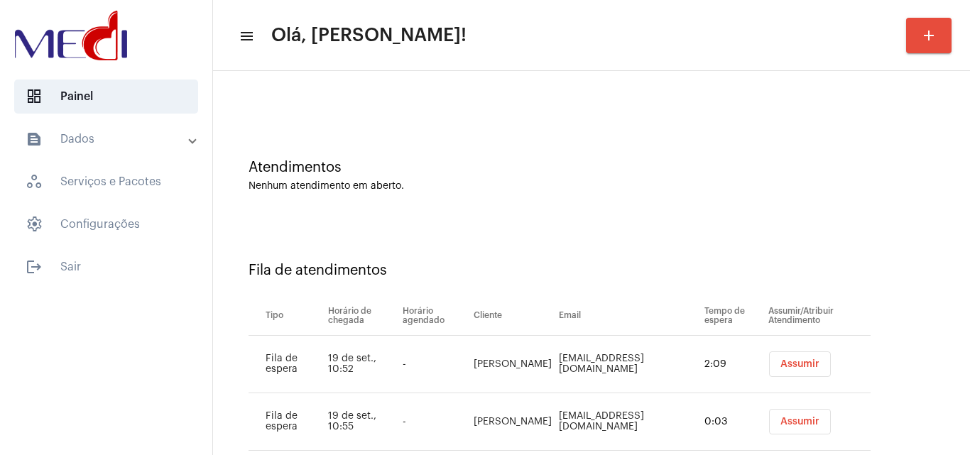
scroll to position [77, 0]
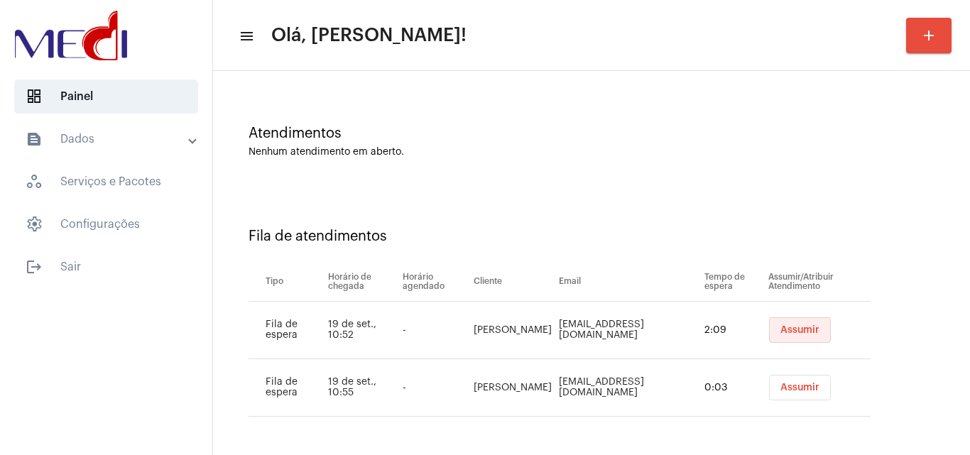
click at [769, 322] on button "Assumir" at bounding box center [800, 330] width 62 height 26
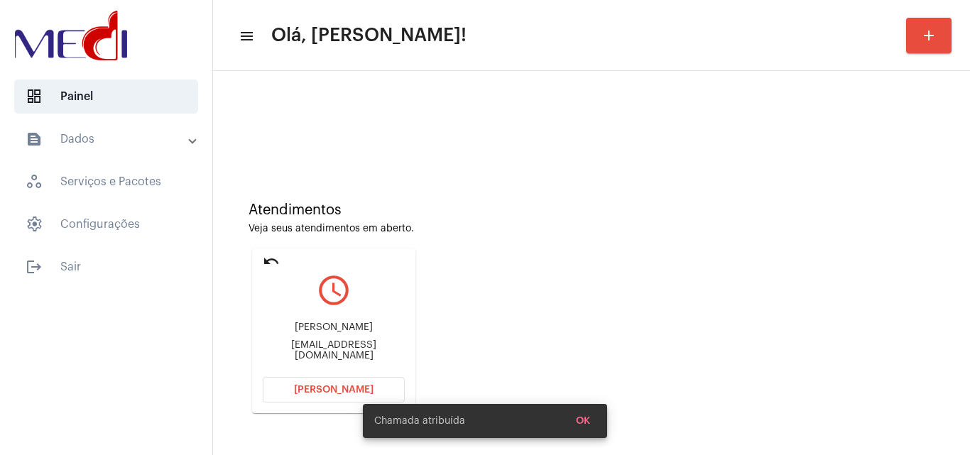
scroll to position [202, 0]
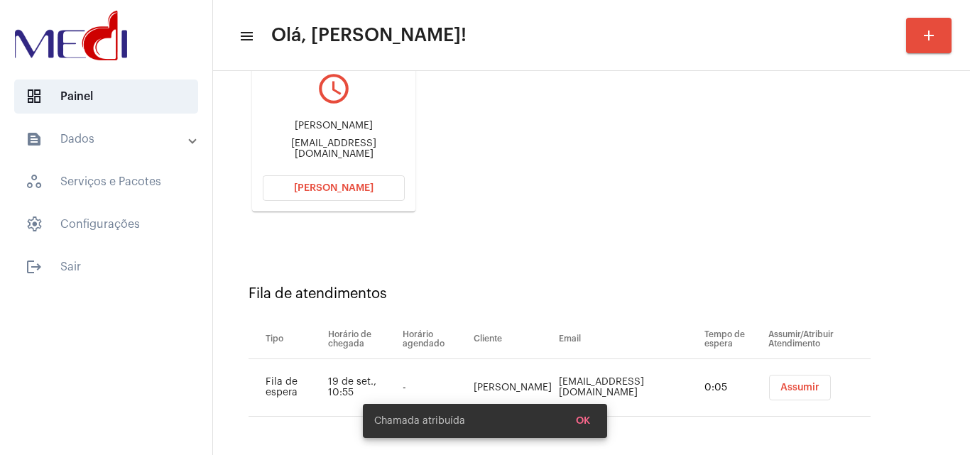
click at [788, 381] on button "Assumir" at bounding box center [800, 388] width 62 height 26
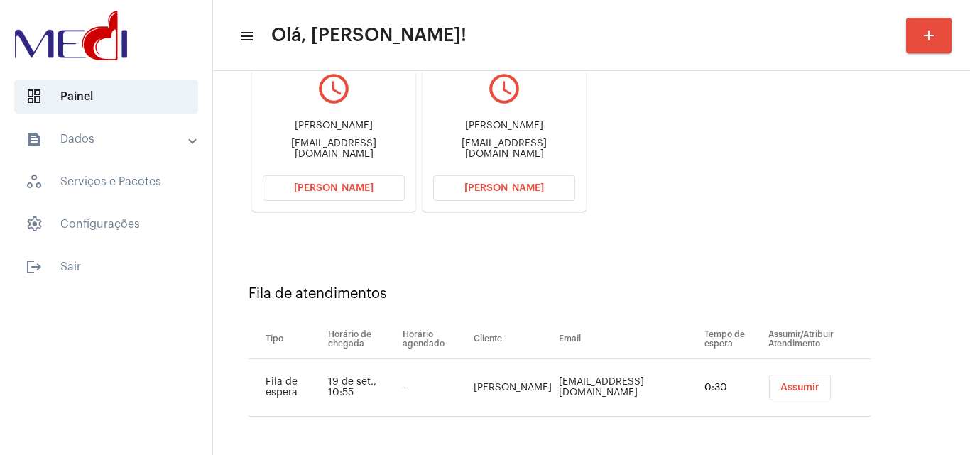
click at [483, 160] on div "Maria Juliana dos Santos Farias jufarias1402@gmail.com" at bounding box center [504, 140] width 142 height 64
click at [484, 160] on div "Maria Juliana dos Santos Farias jufarias1402@gmail.com" at bounding box center [504, 140] width 142 height 64
copy mat-card-content "jufarias1402@gmail.com Abrir Chamada"
click at [538, 180] on button "Abrir Chamada" at bounding box center [504, 188] width 142 height 26
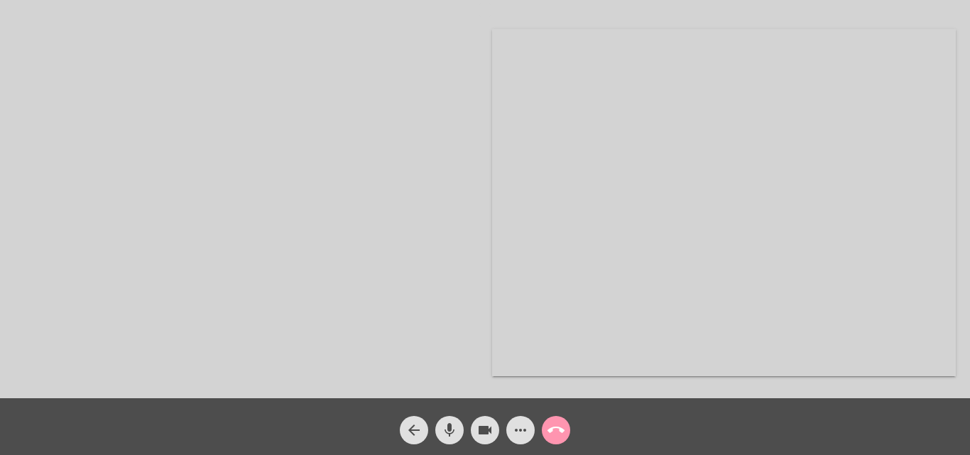
click at [484, 430] on mat-icon "videocam" at bounding box center [485, 430] width 17 height 17
click at [484, 430] on mat-icon "videocam_off" at bounding box center [485, 430] width 17 height 17
click at [553, 418] on span "call_end" at bounding box center [556, 430] width 17 height 28
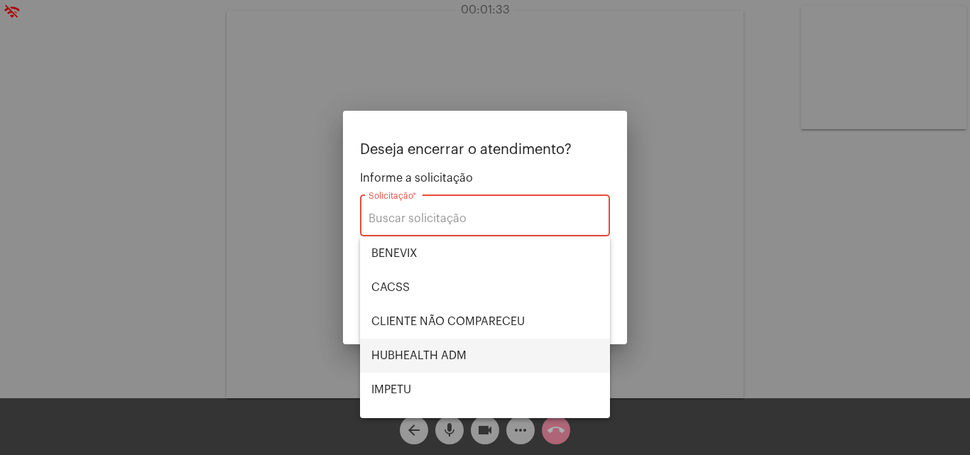
click at [428, 345] on span "HUBHEALTH ADM" at bounding box center [484, 356] width 227 height 34
type input "HUBHEALTH ADM"
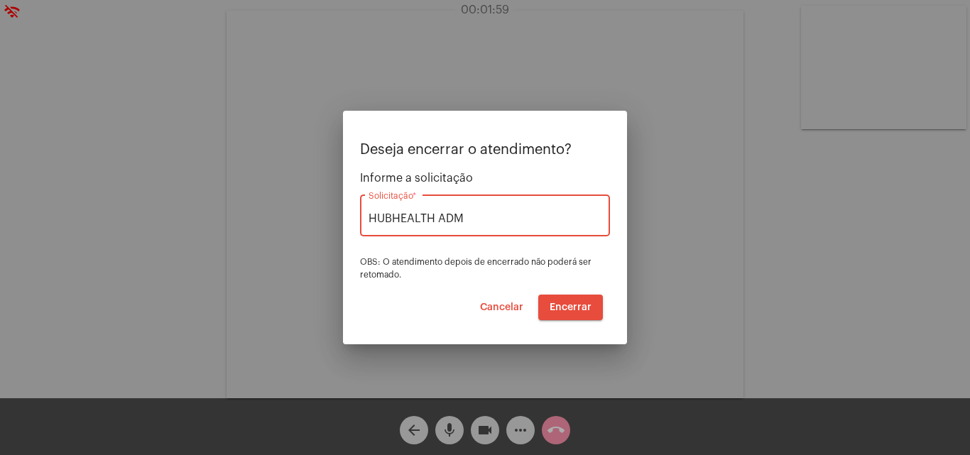
click at [560, 304] on span "Encerrar" at bounding box center [571, 308] width 42 height 10
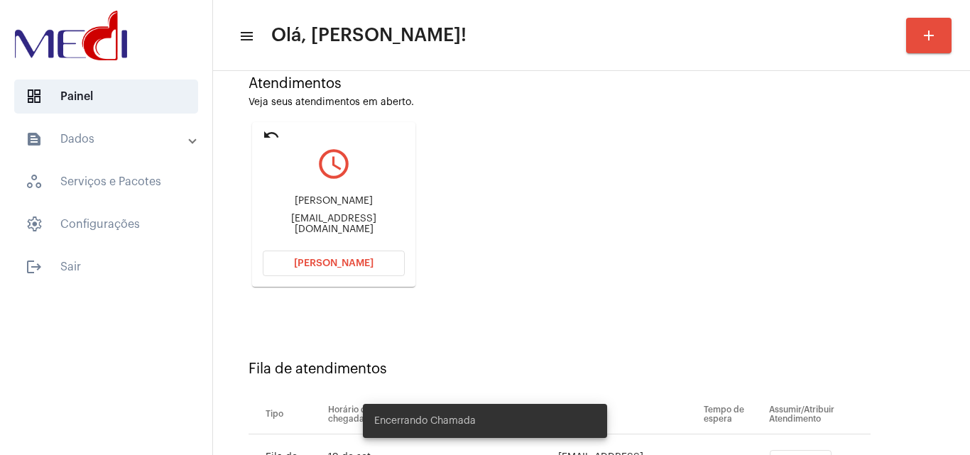
scroll to position [202, 0]
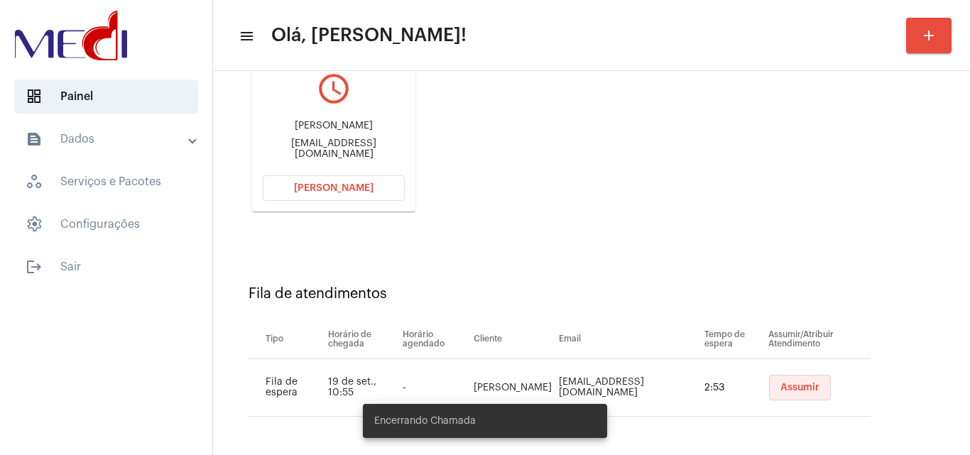
click at [786, 391] on span "Assumir" at bounding box center [799, 388] width 39 height 10
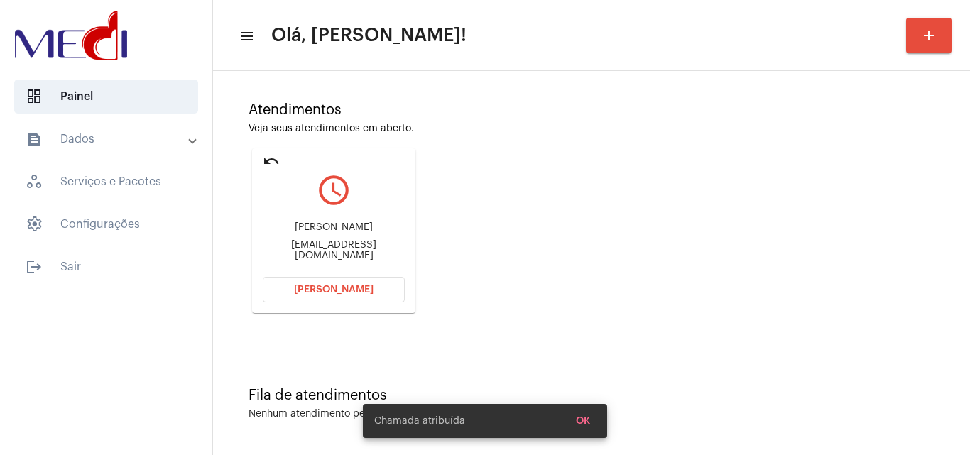
scroll to position [0, 0]
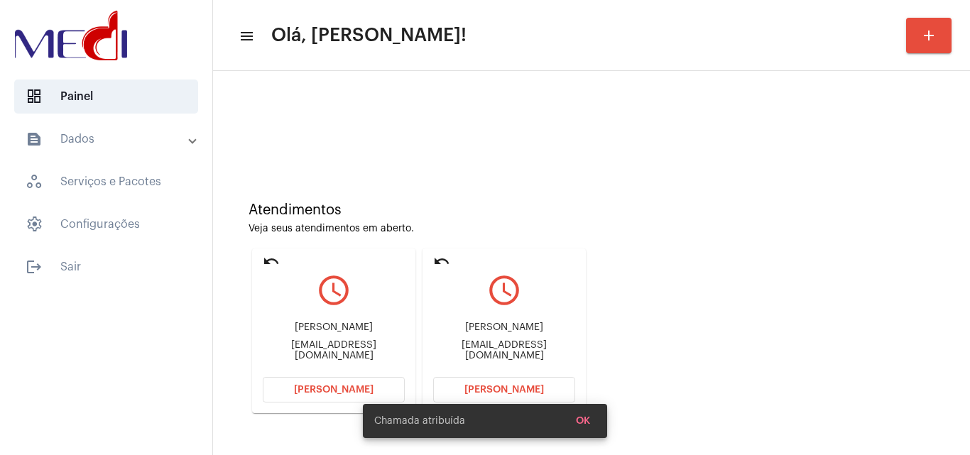
click at [531, 352] on div "denisesantos802@hotmail.com" at bounding box center [504, 350] width 142 height 21
copy mat-card-content "denisesantos802@hotmail.com Abrir Chamada"
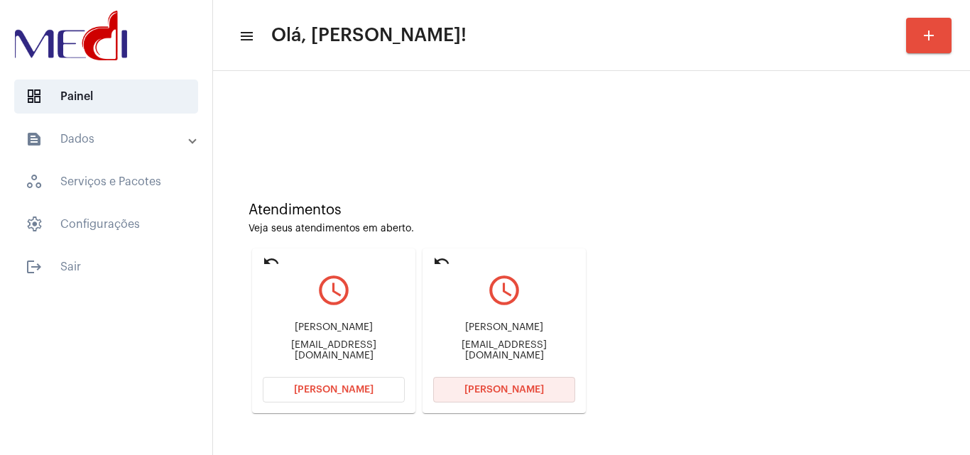
click at [464, 393] on button "Abrir Chamada" at bounding box center [504, 390] width 142 height 26
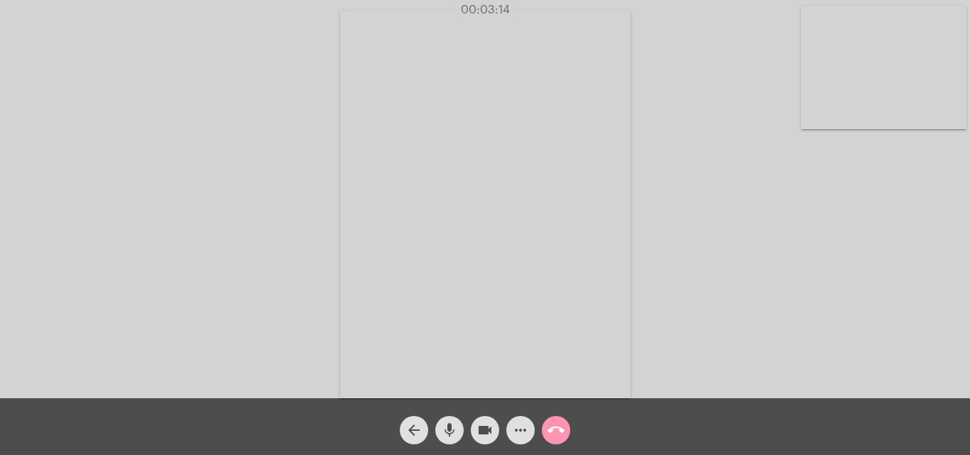
click at [561, 428] on mat-icon "call_end" at bounding box center [556, 430] width 17 height 17
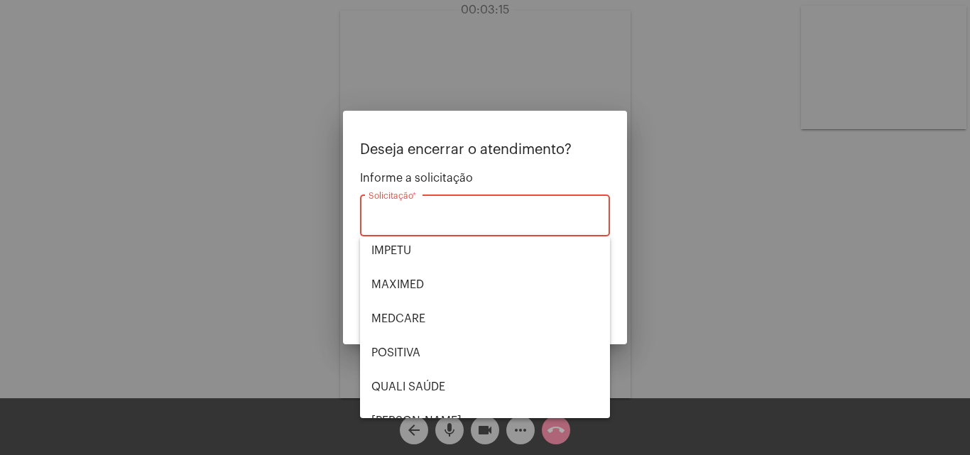
scroll to position [142, 0]
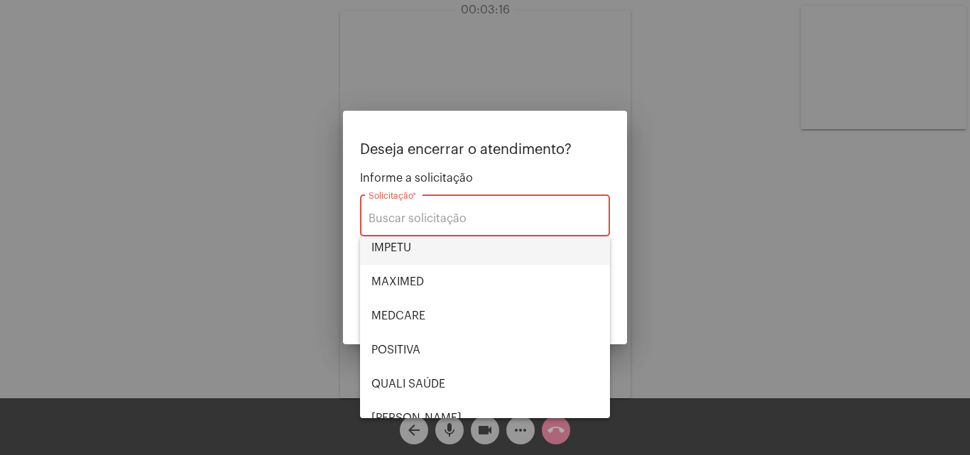
click at [413, 261] on span "IMPETU" at bounding box center [484, 248] width 227 height 34
type input "IMPETU"
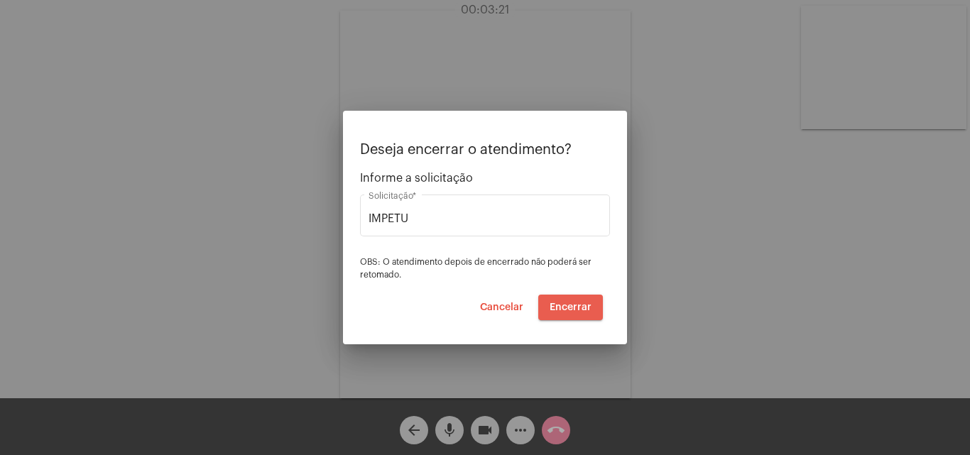
click at [579, 310] on span "Encerrar" at bounding box center [571, 308] width 42 height 10
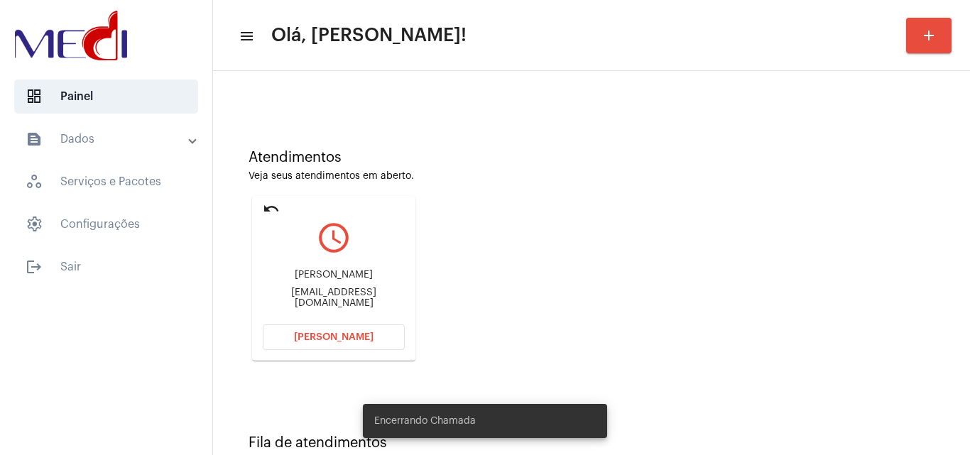
scroll to position [100, 0]
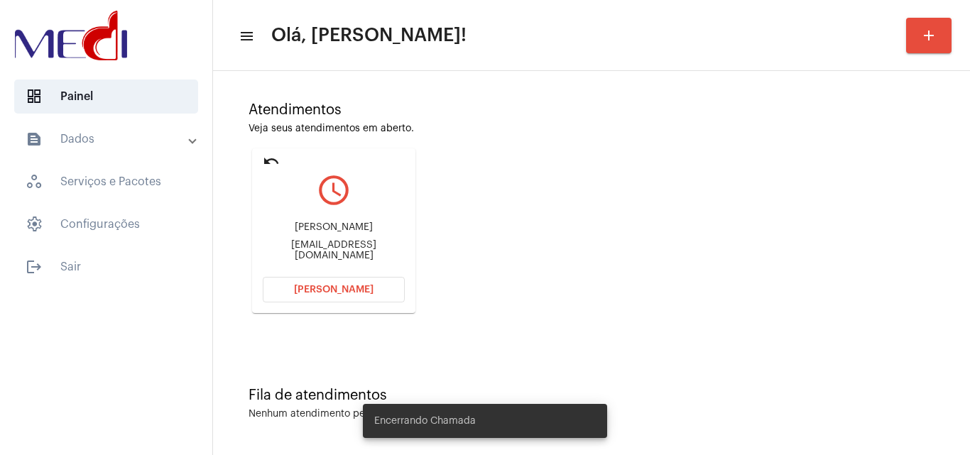
click at [327, 246] on div "juliocesarlr2020@gmail.com" at bounding box center [334, 250] width 142 height 21
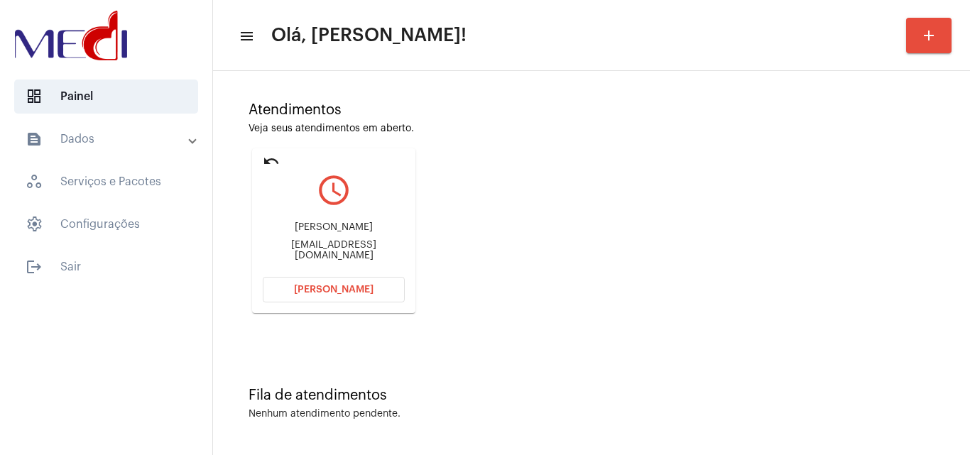
click at [326, 271] on div "Júlio César Lara Rodrigues juliocesarlr2020@gmail.com" at bounding box center [334, 241] width 142 height 64
click at [327, 294] on span "Abrir Chamada" at bounding box center [334, 290] width 80 height 10
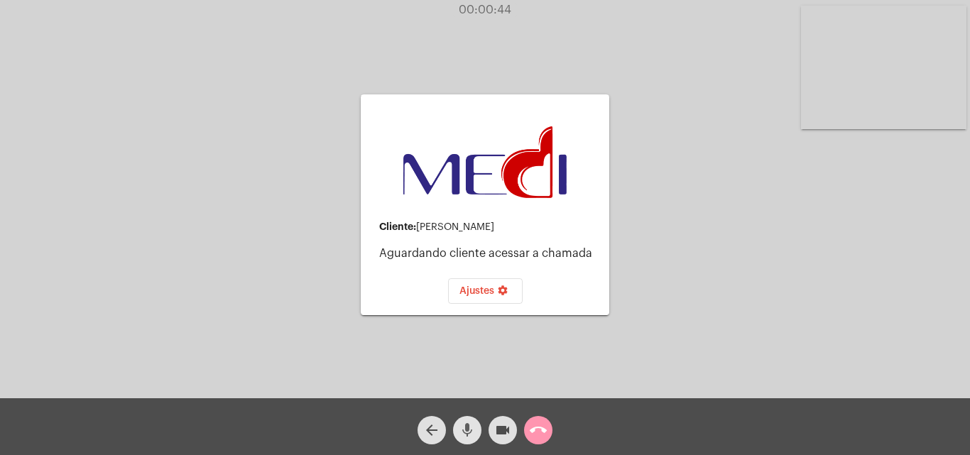
click at [472, 428] on mat-icon "mic" at bounding box center [467, 430] width 17 height 17
click at [539, 426] on mat-icon "call_end" at bounding box center [538, 430] width 17 height 17
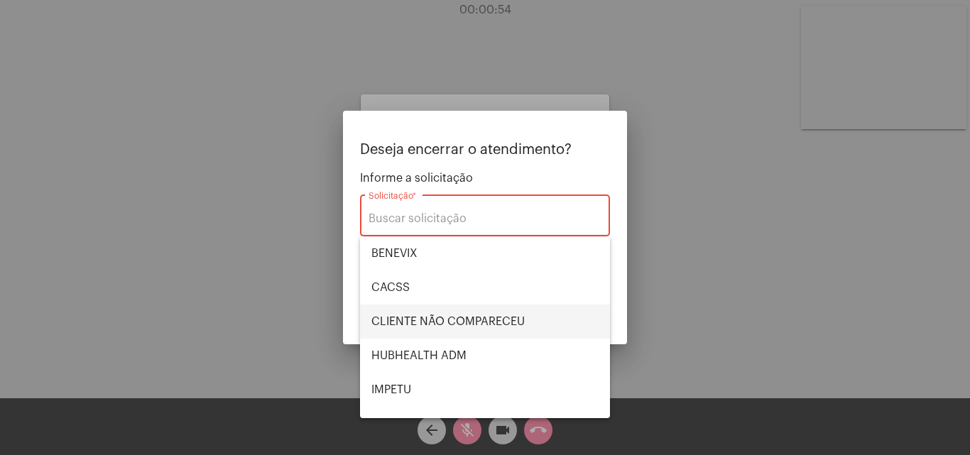
click at [446, 310] on span "CLIENTE NÃO COMPARECEU" at bounding box center [484, 322] width 227 height 34
type input "CLIENTE NÃO COMPARECEU"
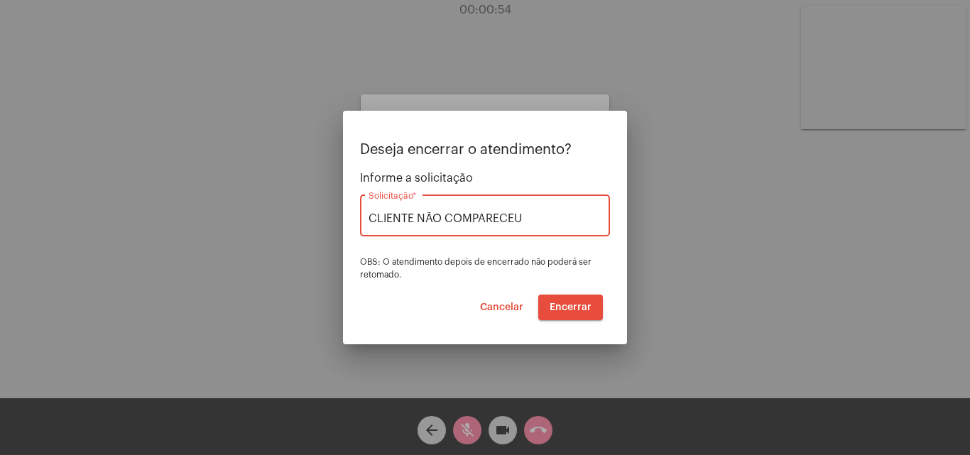
click at [554, 304] on span "Encerrar" at bounding box center [571, 308] width 42 height 10
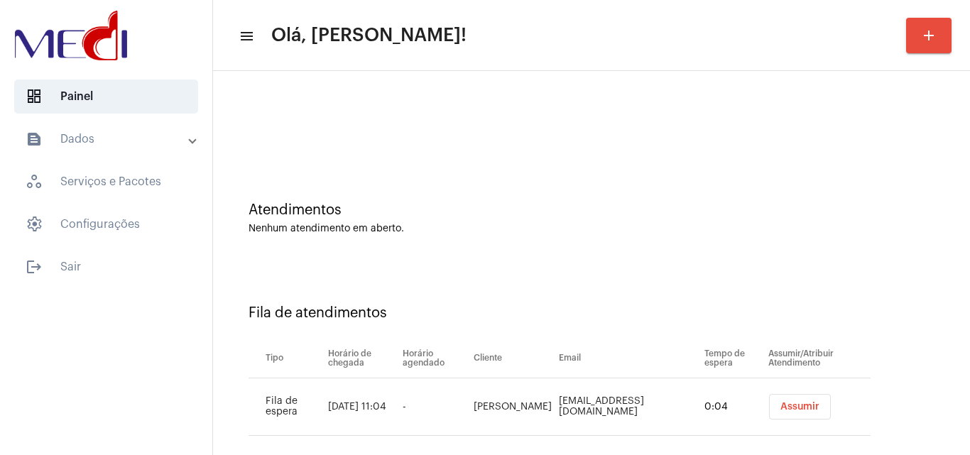
drag, startPoint x: 937, startPoint y: 252, endPoint x: 932, endPoint y: 263, distance: 12.7
click at [937, 252] on div "Atendimentos Nenhum atendimento em aberto." at bounding box center [591, 211] width 743 height 103
click at [780, 406] on span "Assumir" at bounding box center [799, 407] width 39 height 10
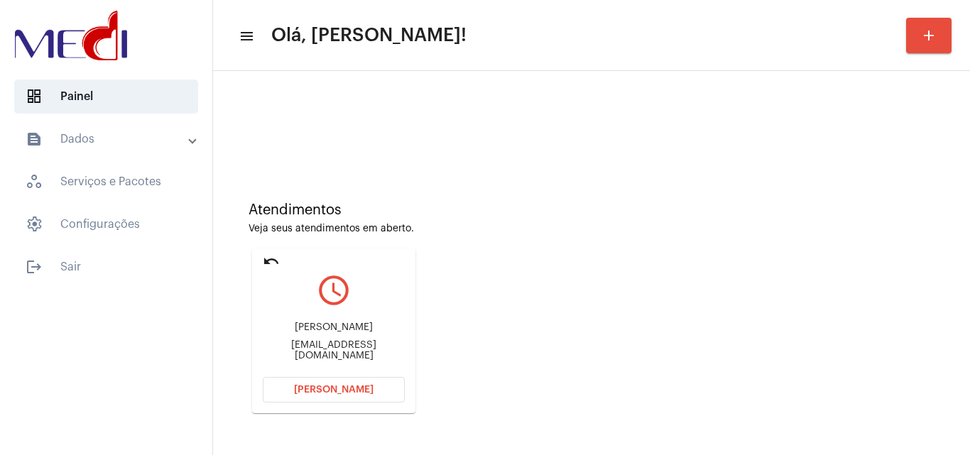
click at [348, 383] on button "Abrir Chamada" at bounding box center [334, 390] width 142 height 26
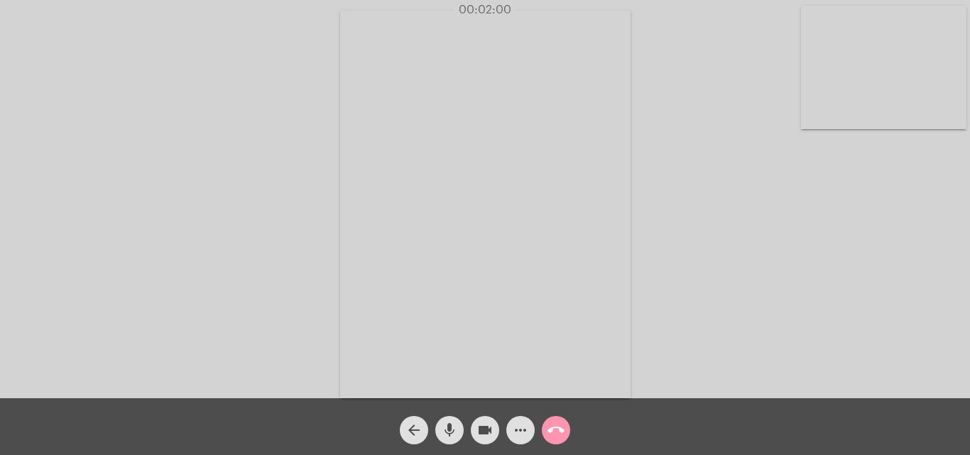
click at [558, 426] on mat-icon "call_end" at bounding box center [556, 430] width 17 height 17
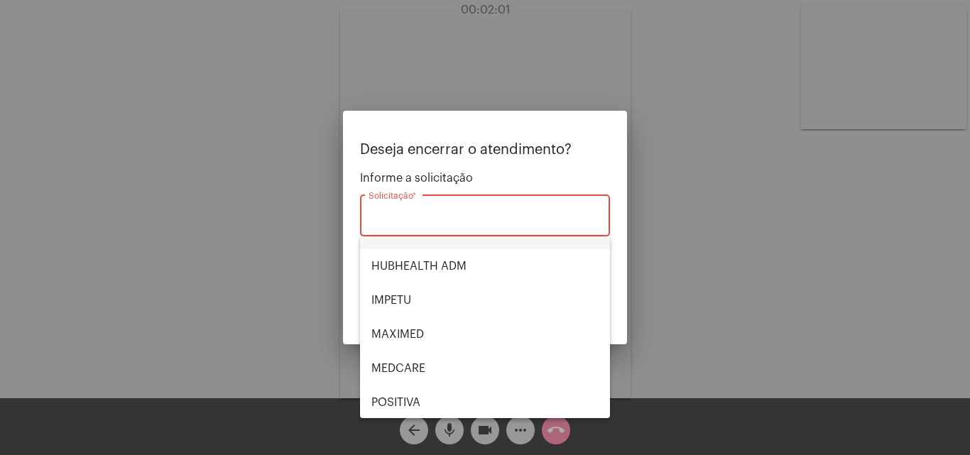
scroll to position [213, 0]
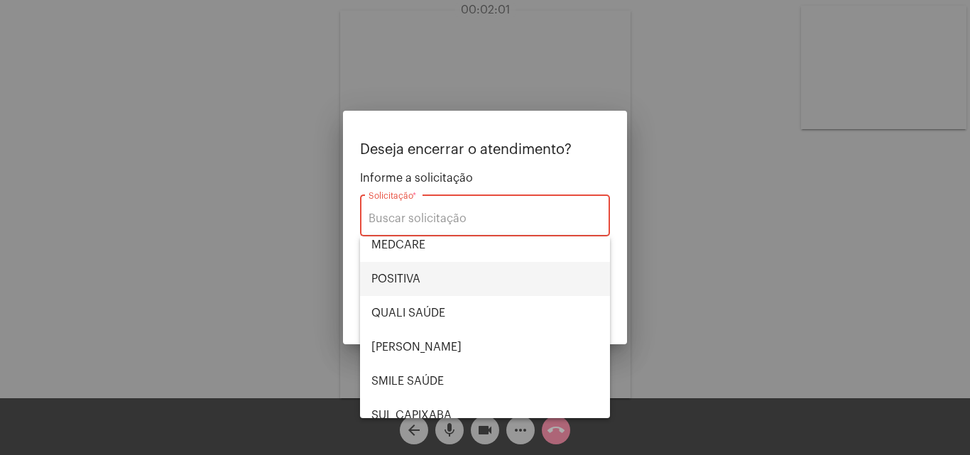
click at [425, 280] on span "POSITIVA" at bounding box center [484, 279] width 227 height 34
type input "POSITIVA"
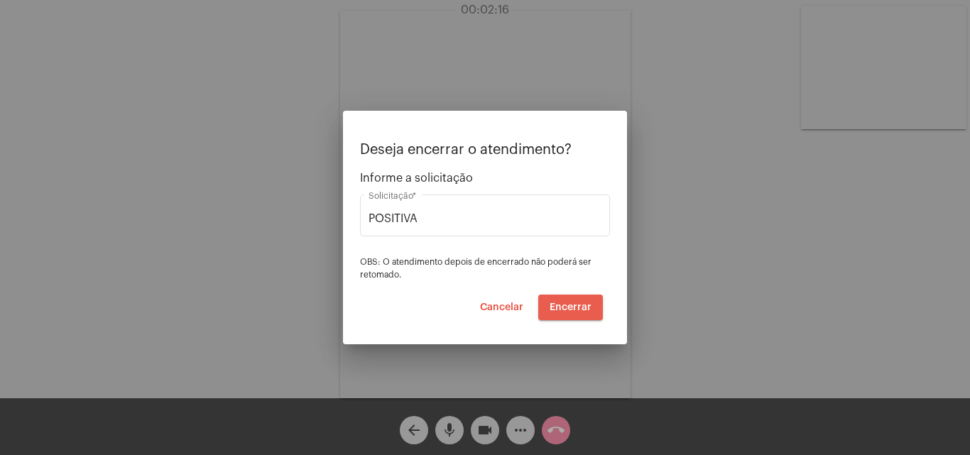
click at [570, 303] on span "Encerrar" at bounding box center [571, 308] width 42 height 10
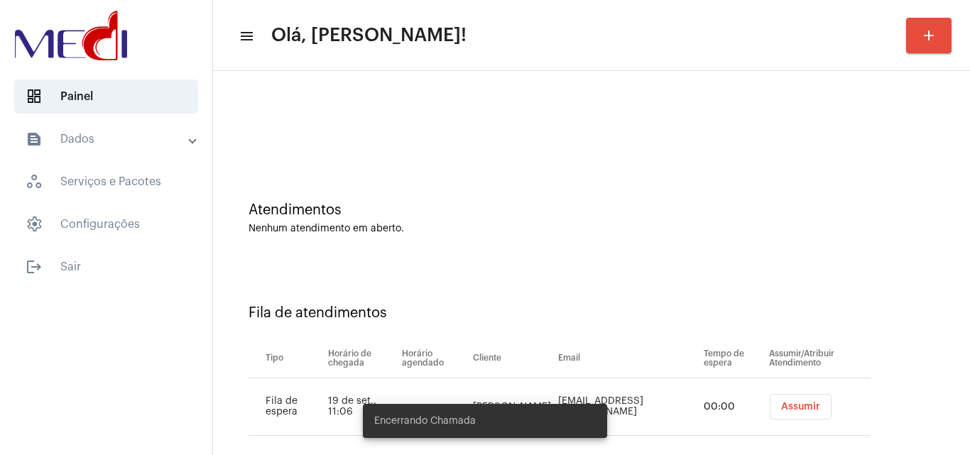
scroll to position [19, 0]
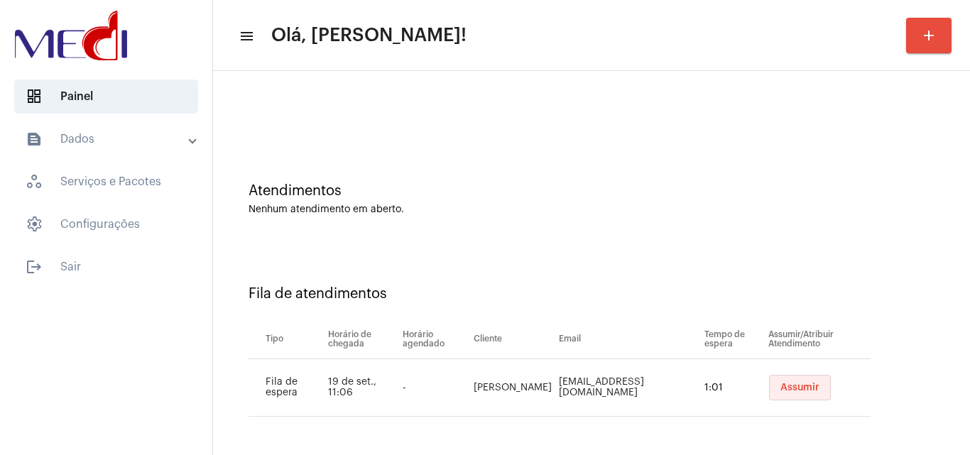
click at [779, 379] on button "Assumir" at bounding box center [800, 388] width 62 height 26
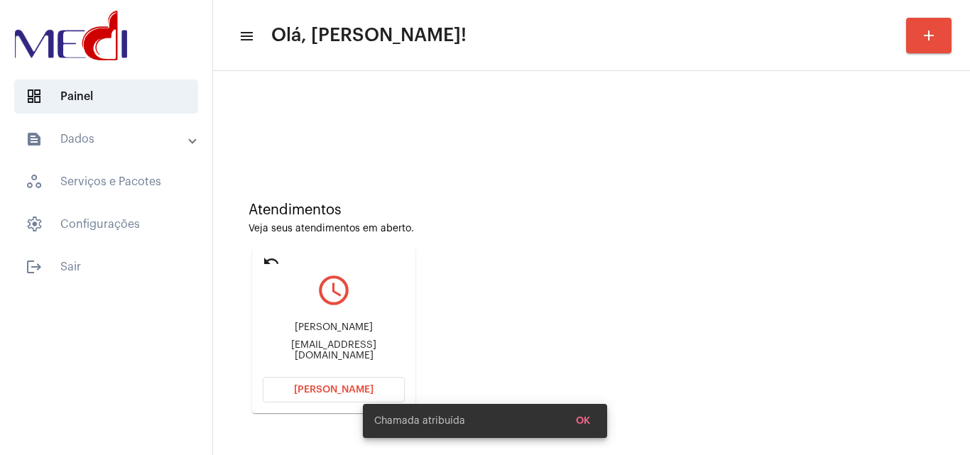
click at [322, 349] on div "fe.7foxlog@gmail.com" at bounding box center [334, 350] width 142 height 21
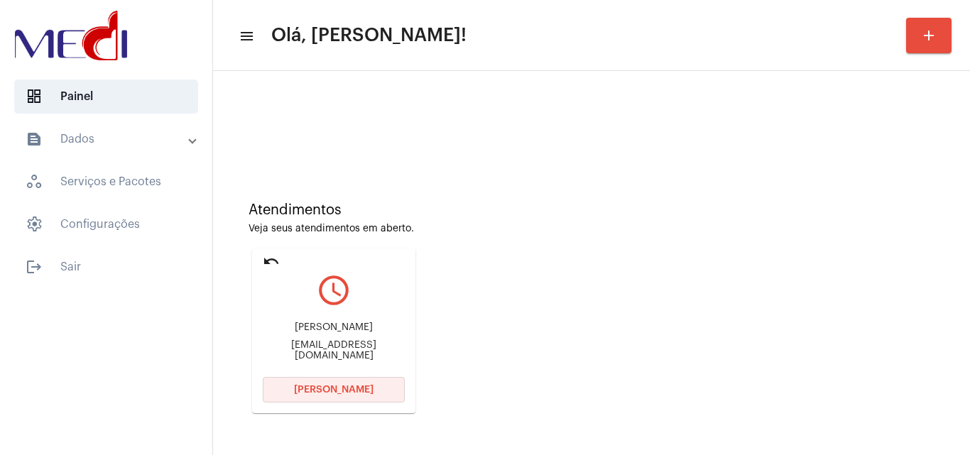
click at [352, 396] on button "Abrir Chamada" at bounding box center [334, 390] width 142 height 26
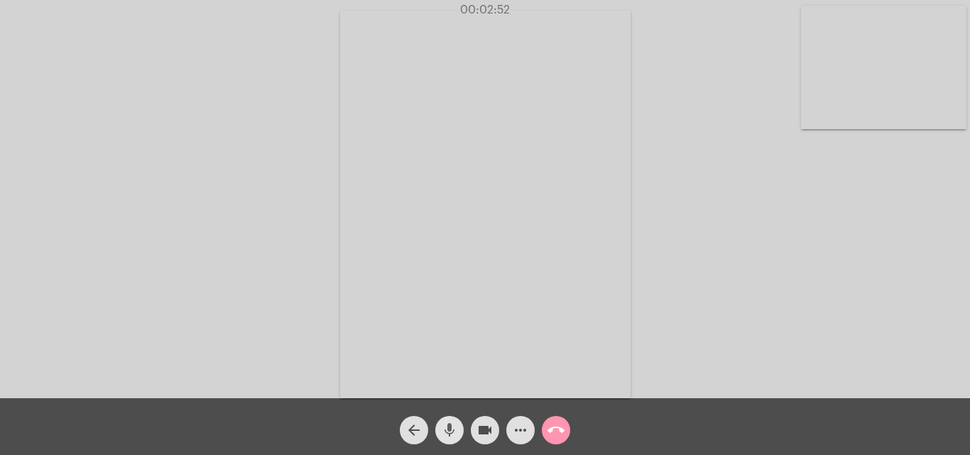
click at [461, 435] on button "mic" at bounding box center [449, 430] width 28 height 28
click at [482, 428] on mat-icon "videocam" at bounding box center [485, 430] width 17 height 17
click at [483, 428] on mat-icon "videocam_off" at bounding box center [485, 430] width 17 height 17
click at [448, 433] on mat-icon "mic_off" at bounding box center [449, 430] width 17 height 17
click at [555, 429] on mat-icon "call_end" at bounding box center [556, 430] width 17 height 17
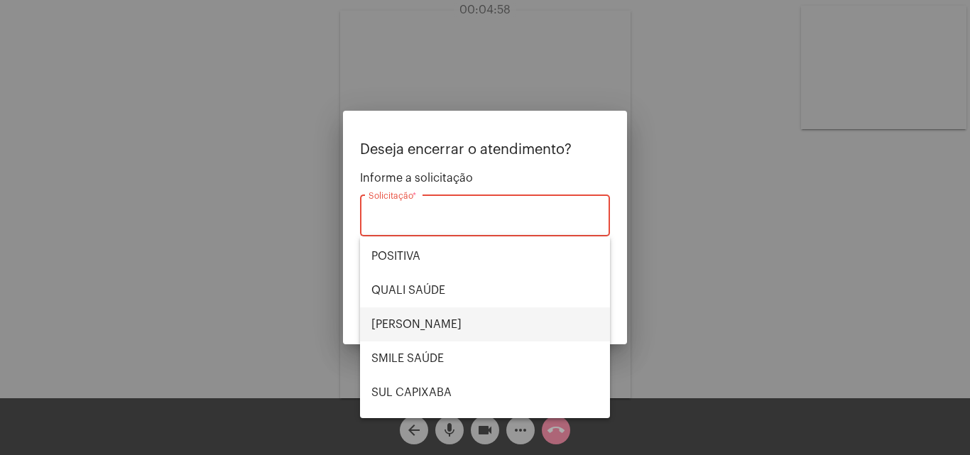
scroll to position [295, 0]
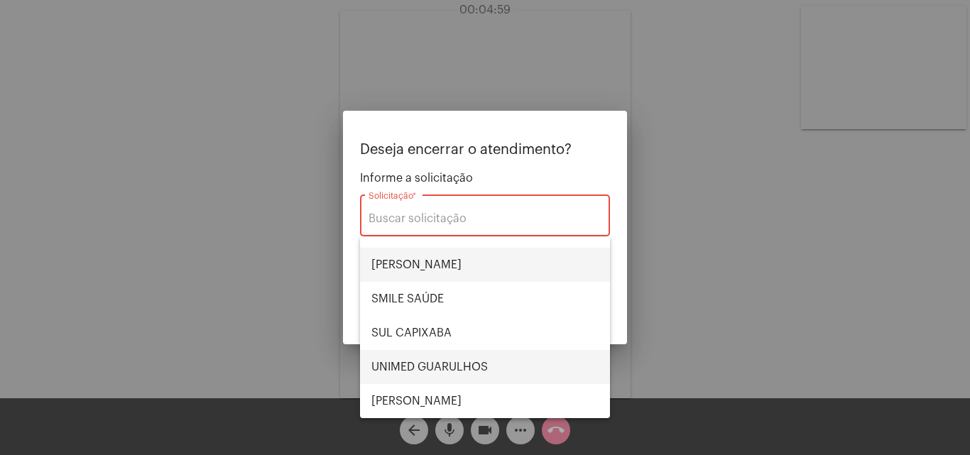
click at [457, 376] on span "UNIMED GUARULHOS" at bounding box center [484, 367] width 227 height 34
type input "UNIMED GUARULHOS"
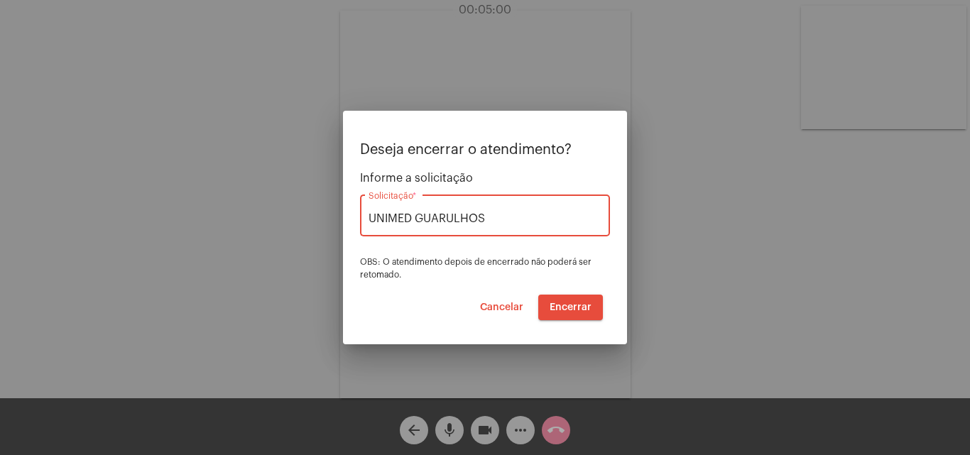
click at [572, 307] on span "Encerrar" at bounding box center [571, 308] width 42 height 10
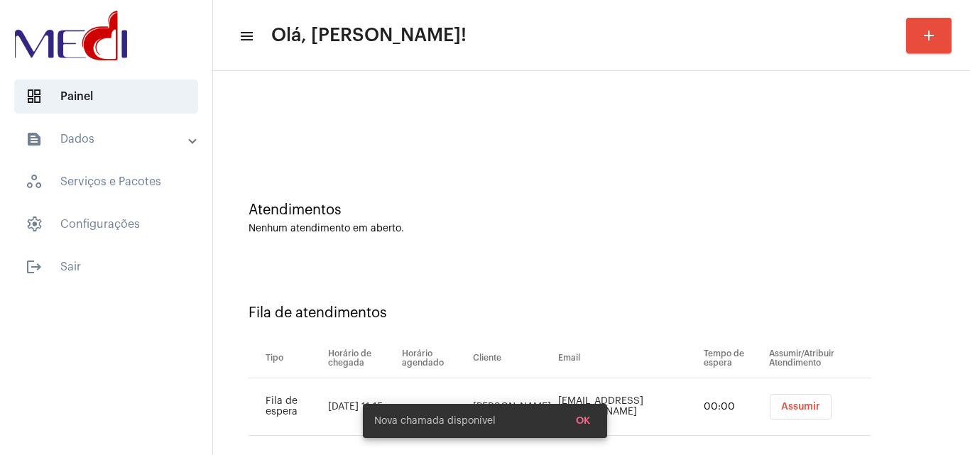
click at [891, 175] on div "Atendimentos Nenhum atendimento em aberto." at bounding box center [591, 211] width 743 height 103
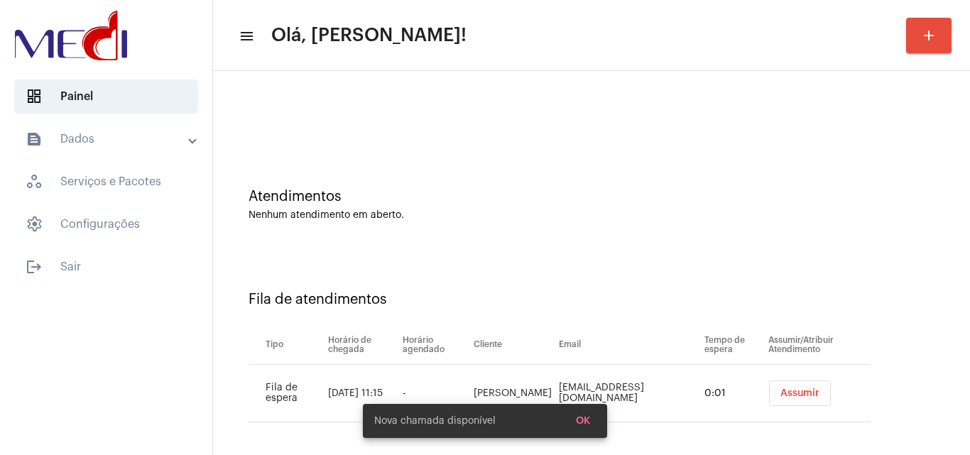
scroll to position [19, 0]
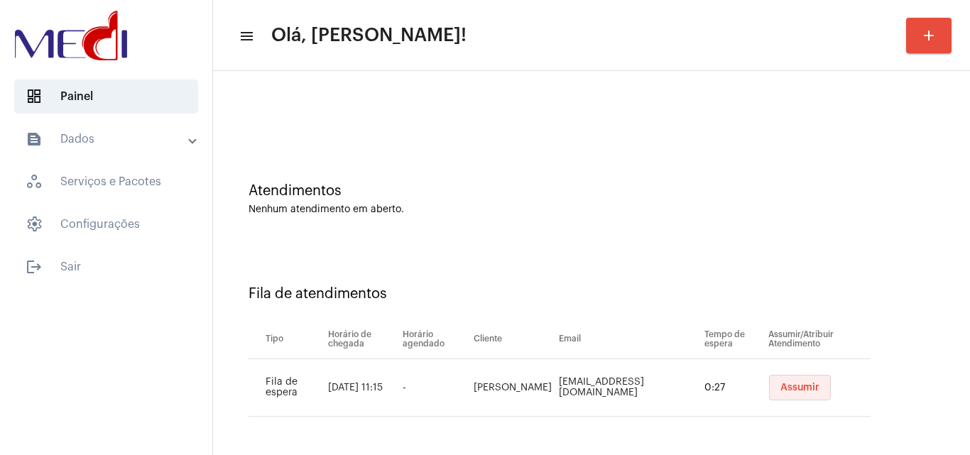
click at [781, 392] on span "Assumir" at bounding box center [799, 388] width 39 height 10
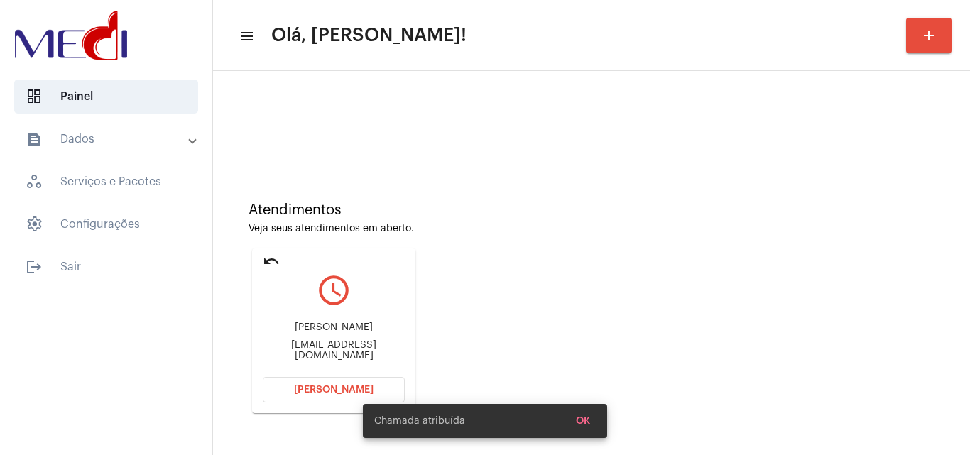
click at [344, 354] on div "priscilamarta@hotmail.com" at bounding box center [334, 350] width 142 height 21
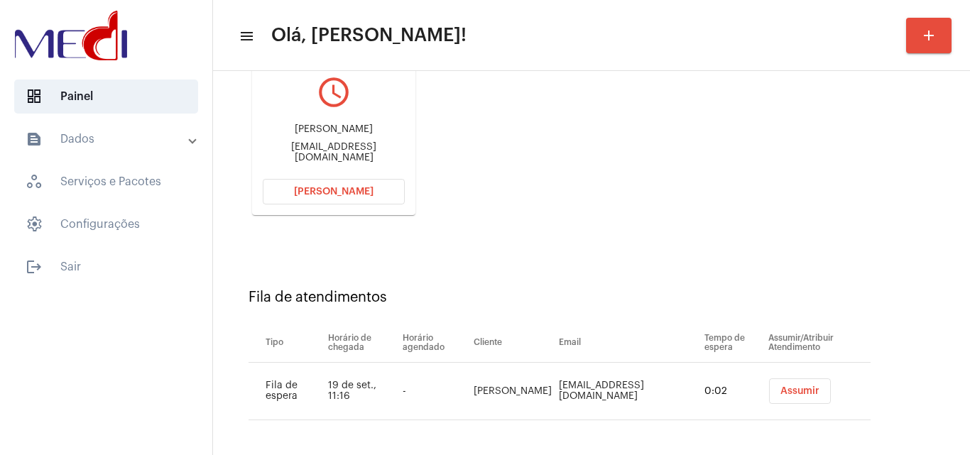
scroll to position [202, 0]
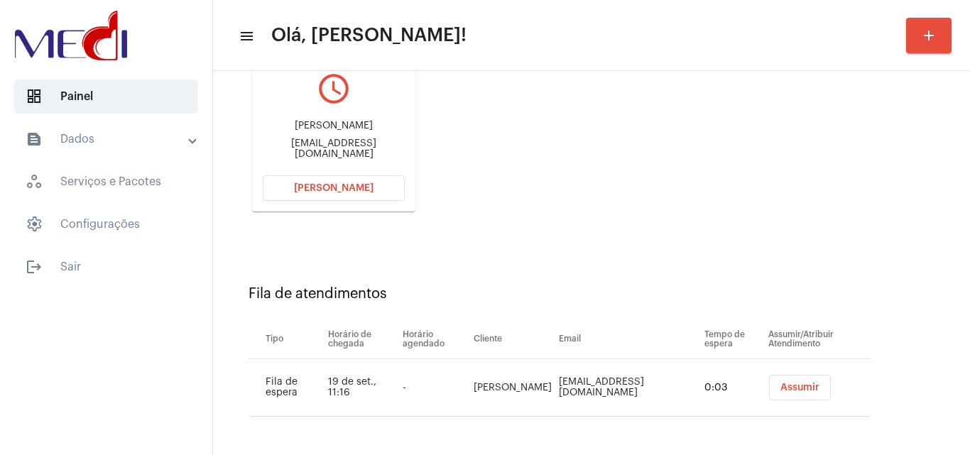
click at [568, 234] on div "Atendimentos Veja seus atendimentos em aberto. undo query_builder Priscila Andr…" at bounding box center [591, 100] width 743 height 285
click at [358, 150] on div "priscilamarta@hotmail.com" at bounding box center [334, 148] width 142 height 21
click at [609, 129] on div "Atendimentos Veja seus atendimentos em aberto. undo query_builder Priscila Andr…" at bounding box center [591, 100] width 743 height 285
click at [374, 143] on div "Priscila Andrade priscilamarta@hotmail.com" at bounding box center [334, 140] width 142 height 64
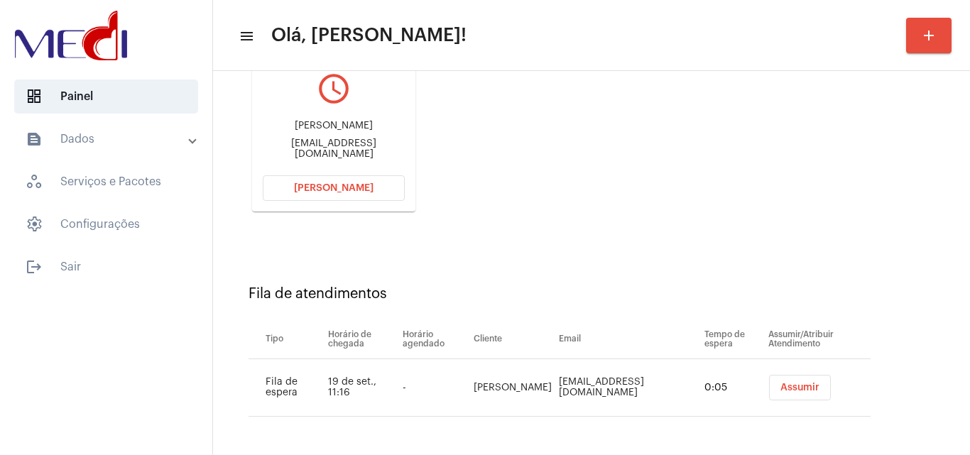
click at [374, 143] on div "Priscila Andrade priscilamarta@hotmail.com" at bounding box center [334, 140] width 142 height 64
click at [334, 185] on span "Abrir Chamada" at bounding box center [334, 188] width 80 height 10
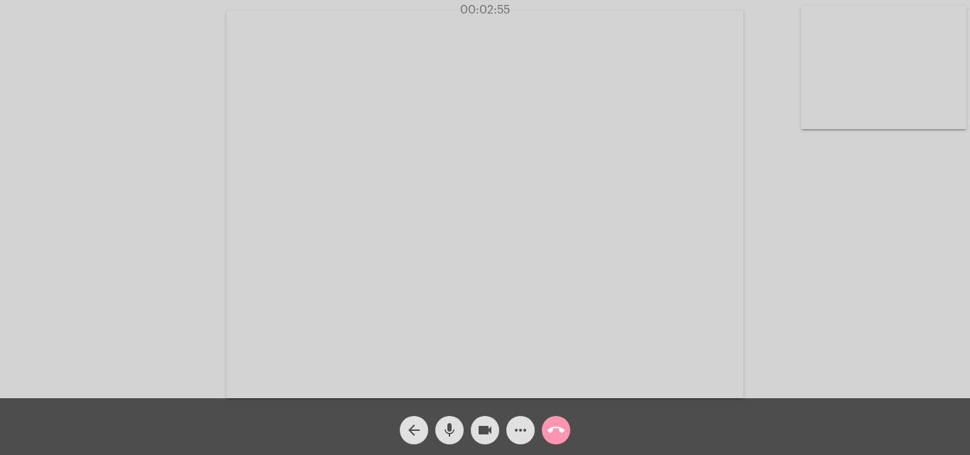
click at [551, 426] on mat-icon "call_end" at bounding box center [556, 430] width 17 height 17
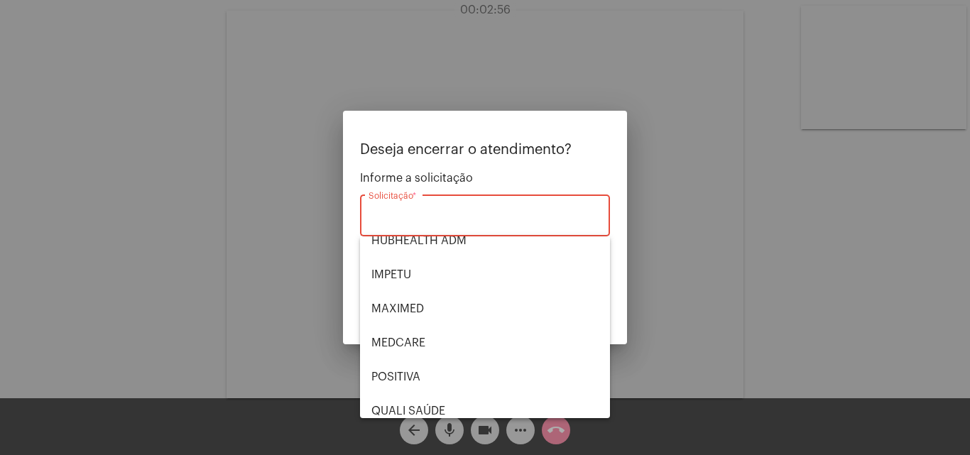
scroll to position [295, 0]
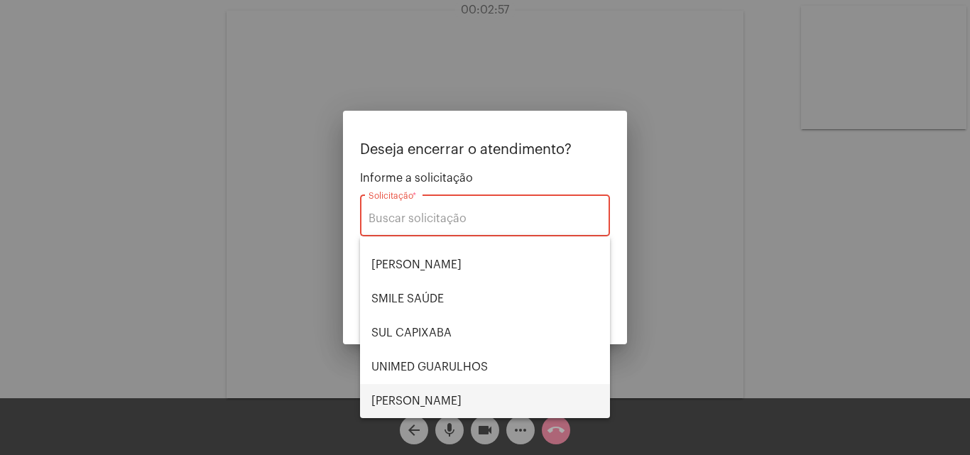
click at [428, 389] on span "VERA CRUZ" at bounding box center [484, 401] width 227 height 34
type input "VERA CRUZ"
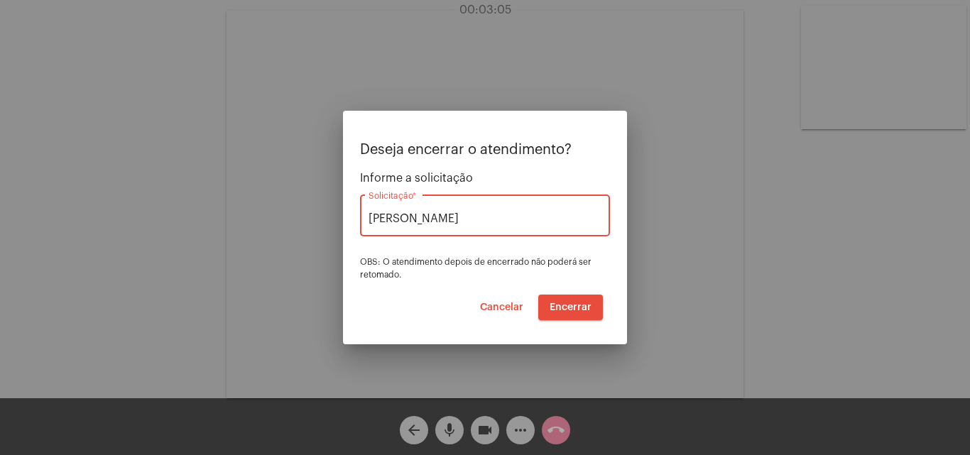
click at [585, 303] on span "Encerrar" at bounding box center [571, 308] width 42 height 10
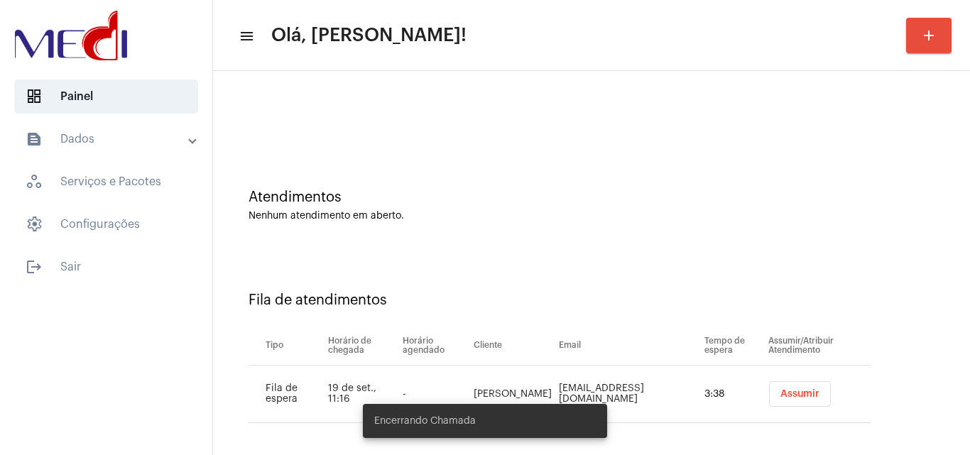
scroll to position [19, 0]
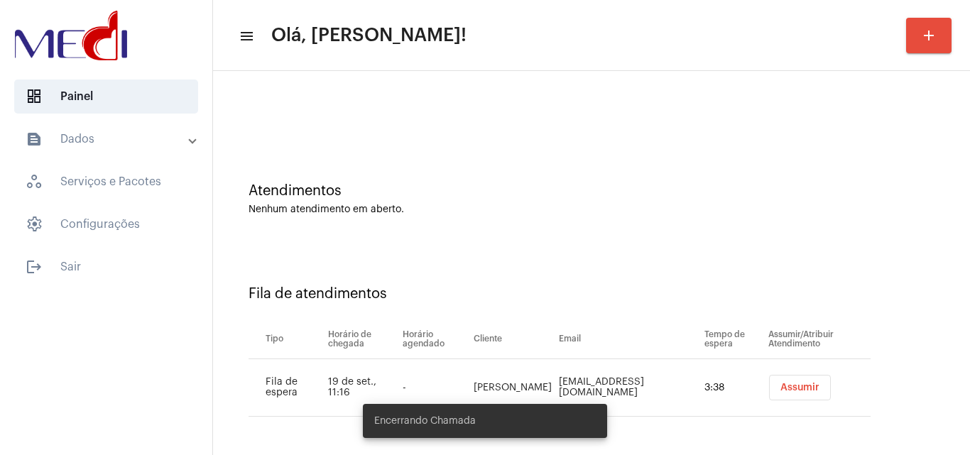
click at [780, 388] on span "Assumir" at bounding box center [799, 388] width 39 height 10
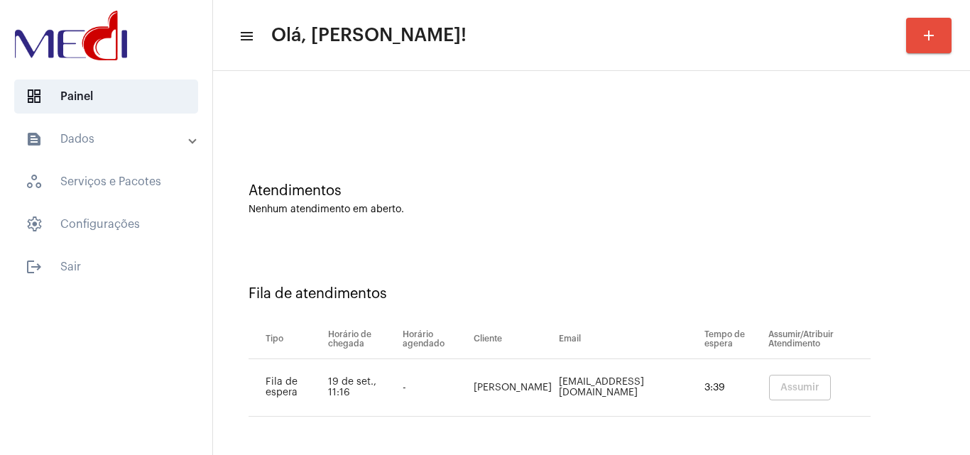
scroll to position [0, 0]
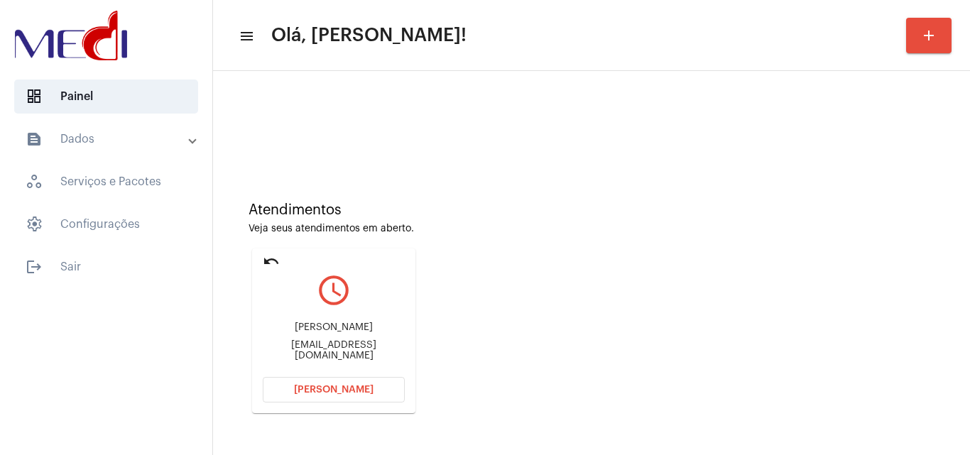
click at [349, 354] on div "upedroguerra@gmail.com" at bounding box center [334, 350] width 142 height 21
click at [359, 386] on span "Abrir Chamada" at bounding box center [334, 390] width 80 height 10
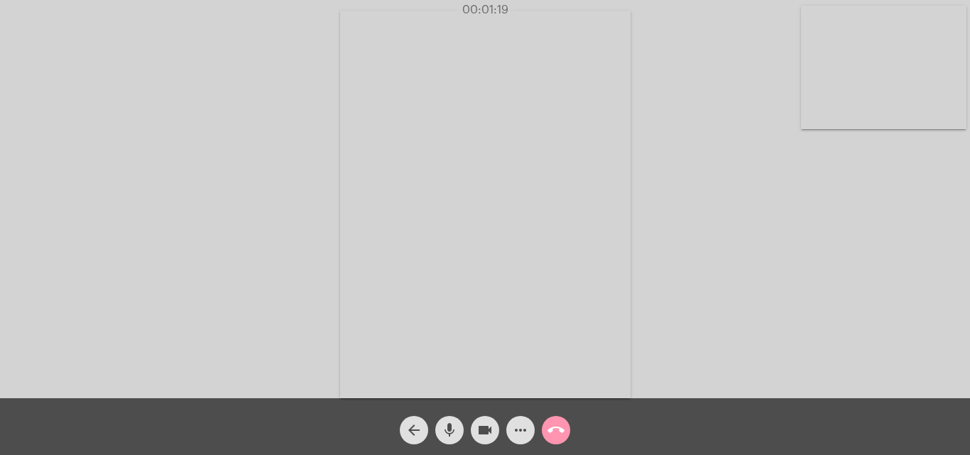
click at [555, 432] on mat-icon "call_end" at bounding box center [556, 430] width 17 height 17
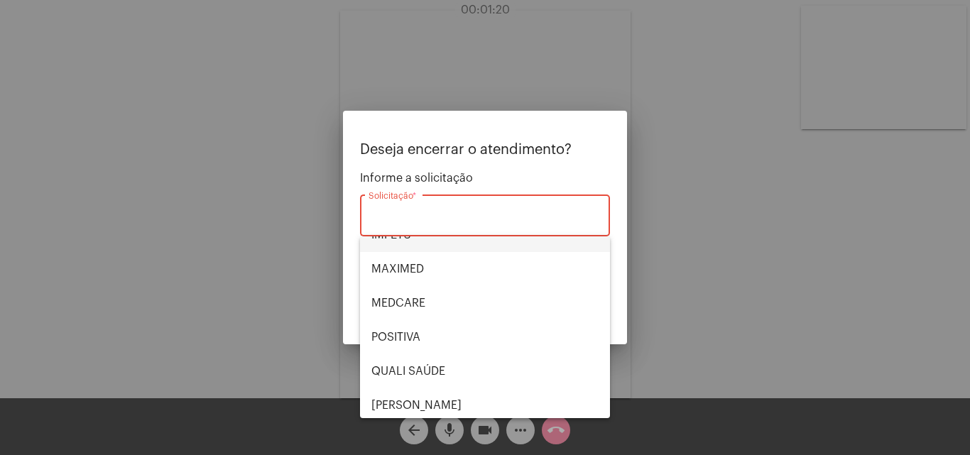
scroll to position [295, 0]
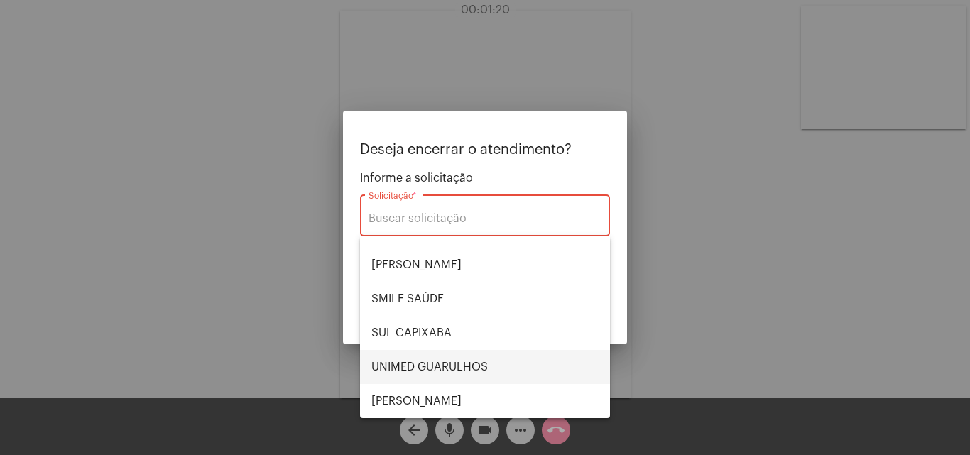
click at [427, 369] on span "UNIMED GUARULHOS" at bounding box center [484, 367] width 227 height 34
type input "UNIMED GUARULHOS"
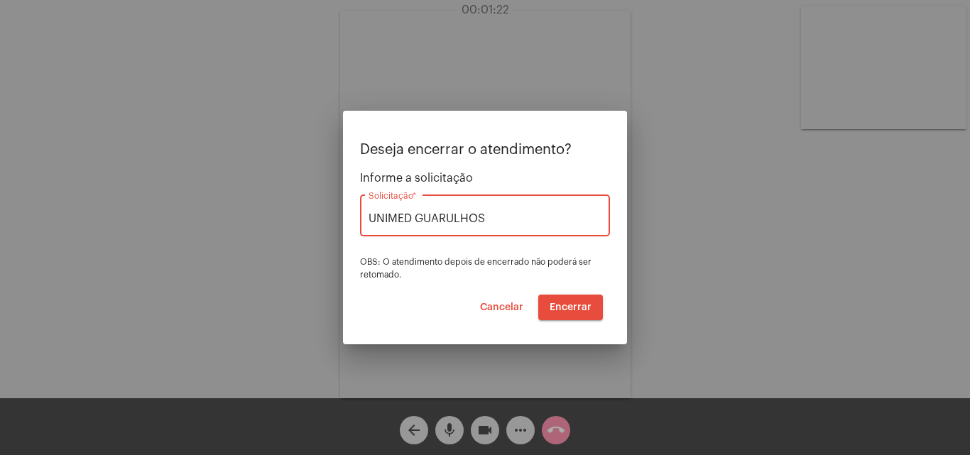
click at [500, 301] on button "Cancelar" at bounding box center [502, 308] width 66 height 26
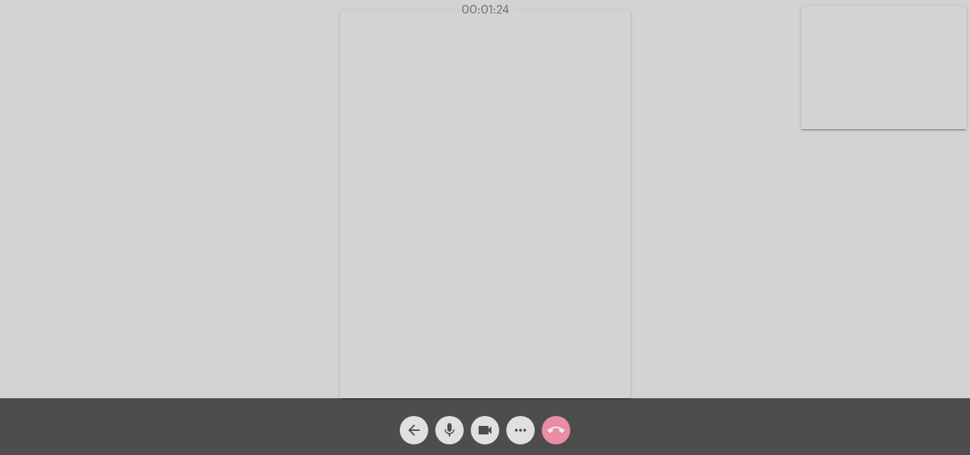
click at [489, 428] on mat-icon "videocam" at bounding box center [485, 430] width 17 height 17
click at [489, 423] on mat-icon "videocam_off" at bounding box center [485, 430] width 17 height 17
click at [557, 425] on mat-icon "call_end" at bounding box center [556, 430] width 17 height 17
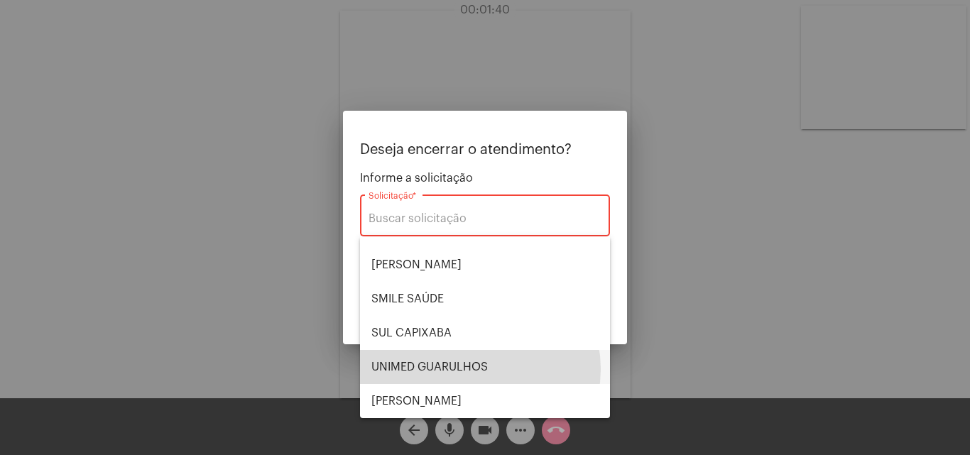
click at [469, 369] on span "UNIMED GUARULHOS" at bounding box center [484, 367] width 227 height 34
type input "UNIMED GUARULHOS"
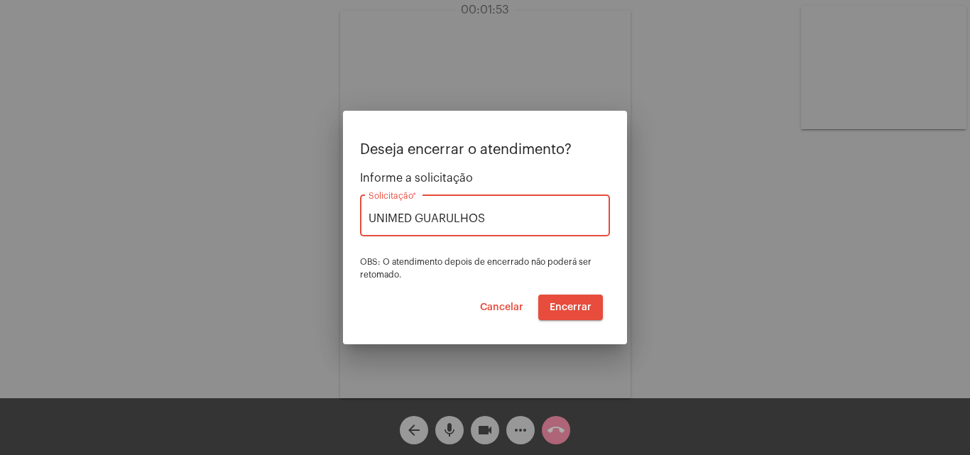
click at [566, 308] on span "Encerrar" at bounding box center [571, 308] width 42 height 10
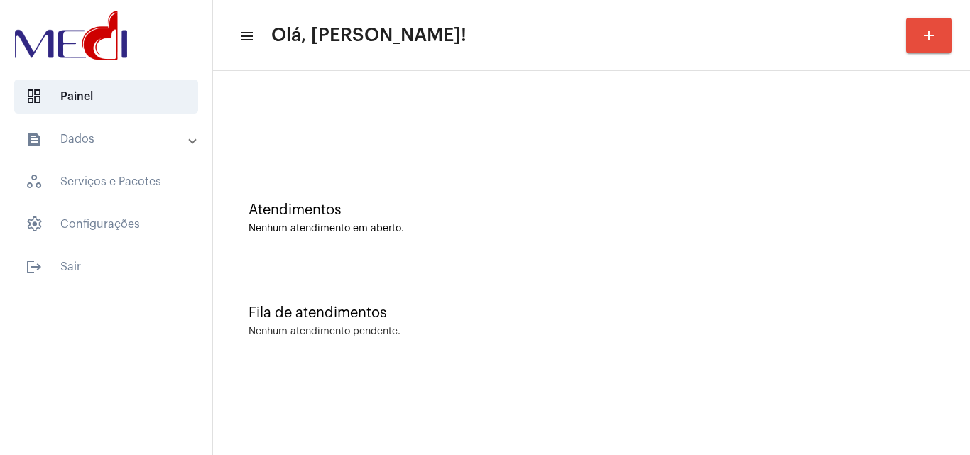
click at [954, 269] on div "Fila de atendimentos Nenhum atendimento pendente." at bounding box center [591, 314] width 743 height 103
click at [887, 276] on div "Fila de atendimentos Nenhum atendimento pendente." at bounding box center [591, 314] width 743 height 103
click at [801, 295] on div "Fila de atendimentos Nenhum atendimento pendente." at bounding box center [591, 314] width 743 height 103
click at [842, 236] on div "Atendimentos Nenhum atendimento em aberto." at bounding box center [591, 211] width 743 height 103
click at [889, 205] on div "Atendimentos" at bounding box center [592, 210] width 686 height 16
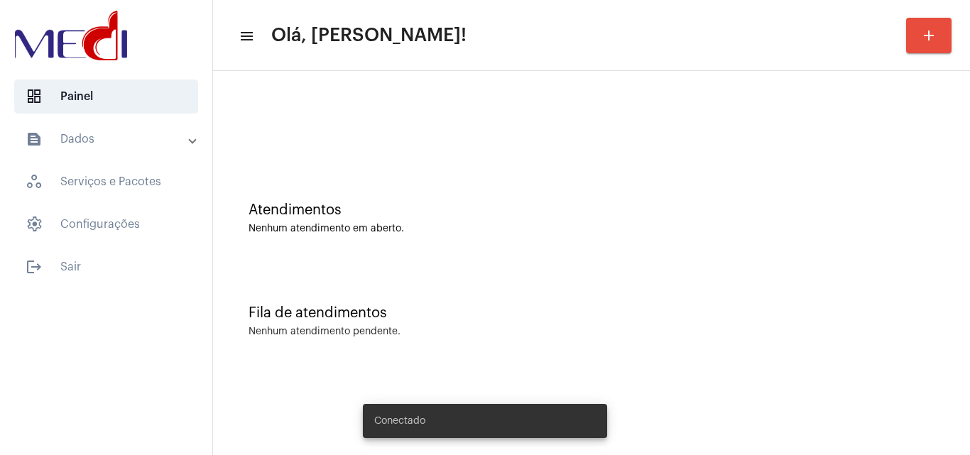
click at [404, 272] on div "Fila de atendimentos Nenhum atendimento pendente." at bounding box center [591, 314] width 743 height 103
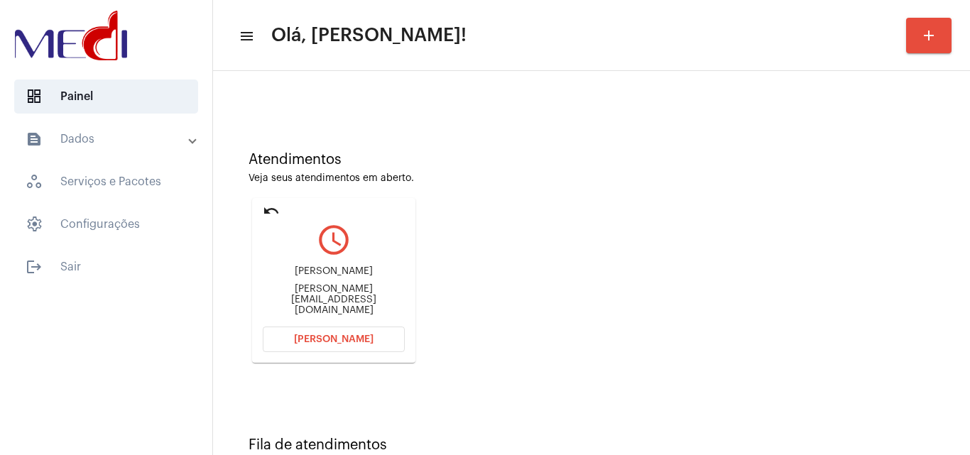
scroll to position [100, 0]
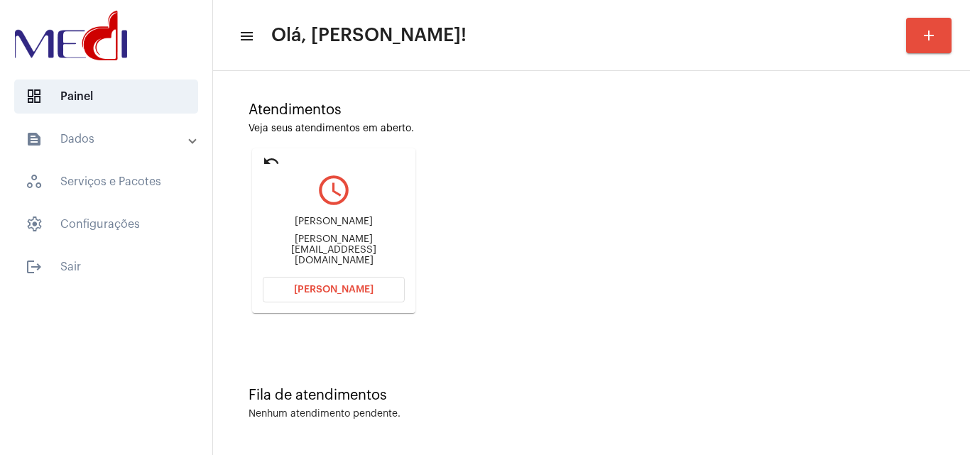
click at [323, 251] on div "mauricio.mattiuzzo@gmail.com" at bounding box center [334, 250] width 142 height 32
copy mat-card-content "mauricio.mattiuzzo@gmail.com Abrir Chamada"
click at [342, 292] on span "Abrir Chamada" at bounding box center [334, 290] width 80 height 10
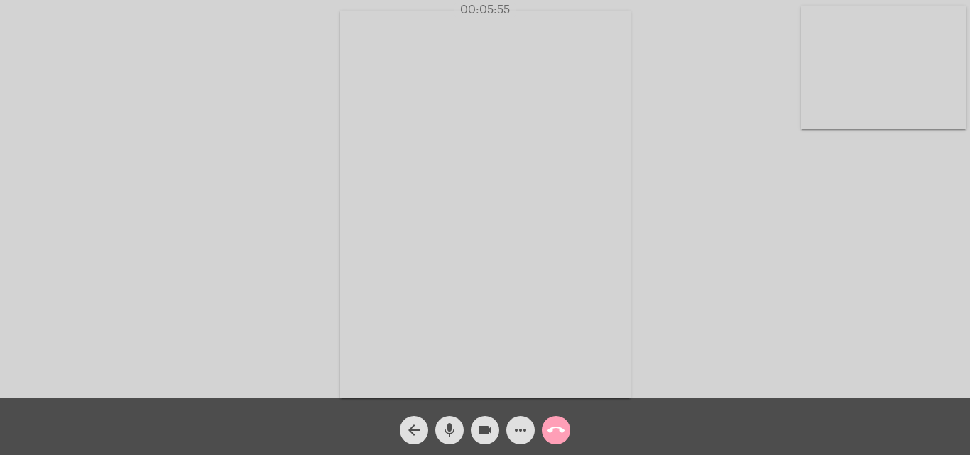
click at [555, 431] on mat-icon "call_end" at bounding box center [556, 430] width 17 height 17
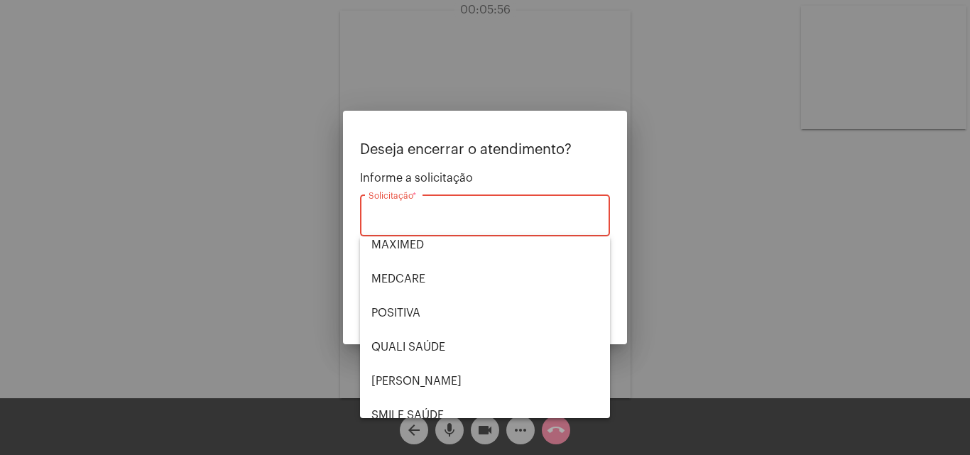
scroll to position [295, 0]
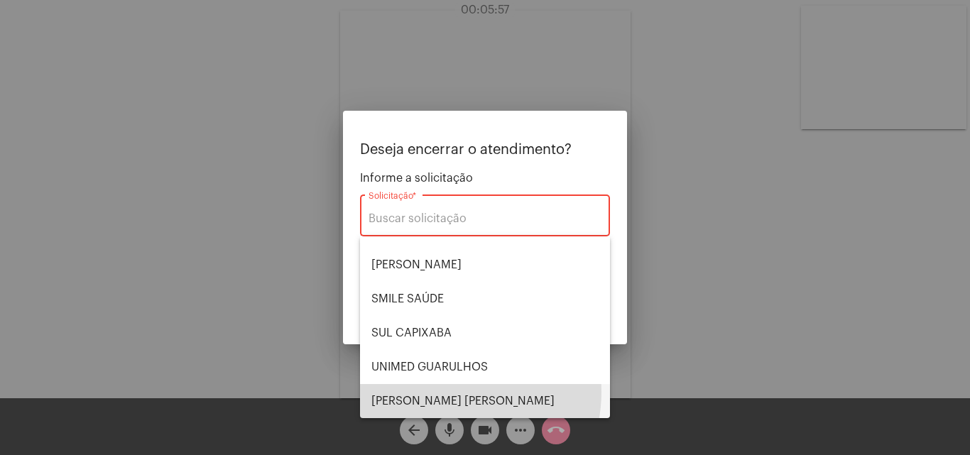
click at [448, 392] on span "VERA CRUZ" at bounding box center [484, 401] width 227 height 34
type input "VERA CRUZ"
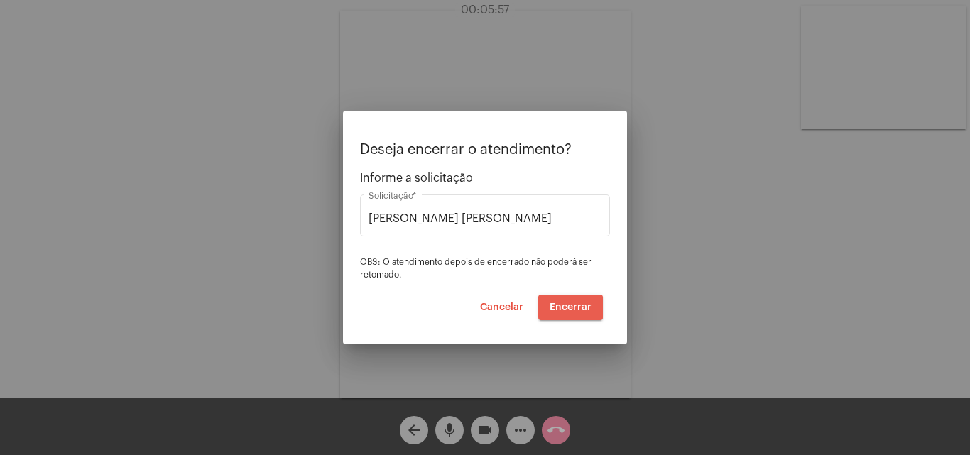
click at [570, 303] on span "Encerrar" at bounding box center [571, 308] width 42 height 10
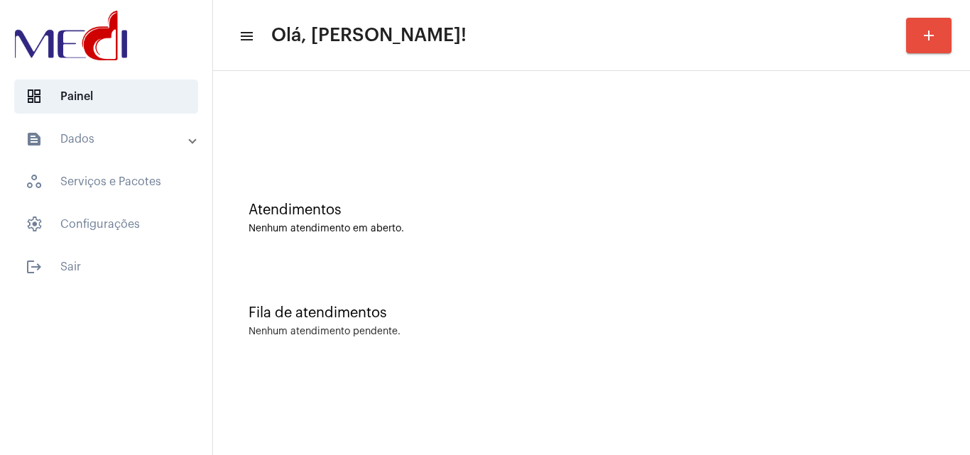
click at [913, 226] on div "Nenhum atendimento em aberto." at bounding box center [592, 229] width 686 height 11
